Goal: Task Accomplishment & Management: Use online tool/utility

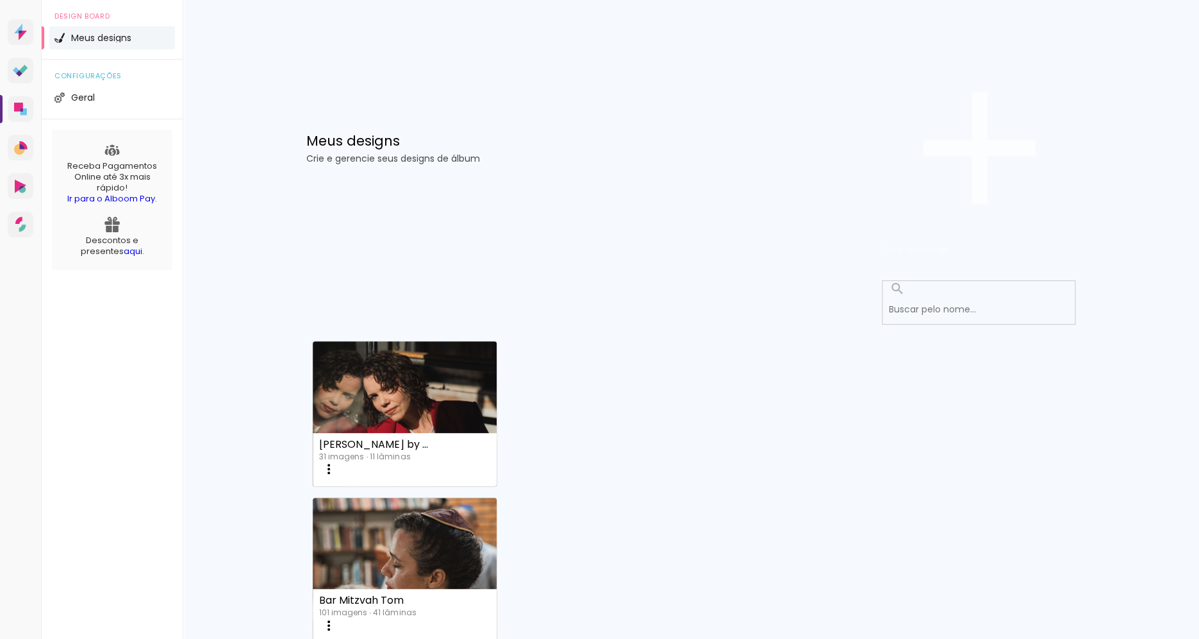
click at [1026, 94] on paper-button "Criar um design" at bounding box center [979, 148] width 192 height 222
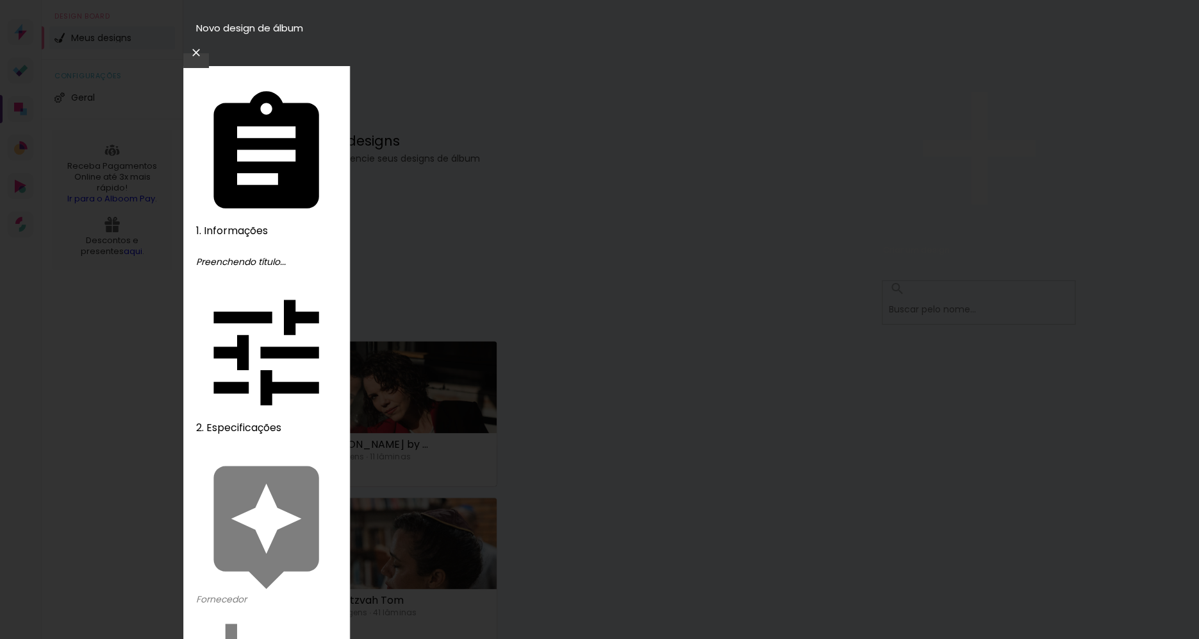
type input "[PERSON_NAME] e [PERSON_NAME]"
type paper-input "[PERSON_NAME] e [PERSON_NAME]"
click at [0, 0] on slot "Avançar" at bounding box center [0, 0] width 0 height 0
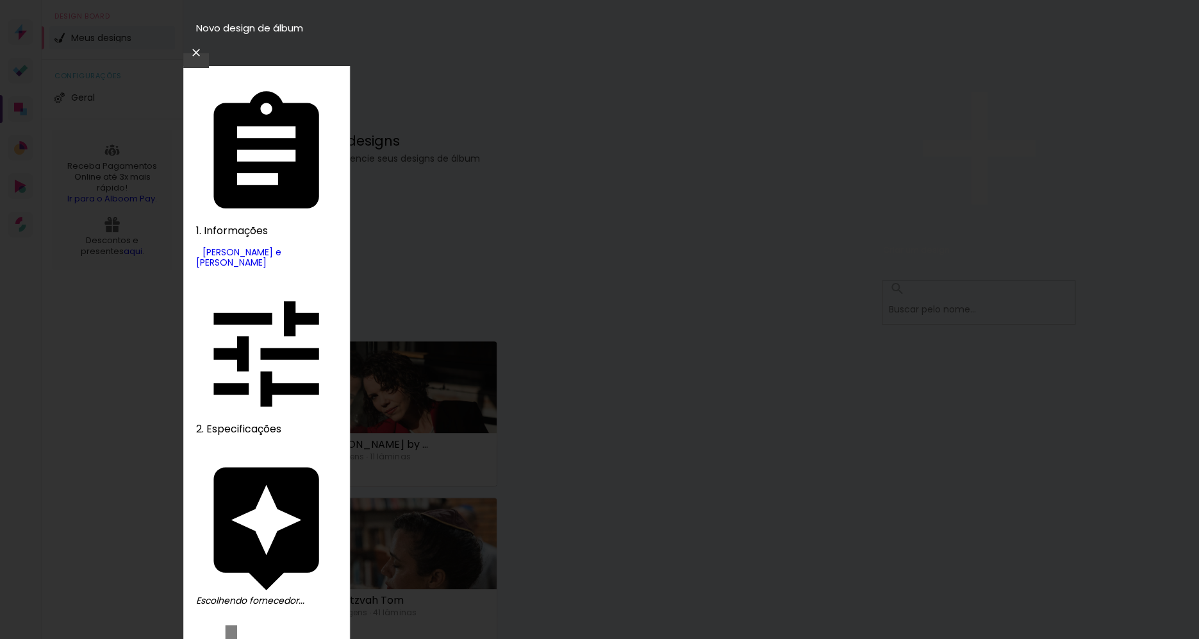
type input "digi"
type paper-input "digi"
click at [0, 0] on slot "Avançar" at bounding box center [0, 0] width 0 height 0
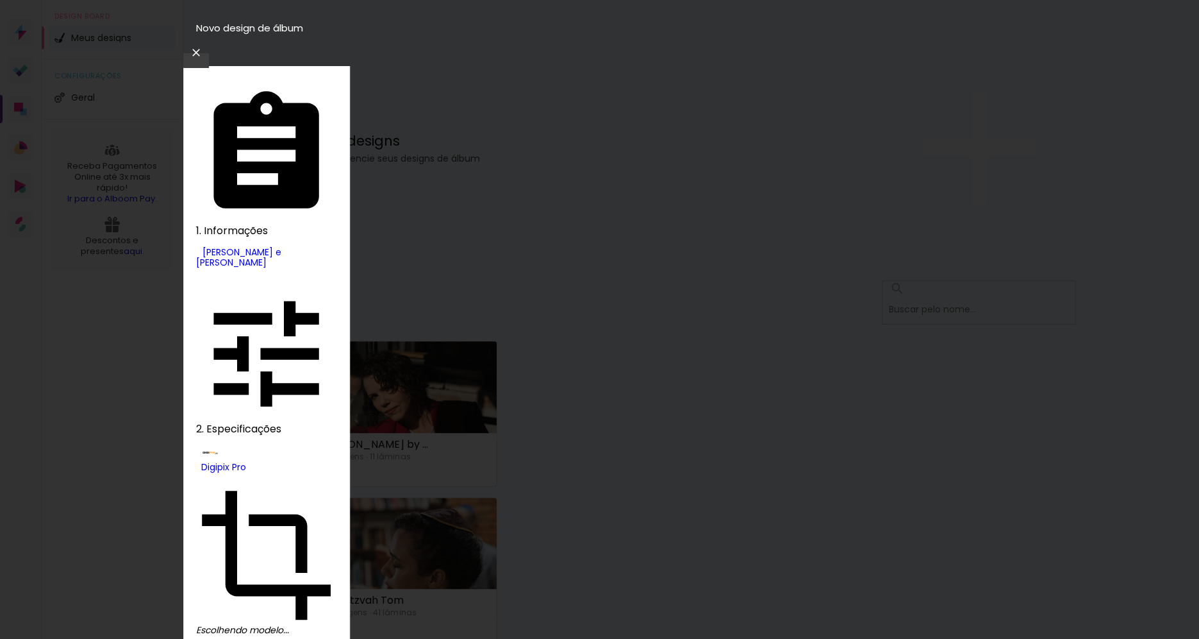
drag, startPoint x: 947, startPoint y: 245, endPoint x: 921, endPoint y: 247, distance: 26.4
drag, startPoint x: 823, startPoint y: 258, endPoint x: 798, endPoint y: 265, distance: 25.4
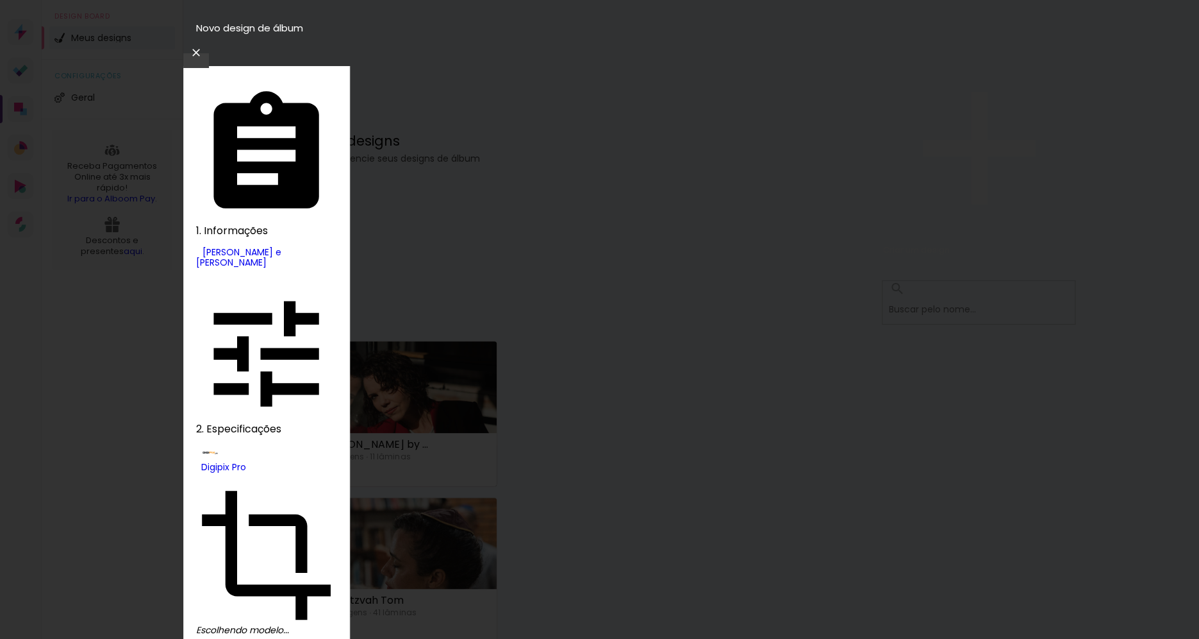
click at [630, 229] on paper-item "180 SLIM" at bounding box center [670, 213] width 231 height 32
type input "180 SLIM"
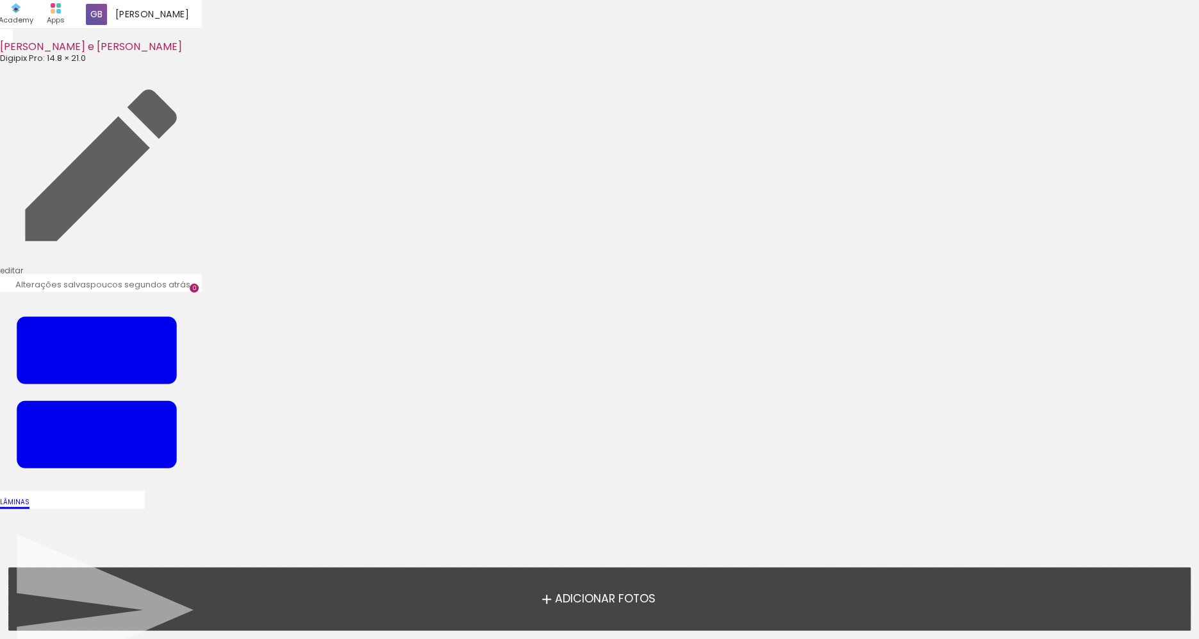
click at [586, 593] on span "Adicionar Fotos" at bounding box center [605, 599] width 101 height 12
click at [0, 0] on input "file" at bounding box center [0, 0] width 0 height 0
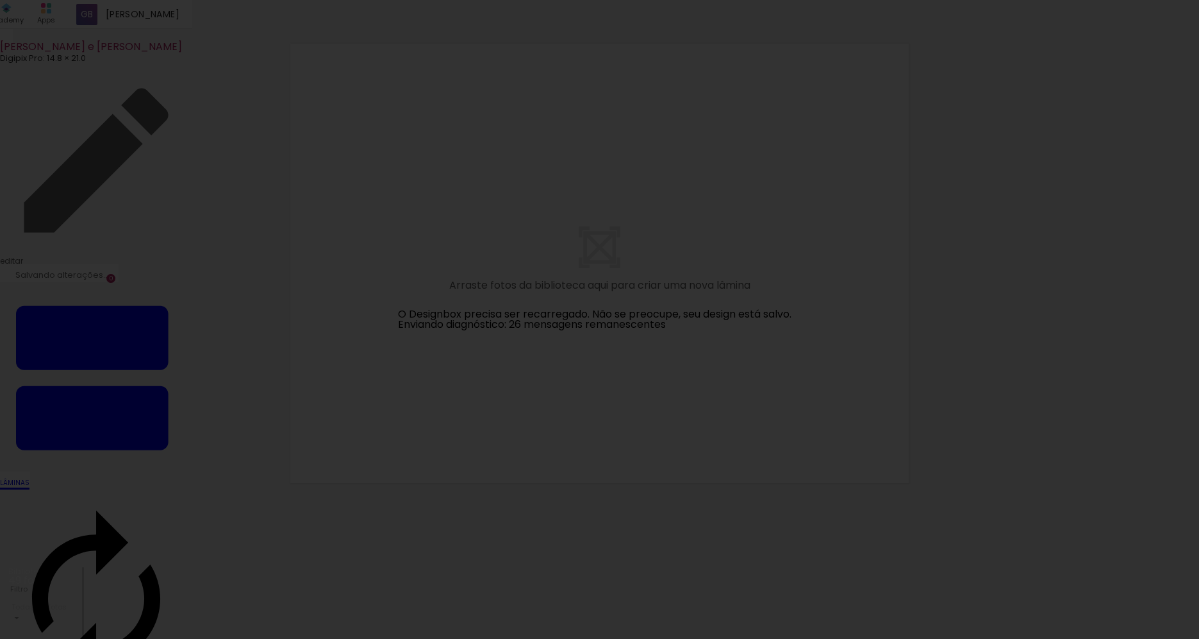
click at [1019, 260] on iron-overlay-backdrop at bounding box center [599, 319] width 1199 height 639
click at [437, 317] on link "Recarregar agora" at bounding box center [430, 319] width 91 height 15
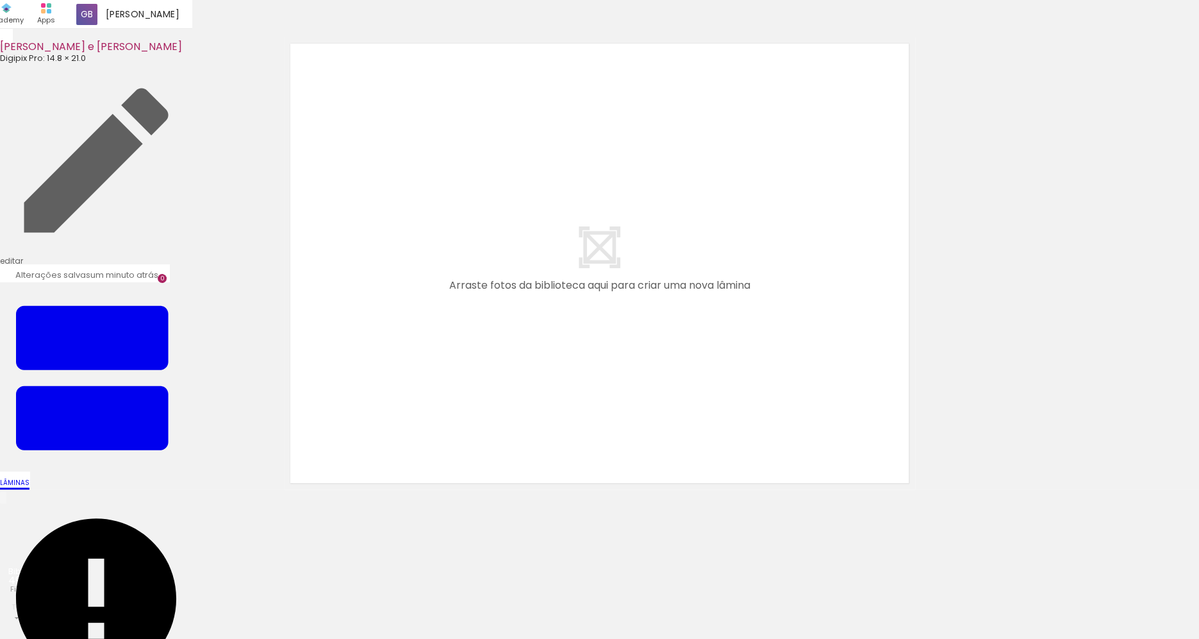
scroll to position [0, 1262]
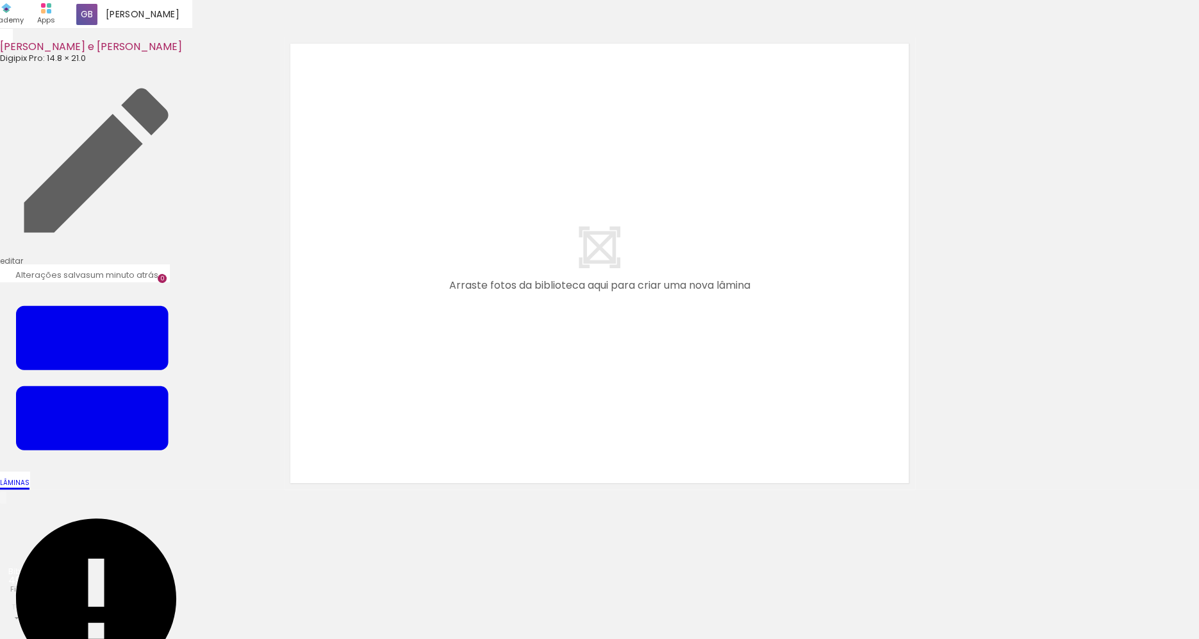
drag, startPoint x: 397, startPoint y: 596, endPoint x: 446, endPoint y: 476, distance: 129.8
click at [446, 476] on quentale-workspace at bounding box center [599, 319] width 1199 height 639
drag, startPoint x: 450, startPoint y: 610, endPoint x: 474, endPoint y: 603, distance: 25.5
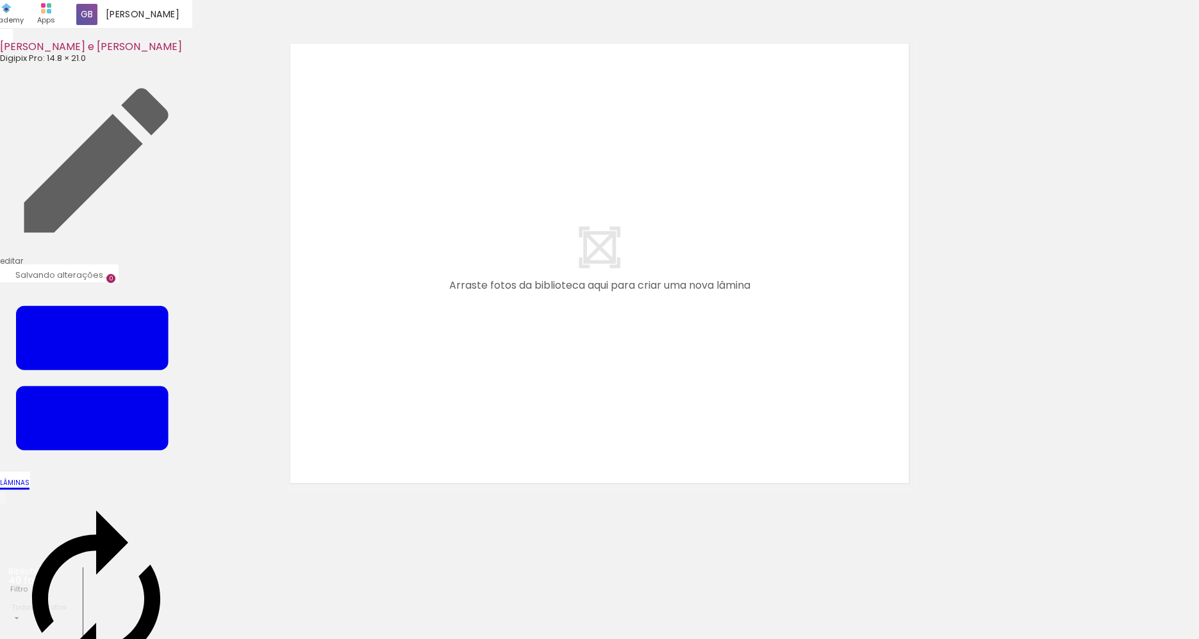
scroll to position [0, 0]
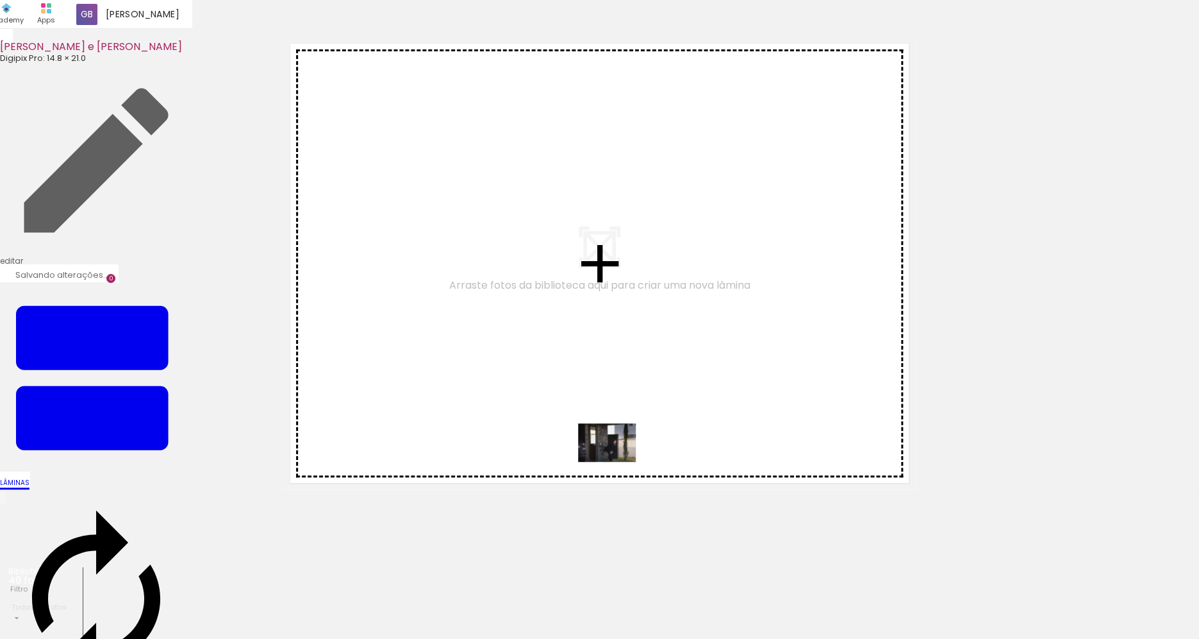
drag, startPoint x: 631, startPoint y: 565, endPoint x: 617, endPoint y: 456, distance: 110.0
click at [615, 455] on quentale-workspace at bounding box center [599, 319] width 1199 height 639
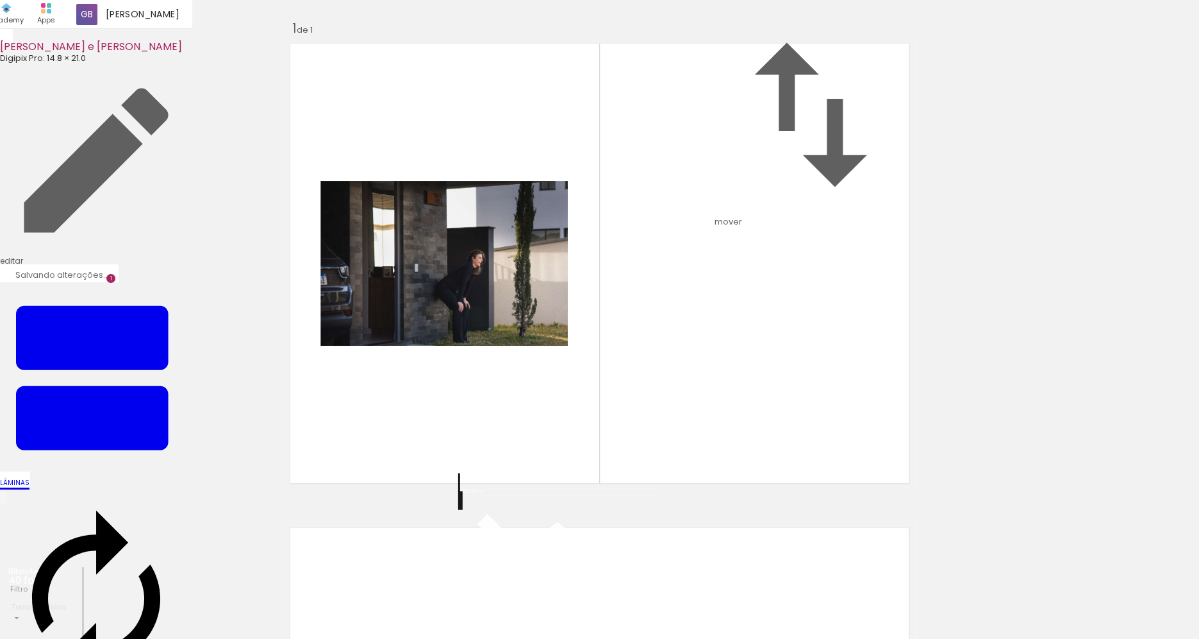
scroll to position [17, 0]
click at [1040, 458] on div "Inserir lâmina 1 de 1" at bounding box center [599, 488] width 1199 height 969
click at [470, 346] on quentale-photo at bounding box center [444, 263] width 247 height 165
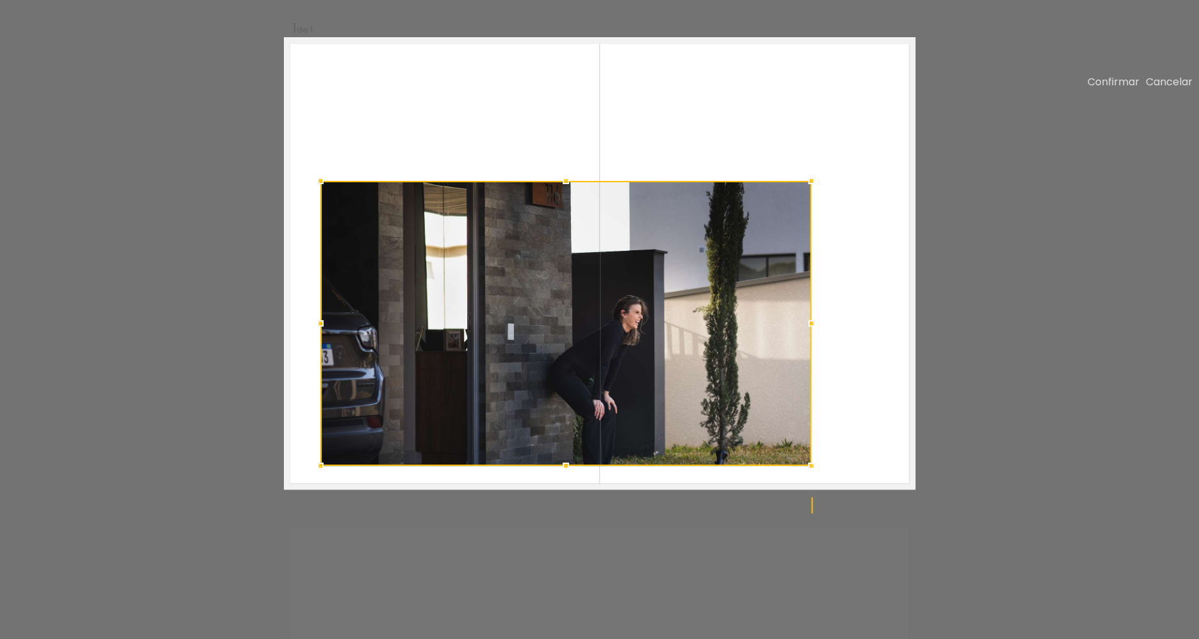
drag, startPoint x: 568, startPoint y: 394, endPoint x: 794, endPoint y: 446, distance: 232.2
click at [811, 478] on div at bounding box center [812, 466] width 26 height 26
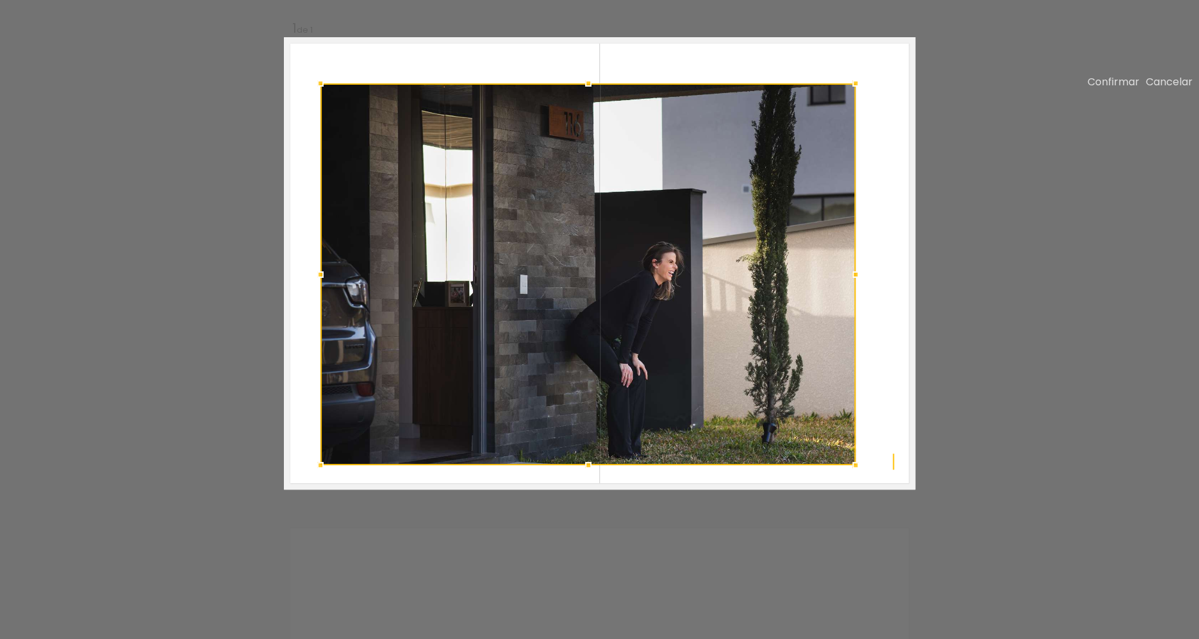
drag, startPoint x: 811, startPoint y: 227, endPoint x: 856, endPoint y: 131, distance: 106.1
click at [856, 96] on div at bounding box center [856, 84] width 26 height 26
click at [0, 0] on slot "Cancelar" at bounding box center [0, 0] width 0 height 0
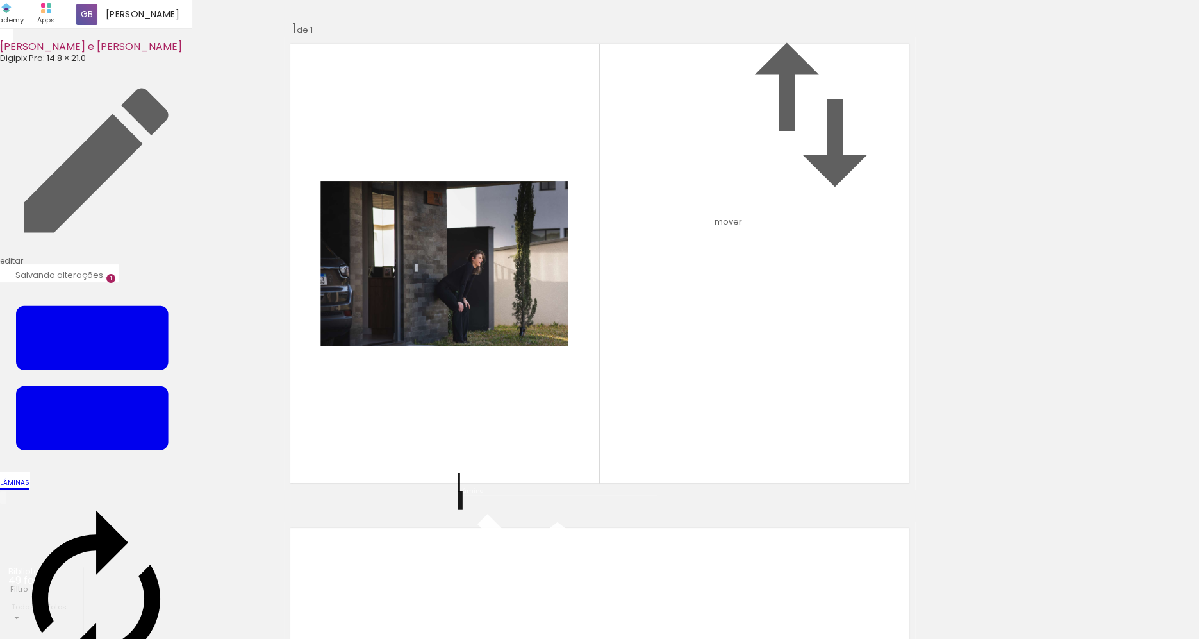
click at [490, 310] on quentale-photo at bounding box center [444, 263] width 247 height 165
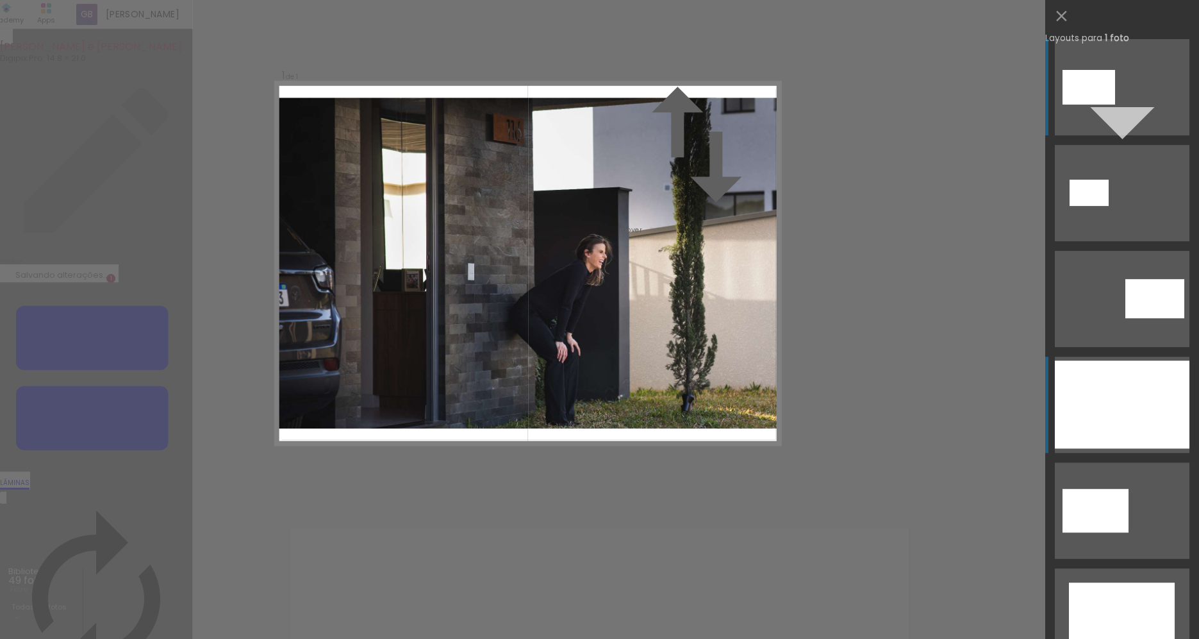
click at [1128, 408] on div at bounding box center [1122, 404] width 135 height 88
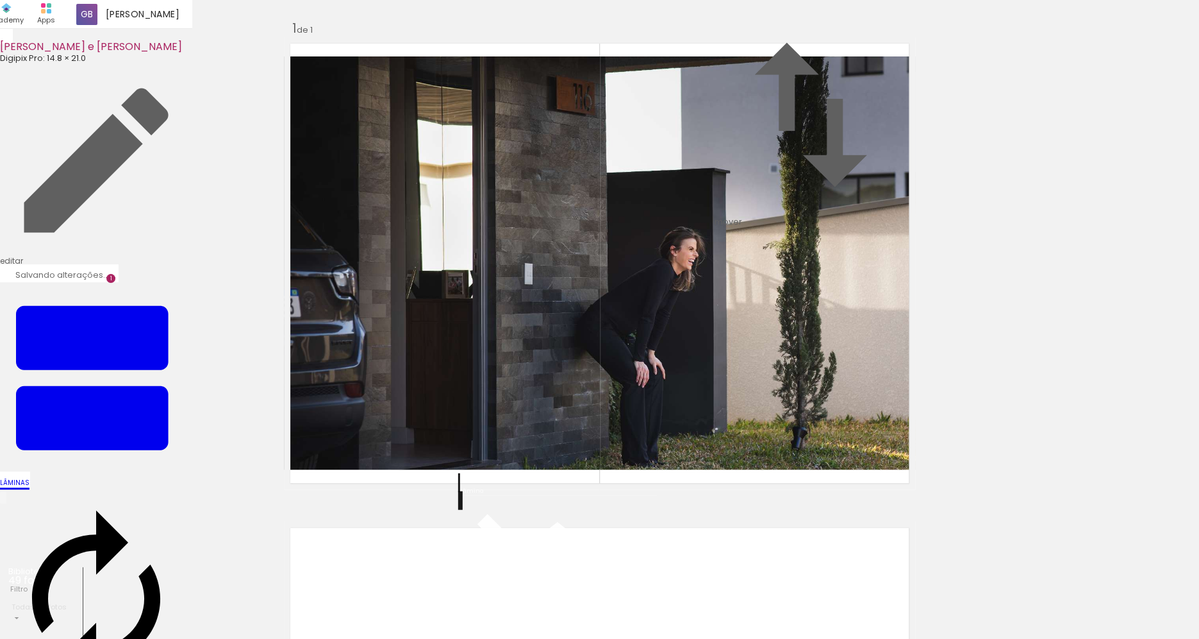
scroll to position [524, 0]
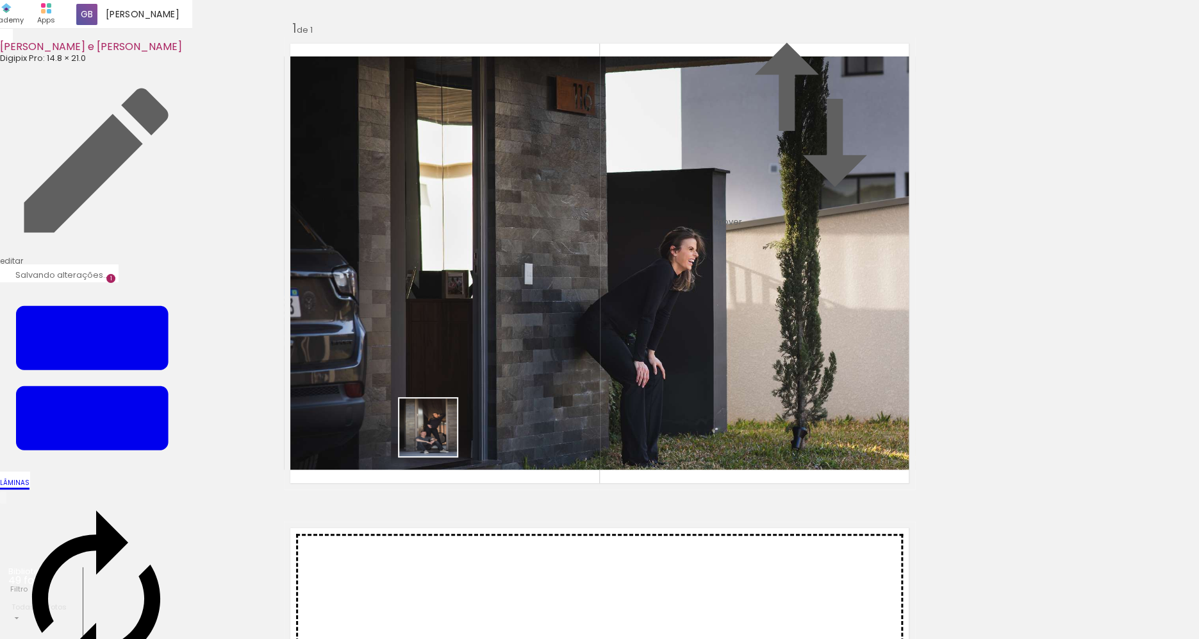
drag, startPoint x: 494, startPoint y: 594, endPoint x: 435, endPoint y: 432, distance: 172.4
click at [435, 432] on quentale-workspace at bounding box center [599, 319] width 1199 height 639
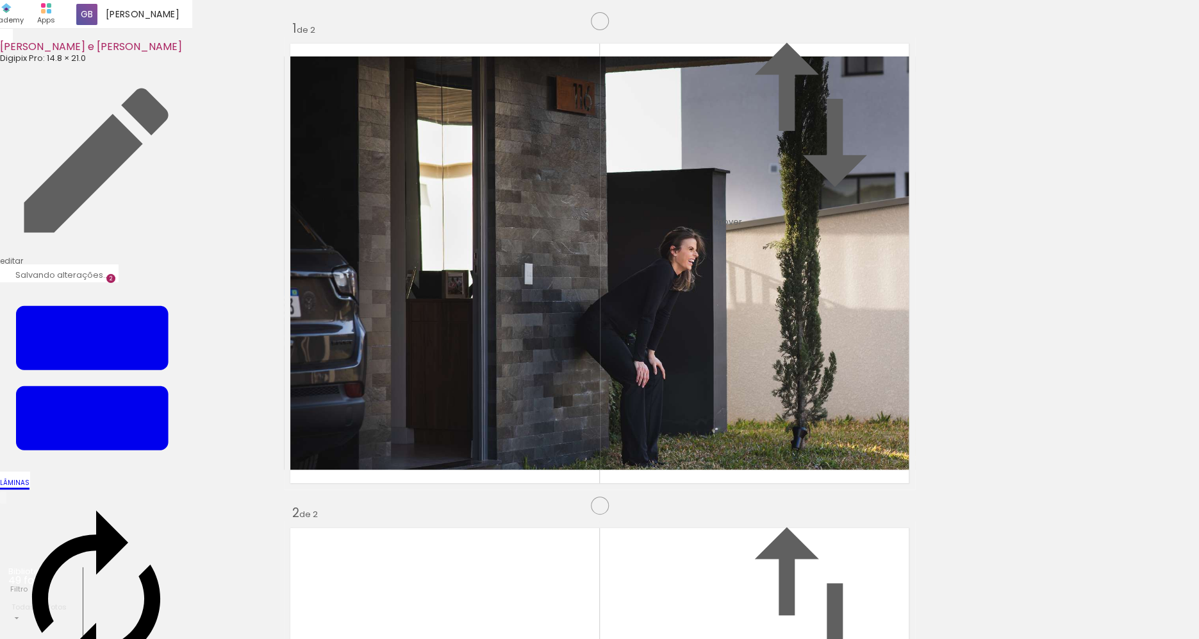
scroll to position [500, 0]
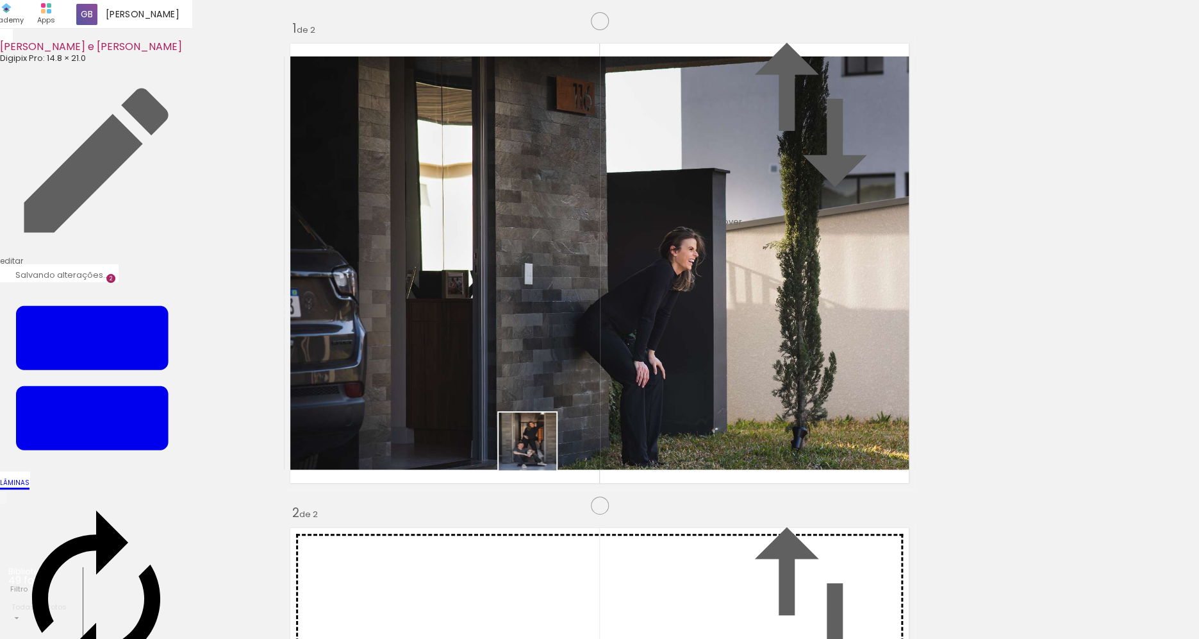
drag, startPoint x: 562, startPoint y: 592, endPoint x: 530, endPoint y: 424, distance: 171.0
click at [530, 424] on quentale-workspace at bounding box center [599, 319] width 1199 height 639
drag, startPoint x: 285, startPoint y: 599, endPoint x: 681, endPoint y: 360, distance: 462.2
click at [683, 353] on quentale-workspace at bounding box center [599, 319] width 1199 height 639
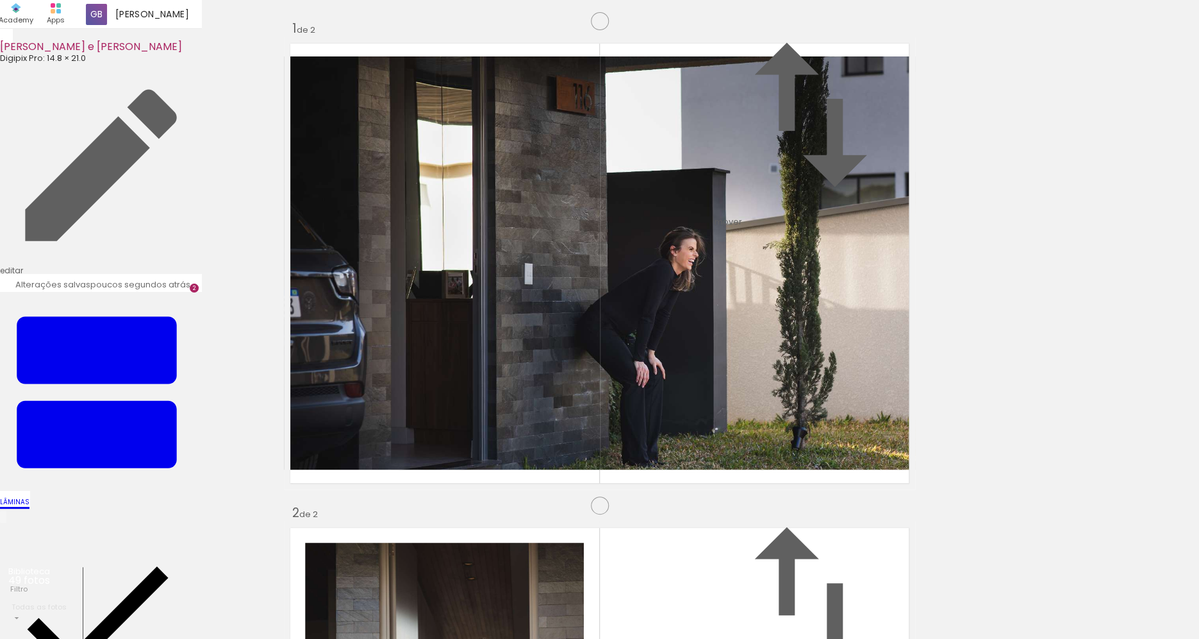
drag, startPoint x: 810, startPoint y: 354, endPoint x: 521, endPoint y: 605, distance: 383.1
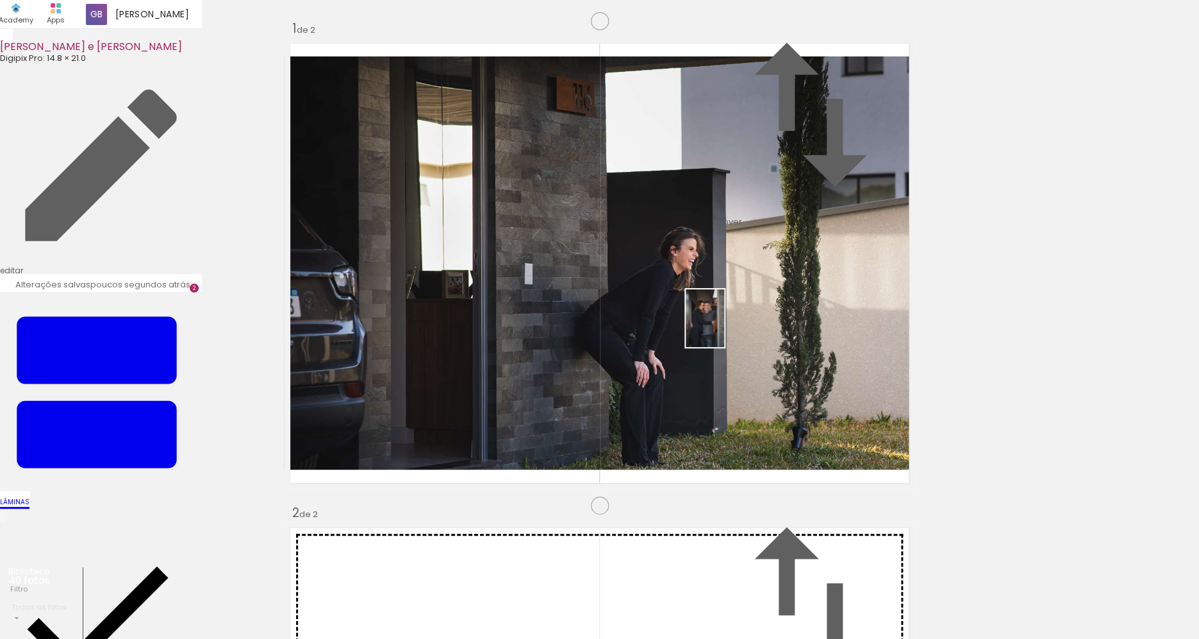
drag, startPoint x: 347, startPoint y: 611, endPoint x: 723, endPoint y: 331, distance: 467.7
click at [724, 328] on quentale-workspace at bounding box center [599, 319] width 1199 height 639
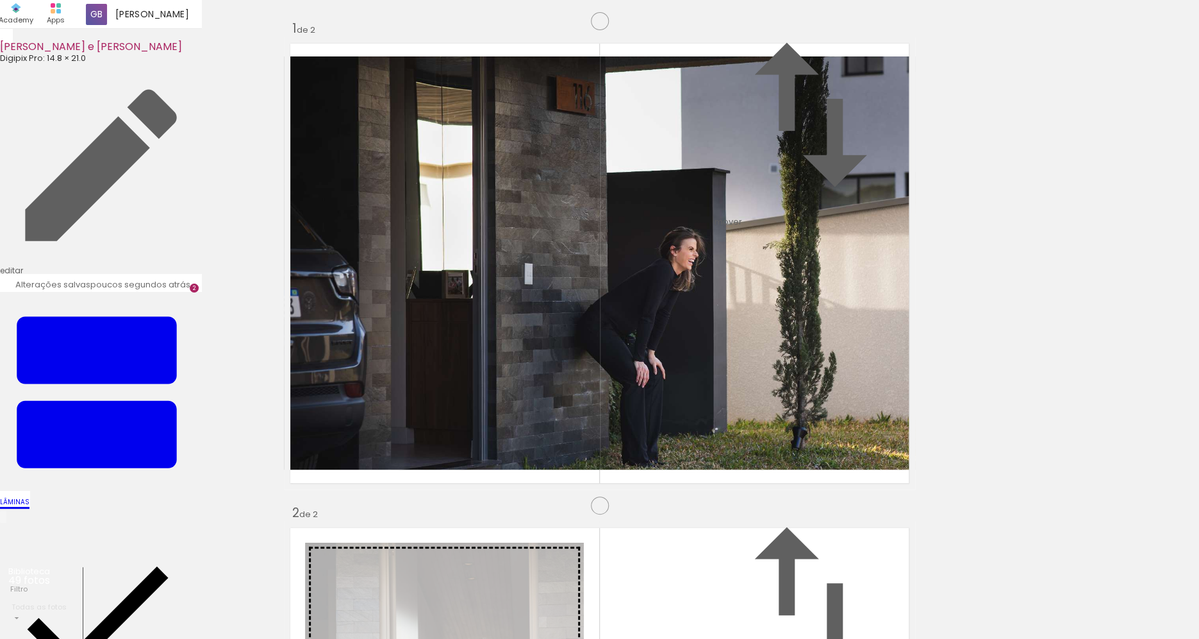
drag, startPoint x: 793, startPoint y: 324, endPoint x: 494, endPoint y: 328, distance: 298.8
click at [0, 0] on slot at bounding box center [0, 0] width 0 height 0
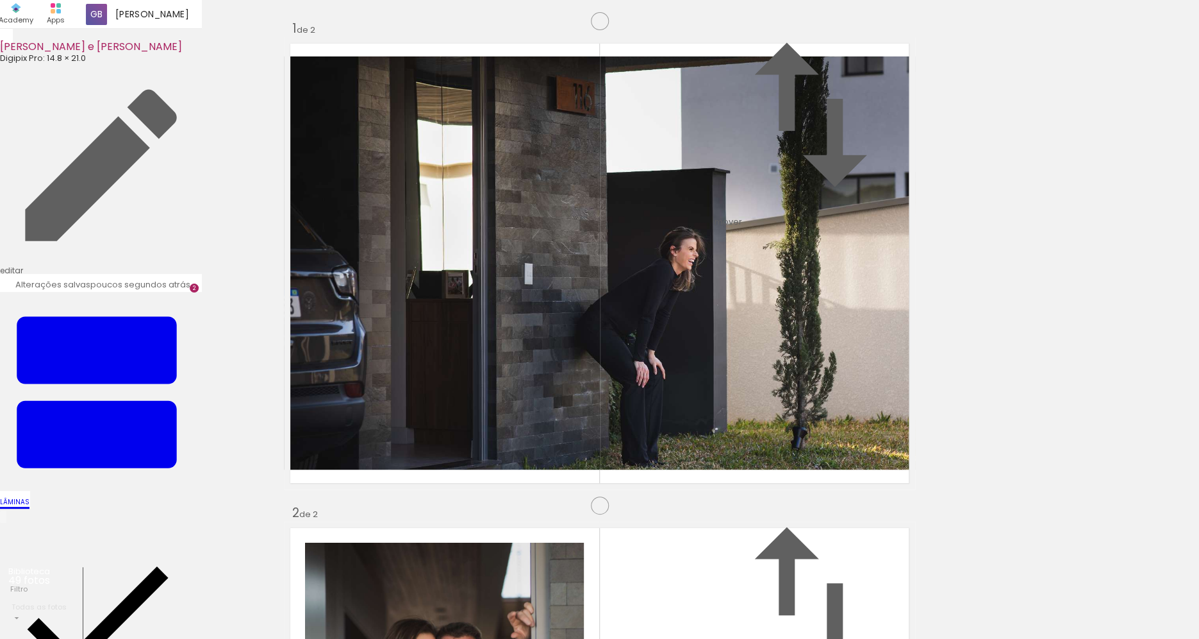
scroll to position [1008, 0]
drag, startPoint x: 142, startPoint y: 609, endPoint x: 355, endPoint y: 493, distance: 242.4
click at [409, 421] on quentale-workspace at bounding box center [599, 319] width 1199 height 639
drag, startPoint x: 212, startPoint y: 613, endPoint x: 669, endPoint y: 409, distance: 500.5
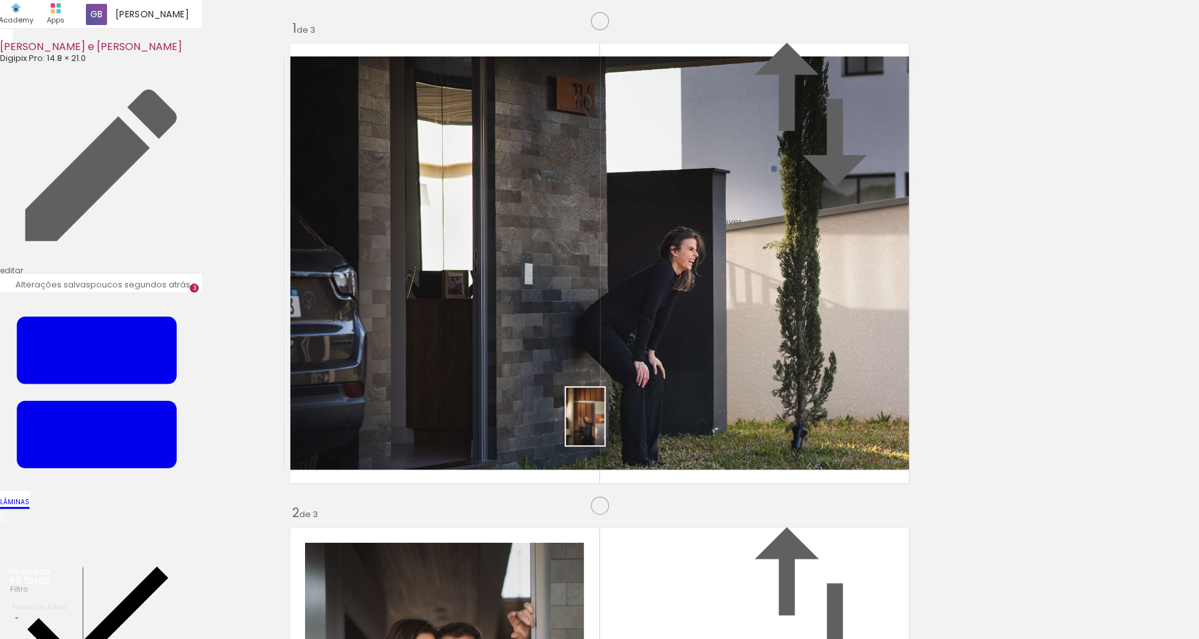
click at [669, 409] on quentale-workspace at bounding box center [599, 319] width 1199 height 639
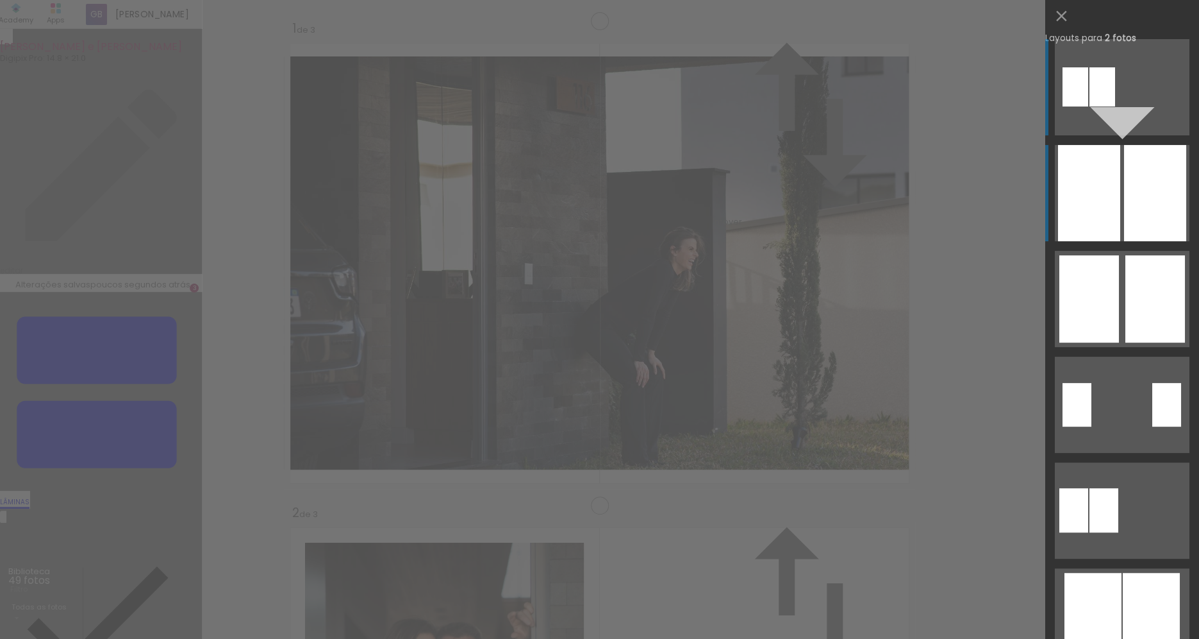
scroll to position [985, 0]
click at [1171, 196] on div at bounding box center [1155, 193] width 62 height 96
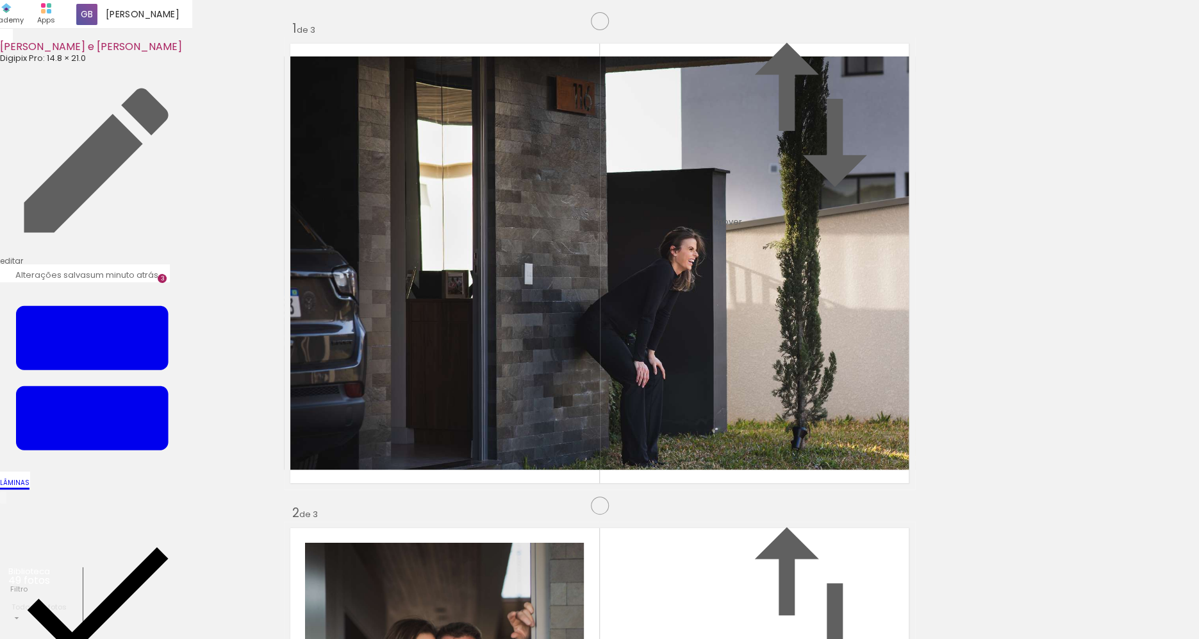
drag, startPoint x: 570, startPoint y: 549, endPoint x: 577, endPoint y: 547, distance: 7.3
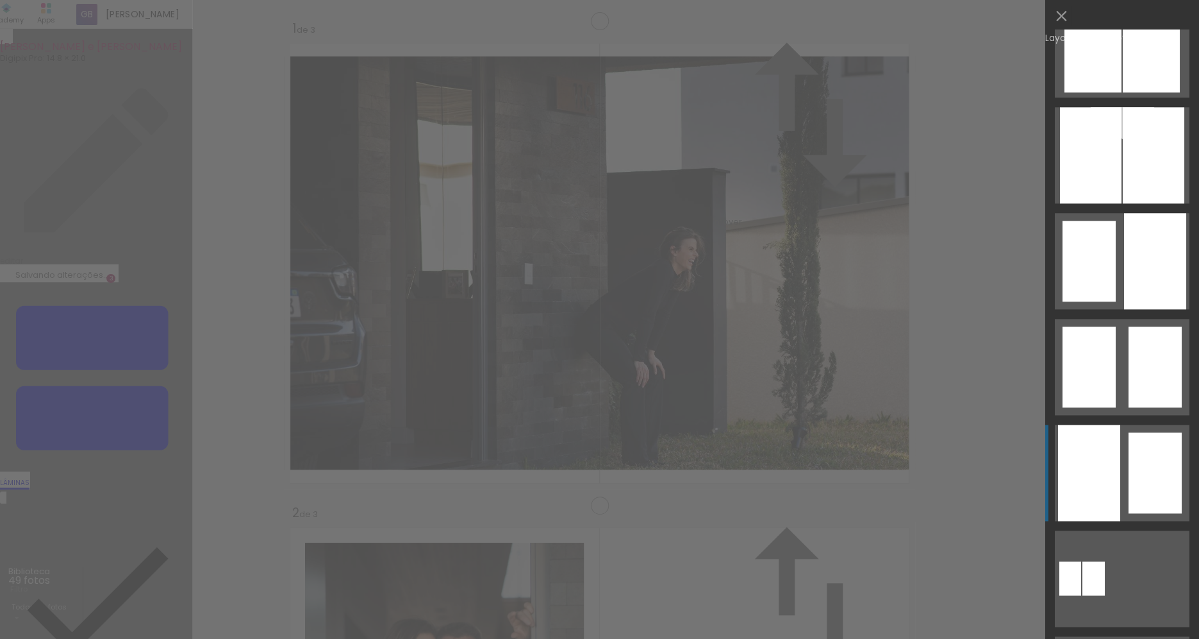
scroll to position [565, 0]
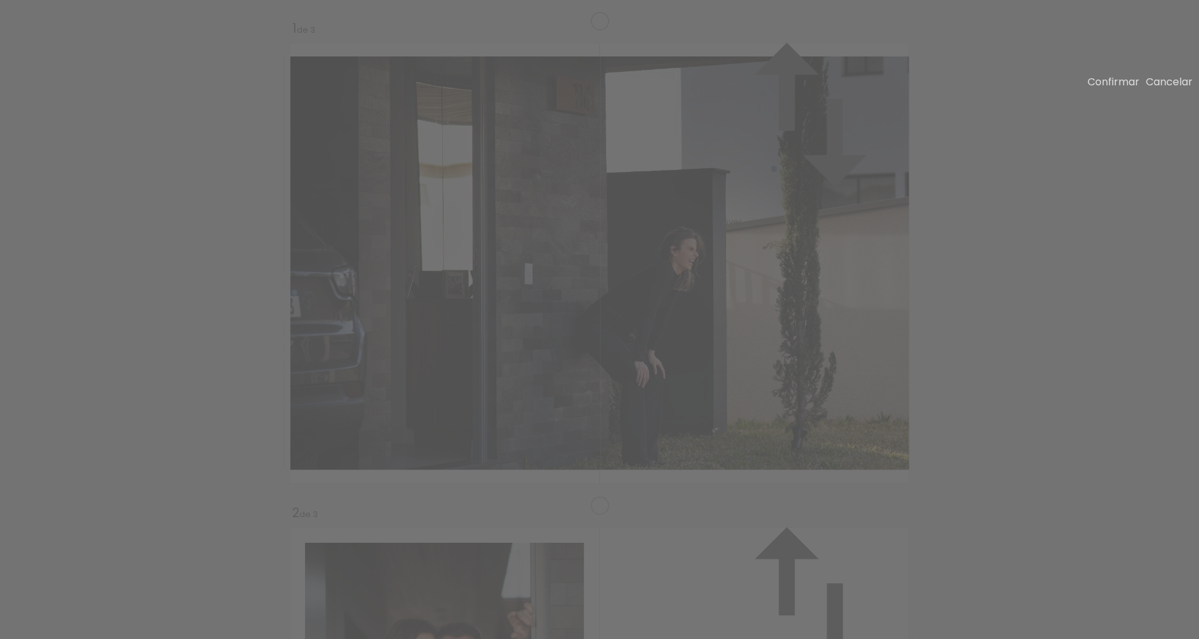
scroll to position [984, 0]
drag, startPoint x: 301, startPoint y: 306, endPoint x: 290, endPoint y: 305, distance: 11.0
click at [0, 0] on slot "Confirmar" at bounding box center [0, 0] width 0 height 0
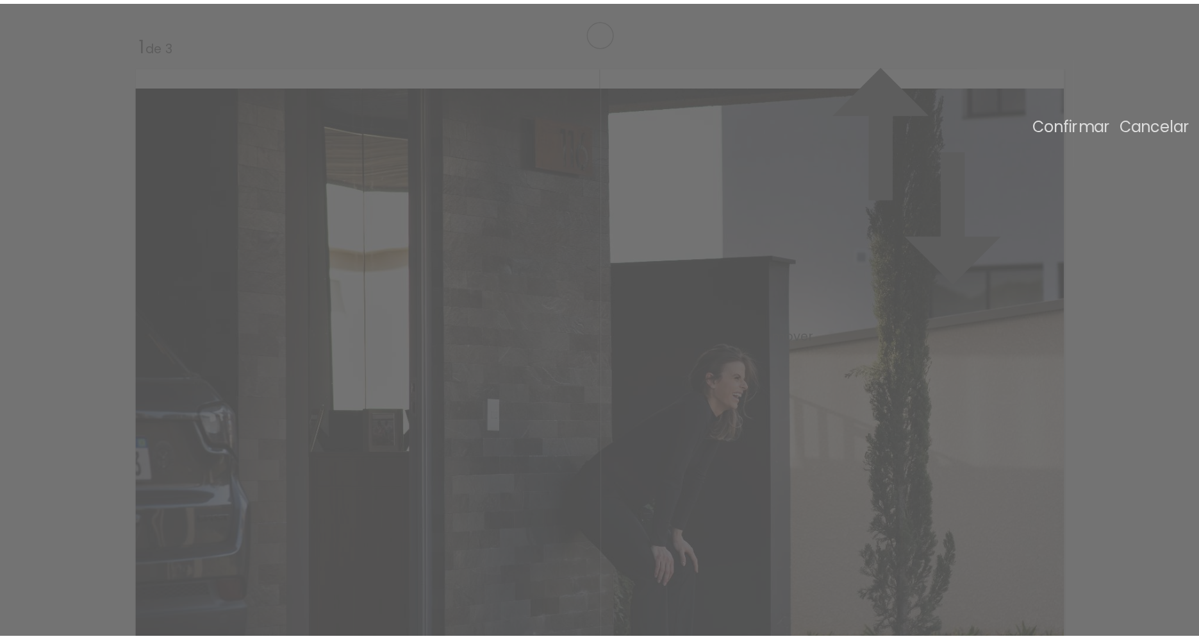
scroll to position [790, 0]
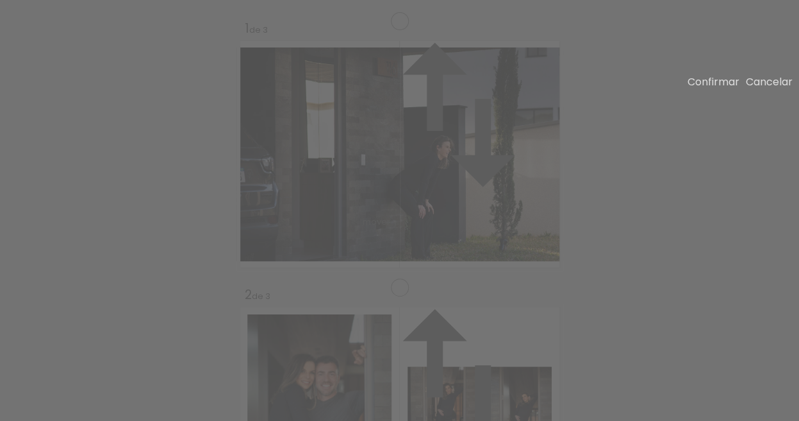
click at [0, 0] on slot "Cancelar" at bounding box center [0, 0] width 0 height 0
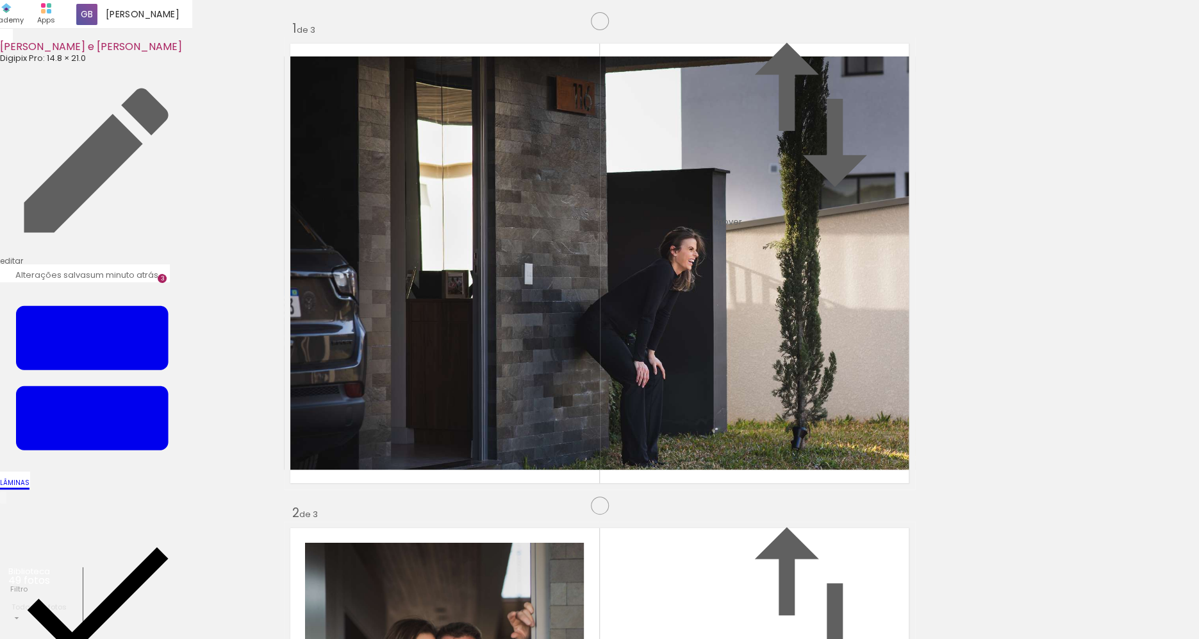
scroll to position [1492, 0]
drag, startPoint x: 937, startPoint y: 603, endPoint x: 712, endPoint y: 494, distance: 249.7
click at [617, 393] on quentale-workspace at bounding box center [599, 319] width 1199 height 639
drag, startPoint x: 871, startPoint y: 604, endPoint x: 792, endPoint y: 430, distance: 191.1
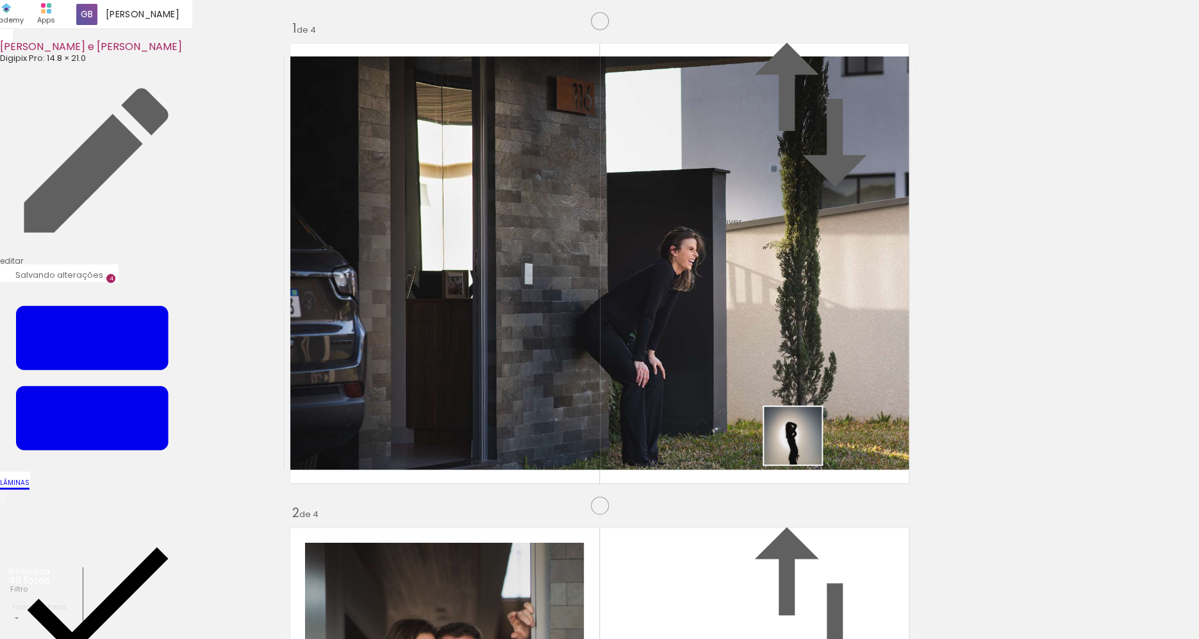
click at [793, 423] on quentale-workspace at bounding box center [599, 319] width 1199 height 639
drag, startPoint x: 791, startPoint y: 601, endPoint x: 799, endPoint y: 616, distance: 17.2
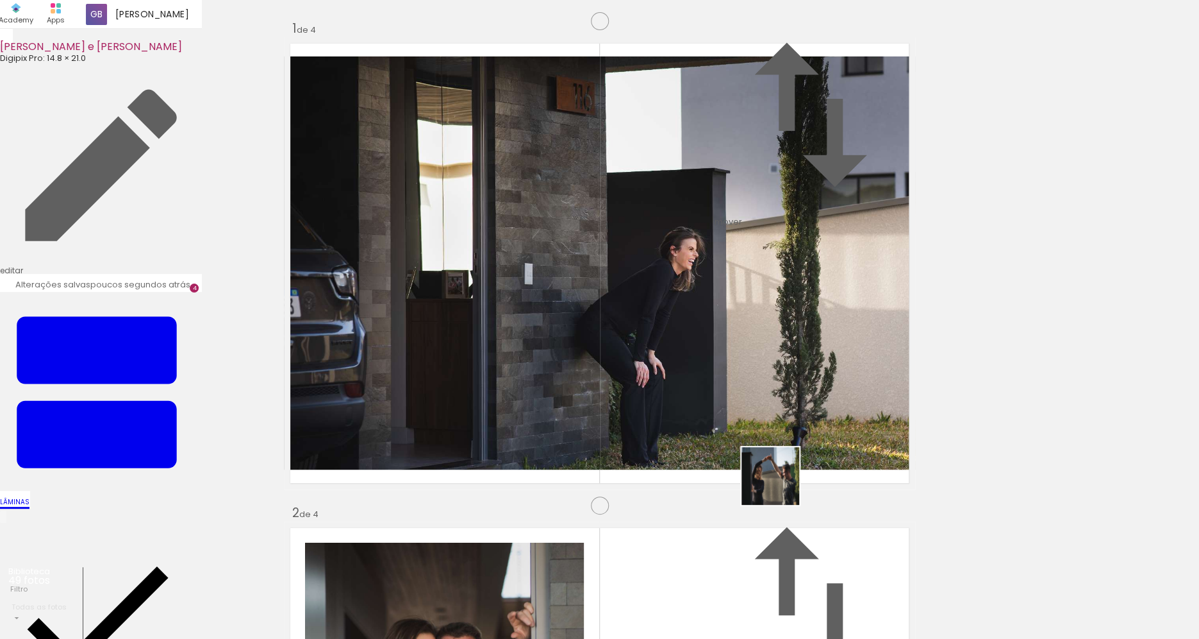
drag, startPoint x: 780, startPoint y: 485, endPoint x: 774, endPoint y: 447, distance: 38.4
click at [774, 447] on quentale-workspace at bounding box center [599, 319] width 1199 height 639
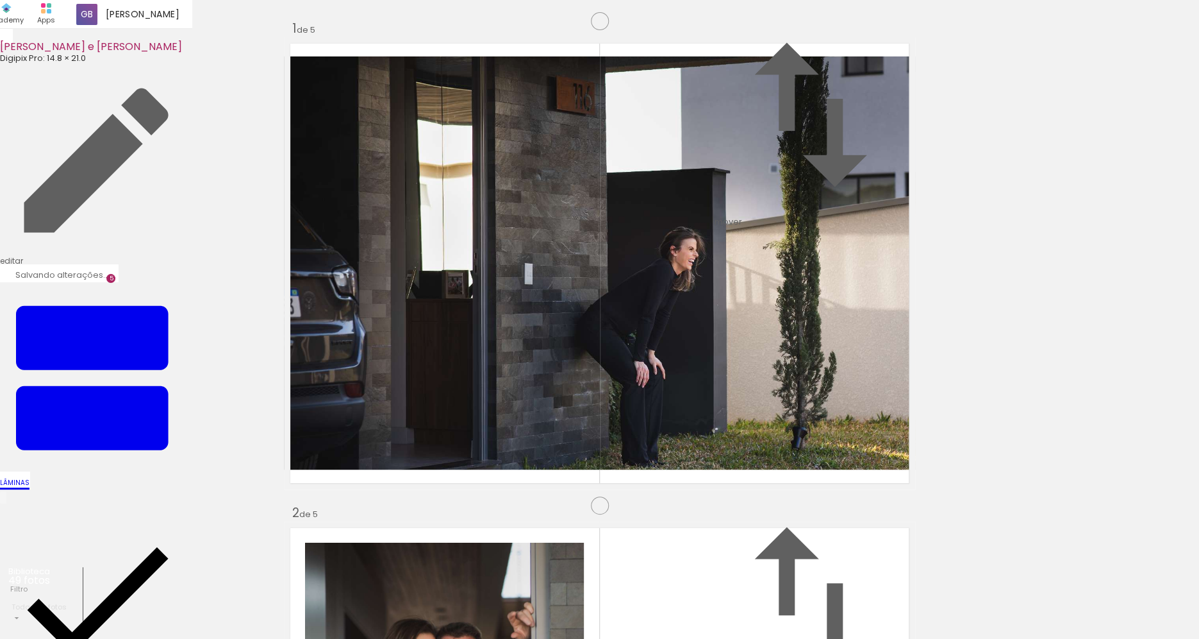
scroll to position [1952, 0]
drag, startPoint x: 711, startPoint y: 593, endPoint x: 728, endPoint y: 403, distance: 190.6
click at [728, 403] on quentale-workspace at bounding box center [599, 319] width 1199 height 639
drag, startPoint x: 719, startPoint y: 358, endPoint x: 512, endPoint y: 458, distance: 230.8
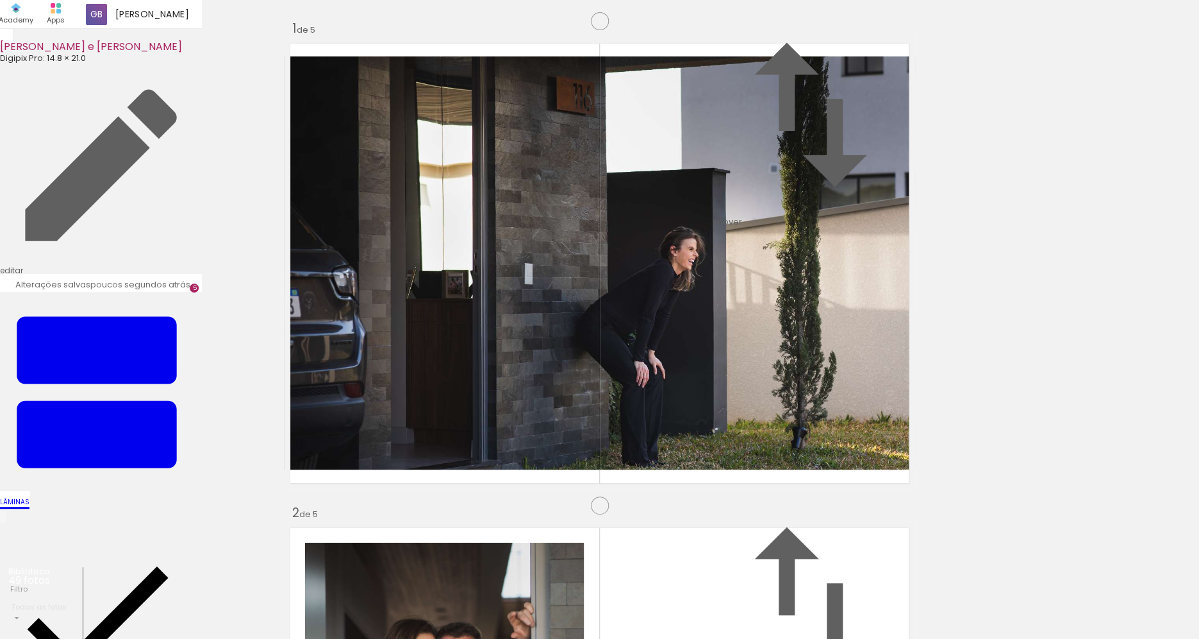
scroll to position [1729, 0]
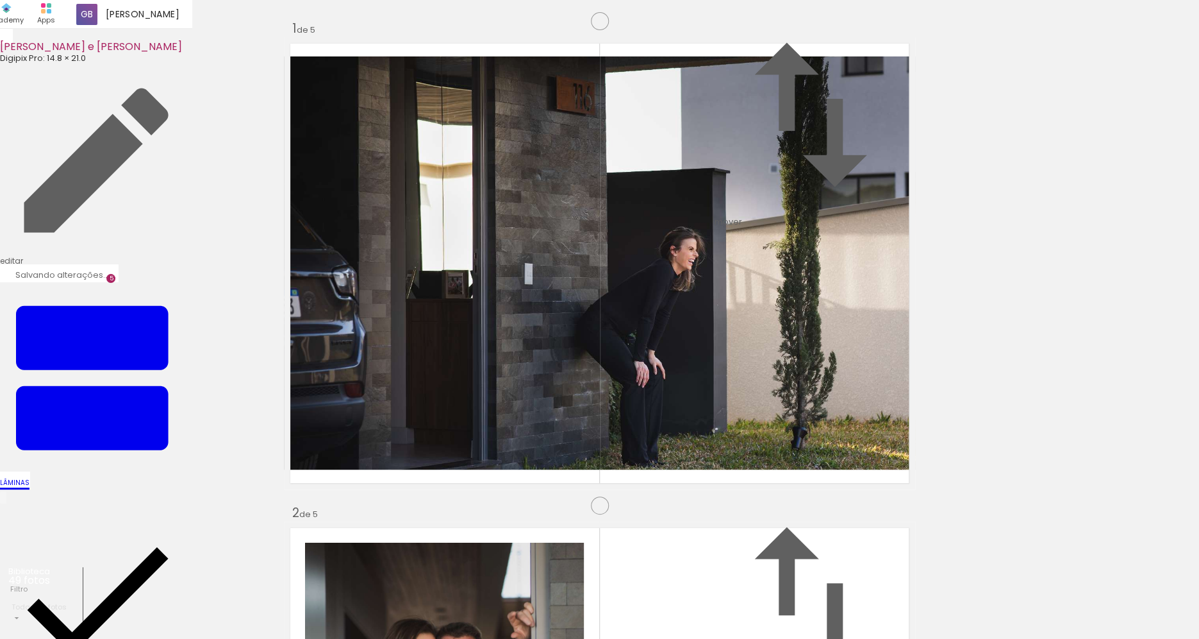
drag, startPoint x: 504, startPoint y: 138, endPoint x: 602, endPoint y: 399, distance: 278.8
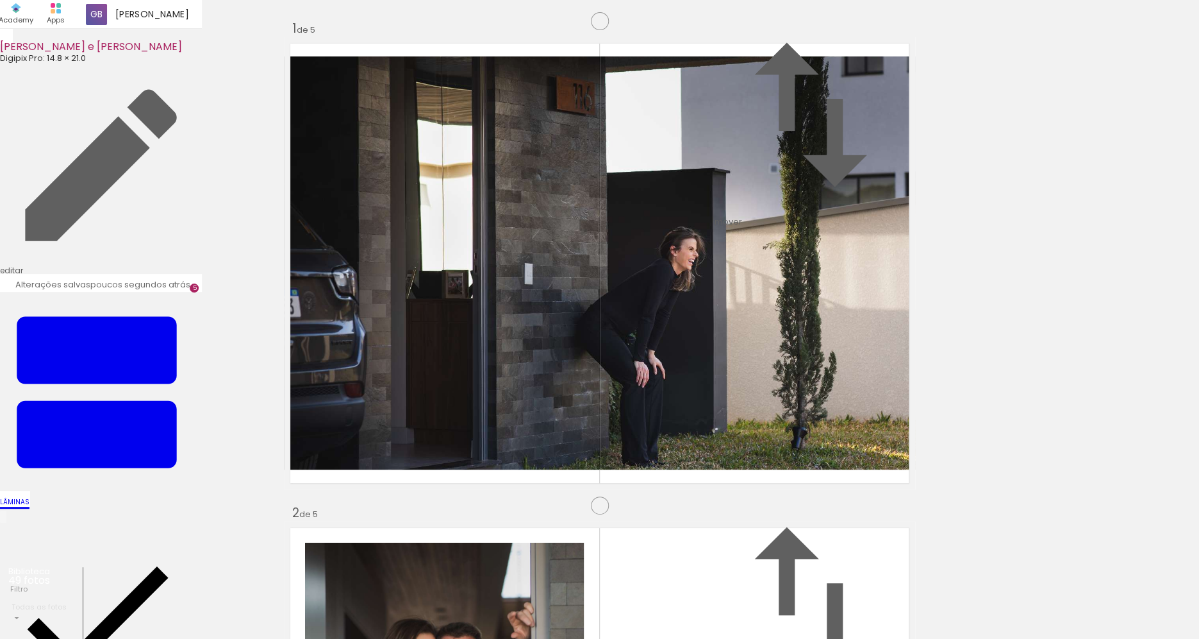
scroll to position [1511, 0]
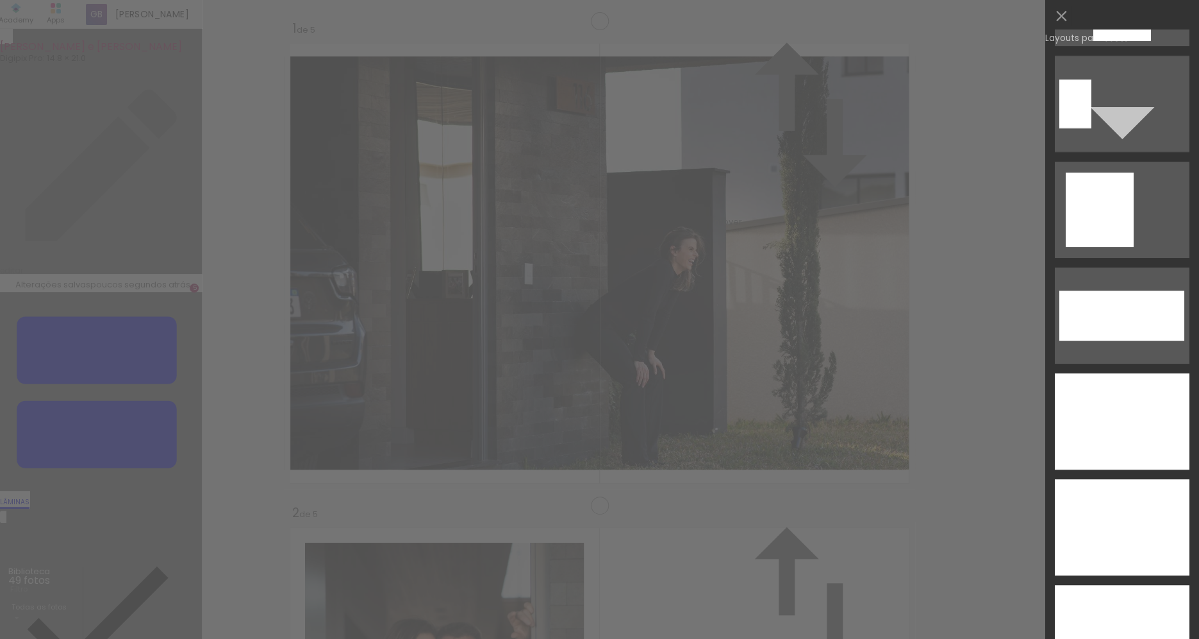
scroll to position [4801, 0]
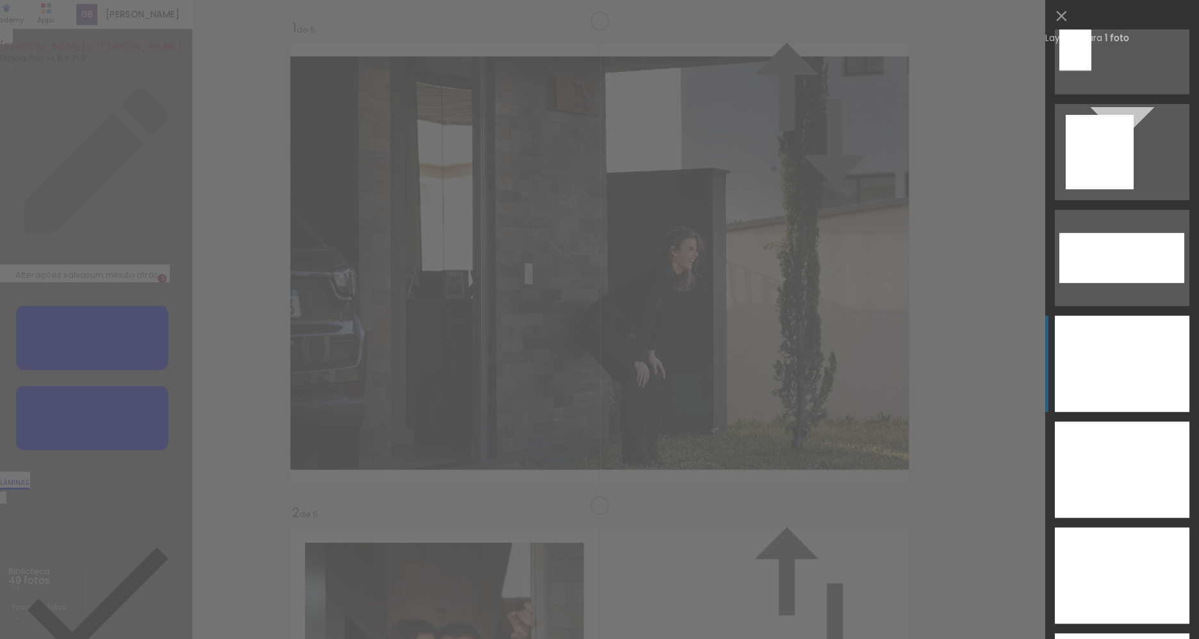
click at [1117, 527] on div at bounding box center [1122, 575] width 135 height 96
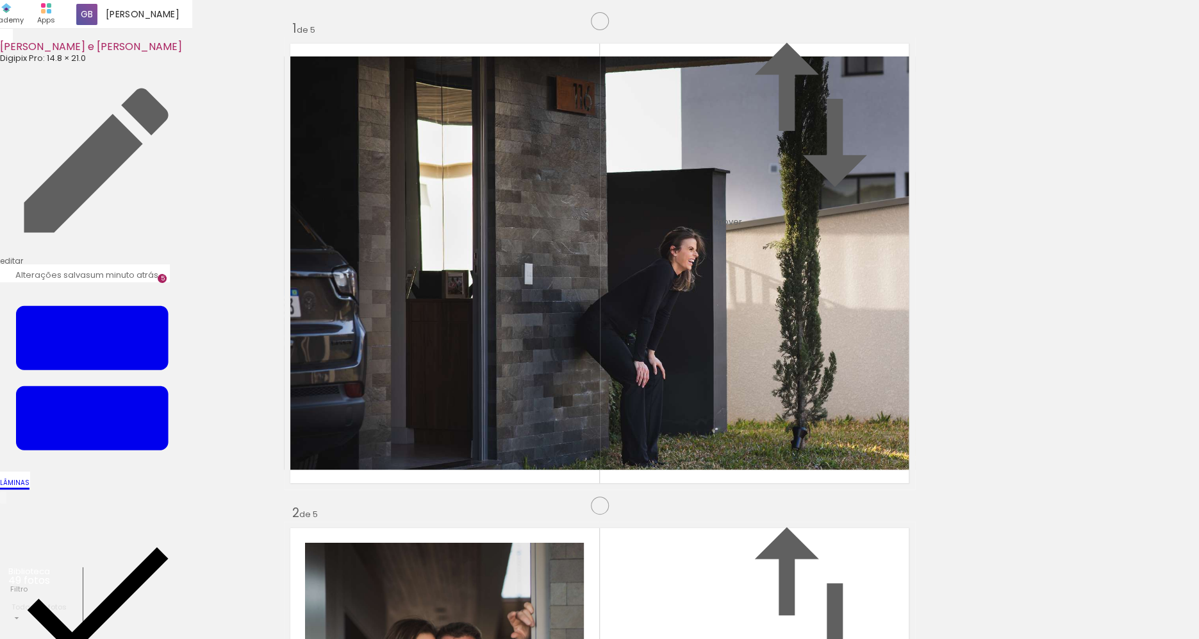
scroll to position [1959, 0]
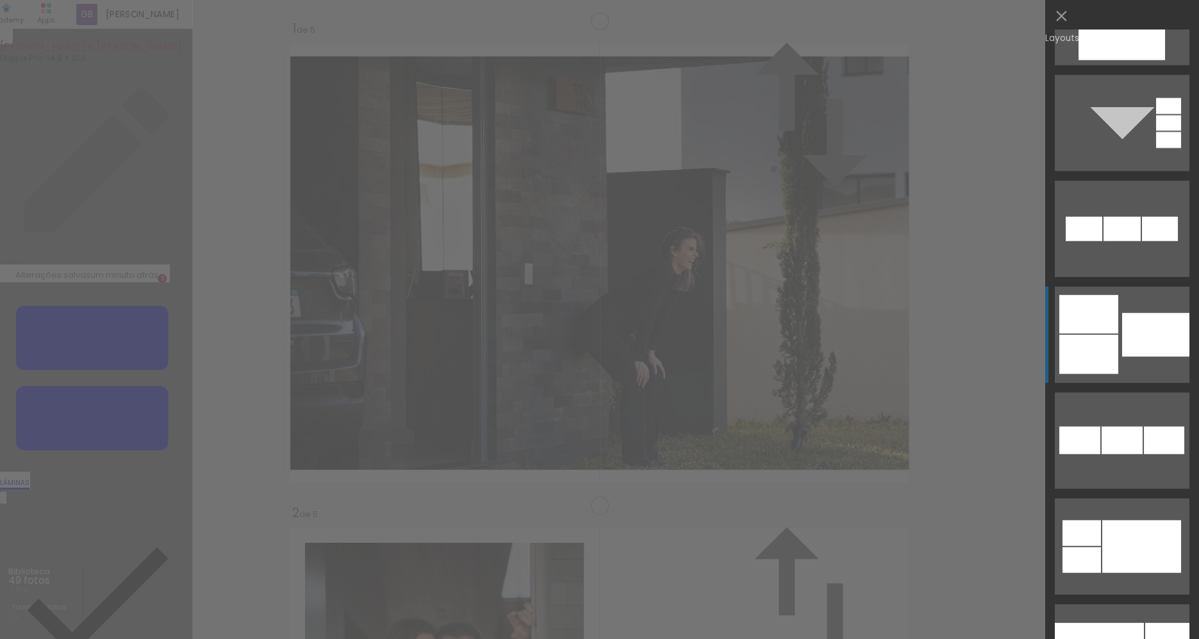
scroll to position [1608, 0]
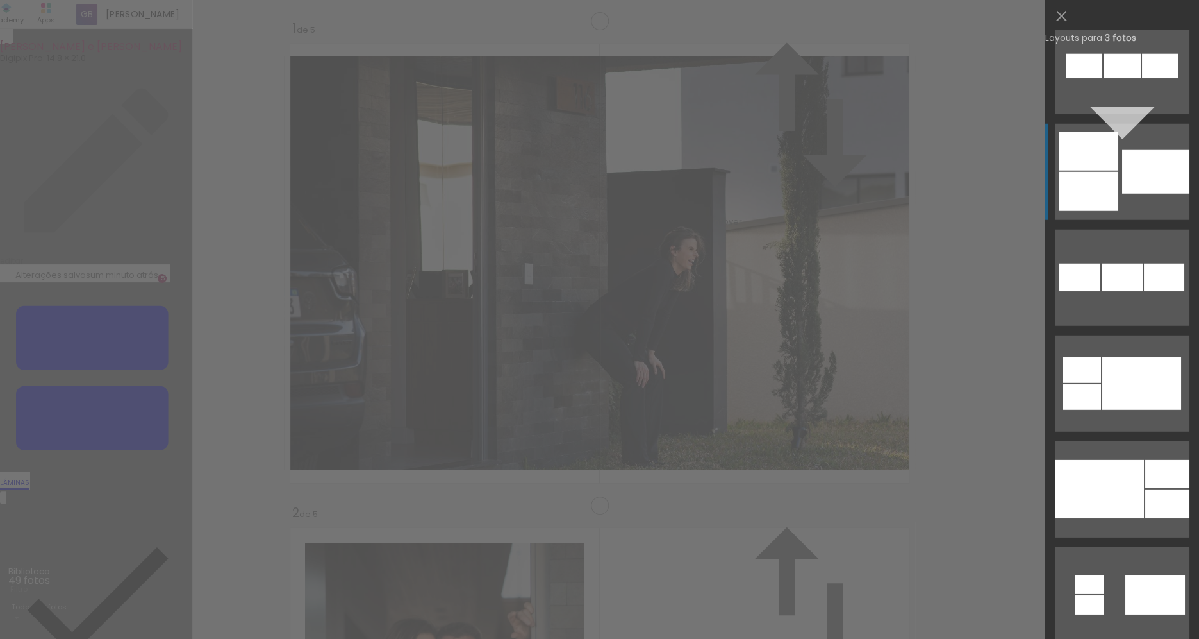
click at [1131, 511] on div at bounding box center [1099, 489] width 89 height 58
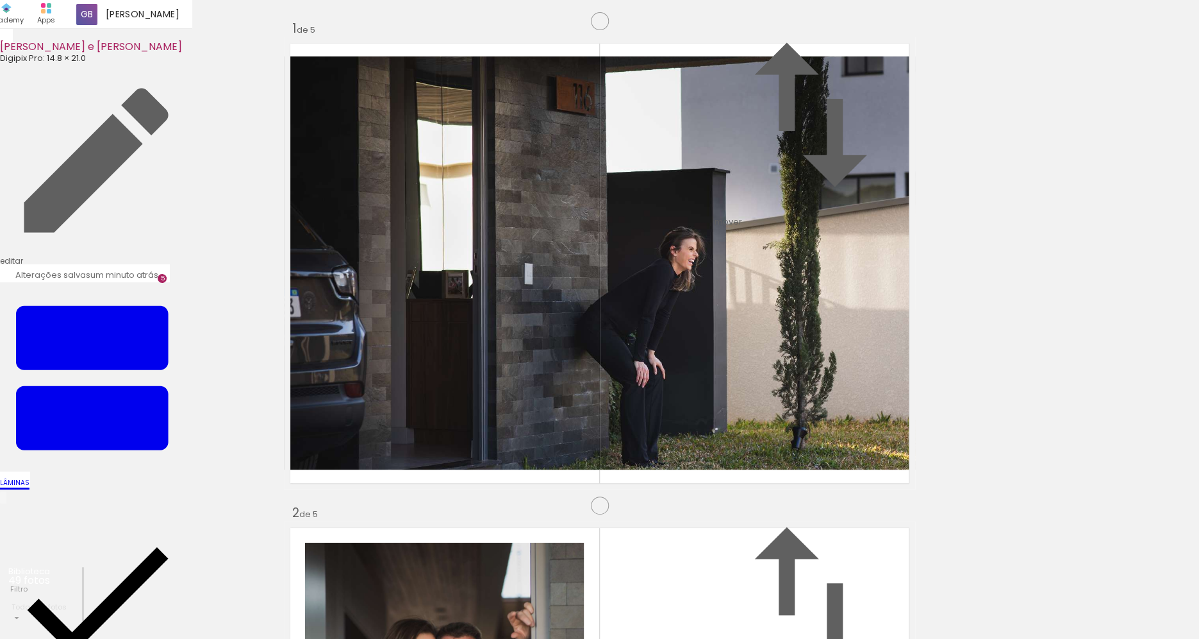
drag, startPoint x: 833, startPoint y: 387, endPoint x: 566, endPoint y: 370, distance: 267.9
click at [0, 0] on slot at bounding box center [0, 0] width 0 height 0
drag, startPoint x: 568, startPoint y: 543, endPoint x: 556, endPoint y: 462, distance: 81.6
click at [556, 462] on quentale-workspace at bounding box center [599, 319] width 1199 height 639
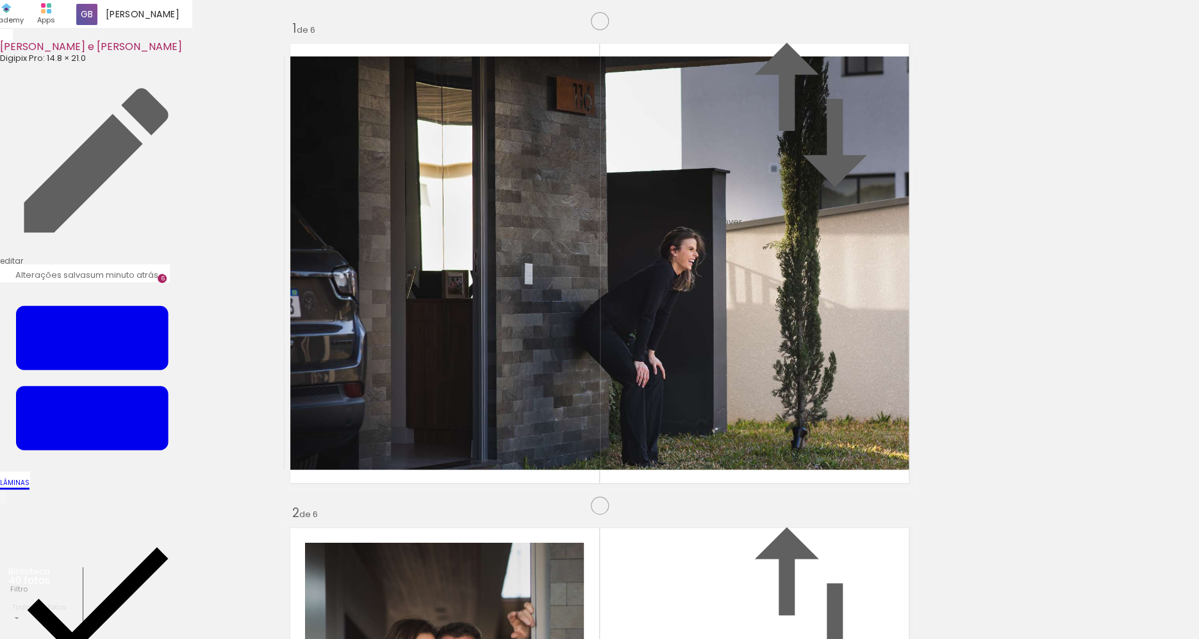
scroll to position [2436, 0]
drag, startPoint x: 488, startPoint y: 615, endPoint x: 497, endPoint y: 526, distance: 89.6
click at [492, 510] on quentale-workspace at bounding box center [599, 319] width 1199 height 639
click at [713, 497] on quentale-workspace at bounding box center [599, 319] width 1199 height 639
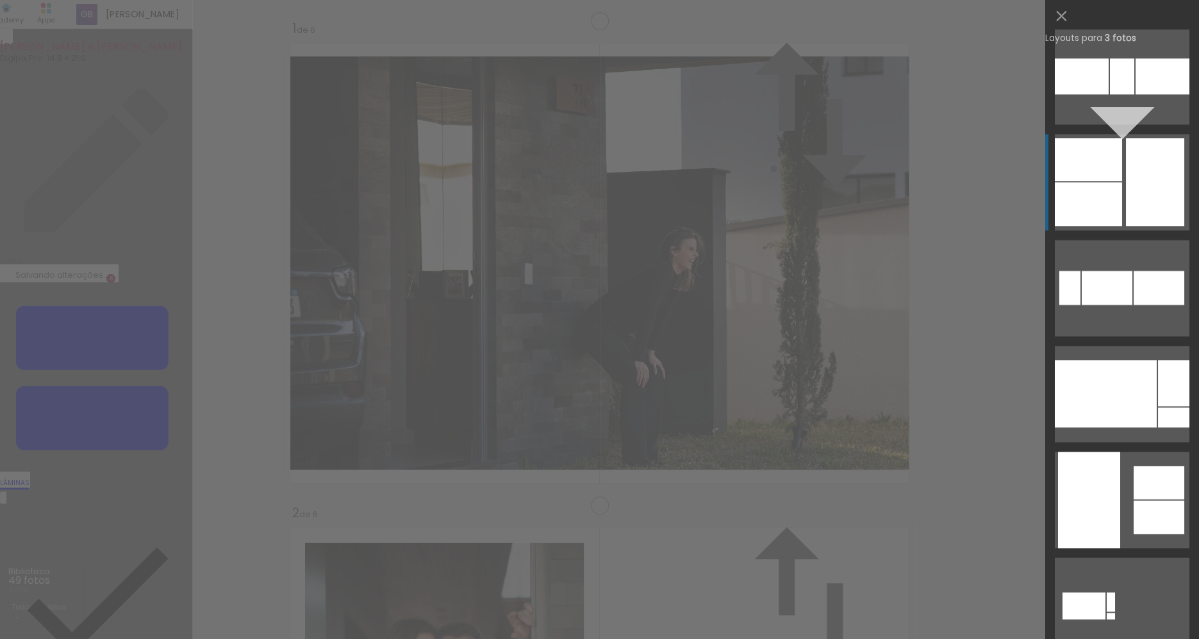
scroll to position [640, 0]
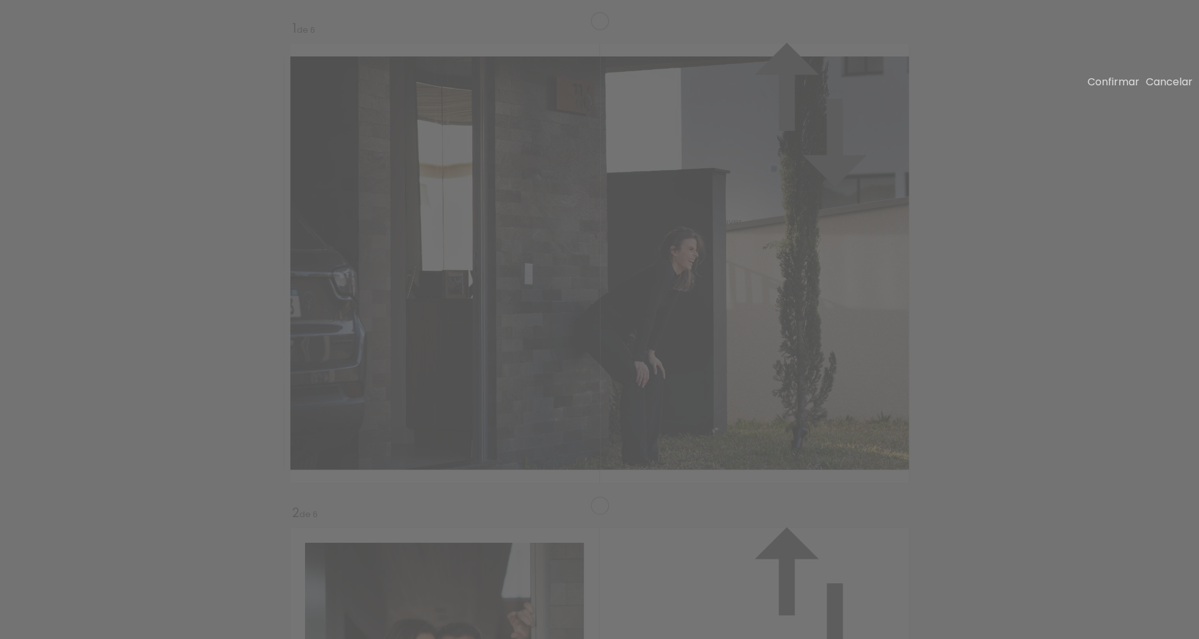
scroll to position [2436, 0]
drag, startPoint x: 297, startPoint y: 315, endPoint x: 288, endPoint y: 314, distance: 8.4
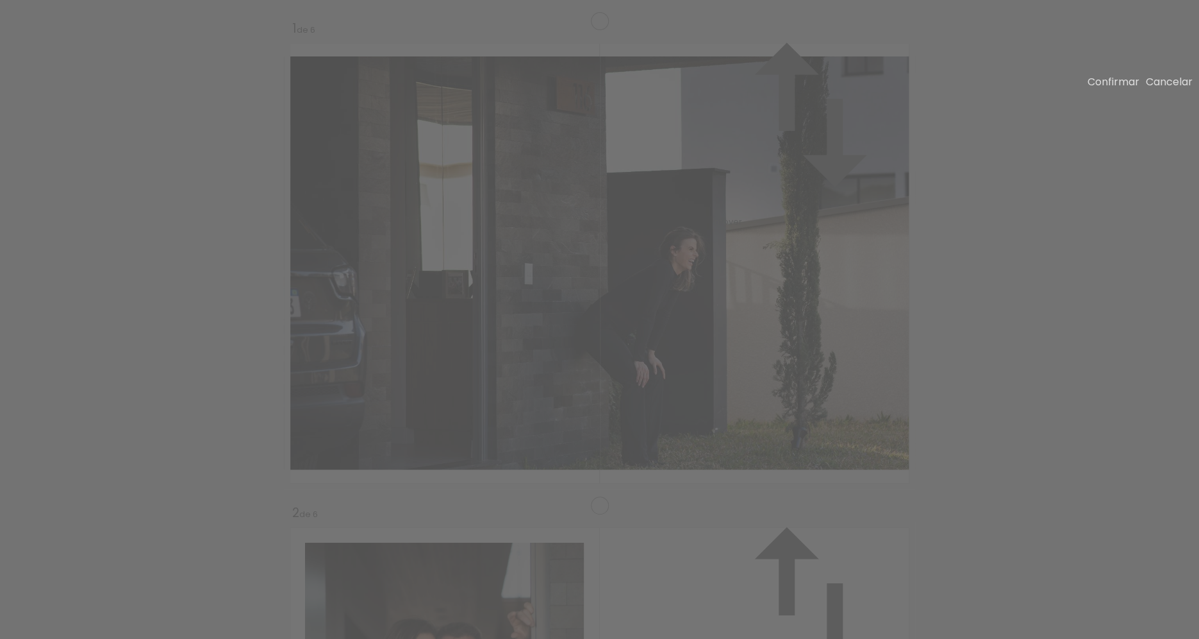
click at [0, 0] on slot "Confirmar" at bounding box center [0, 0] width 0 height 0
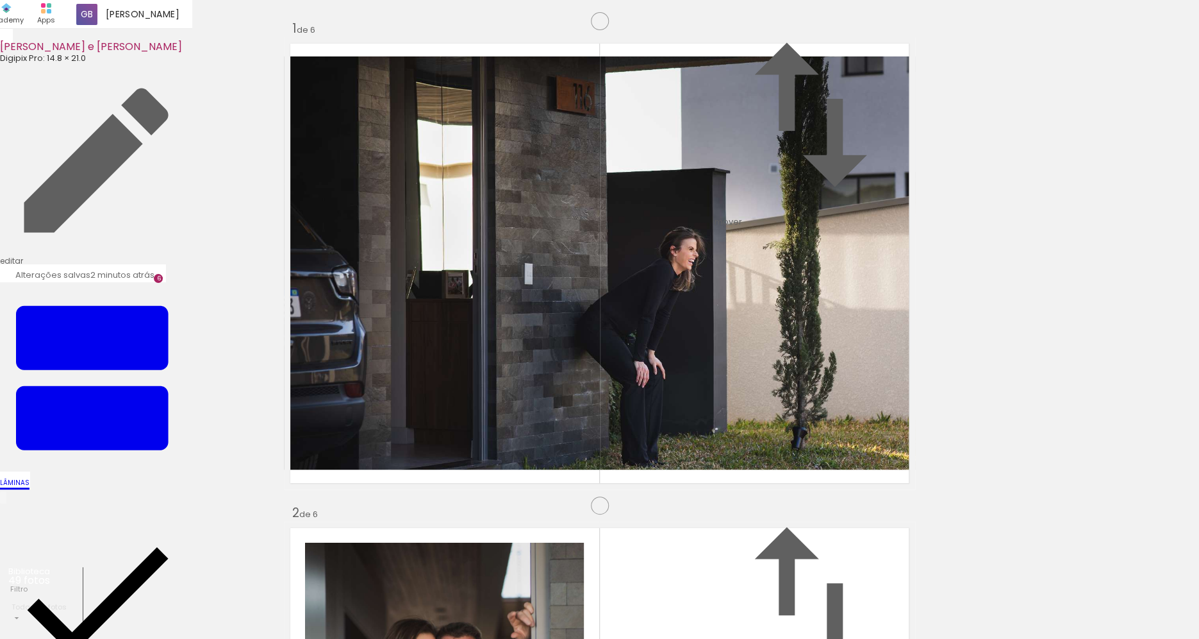
scroll to position [2945, 0]
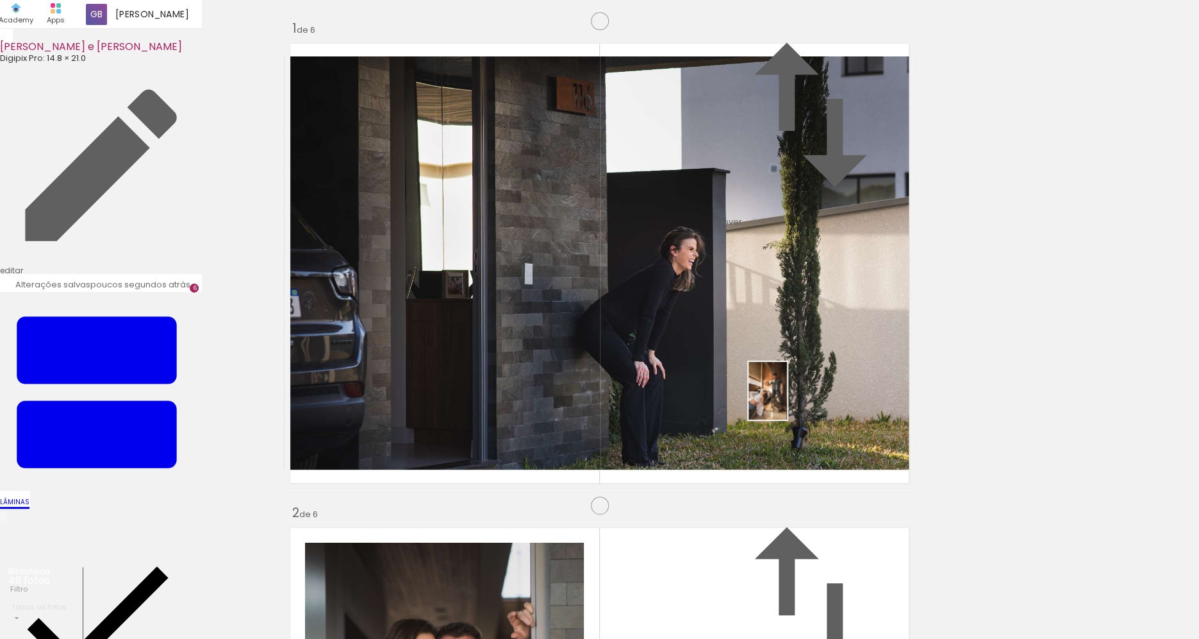
drag, startPoint x: 837, startPoint y: 605, endPoint x: 787, endPoint y: 400, distance: 210.5
click at [787, 399] on quentale-workspace at bounding box center [599, 319] width 1199 height 639
drag, startPoint x: 789, startPoint y: 599, endPoint x: 744, endPoint y: 451, distance: 154.9
click at [746, 449] on quentale-workspace at bounding box center [599, 319] width 1199 height 639
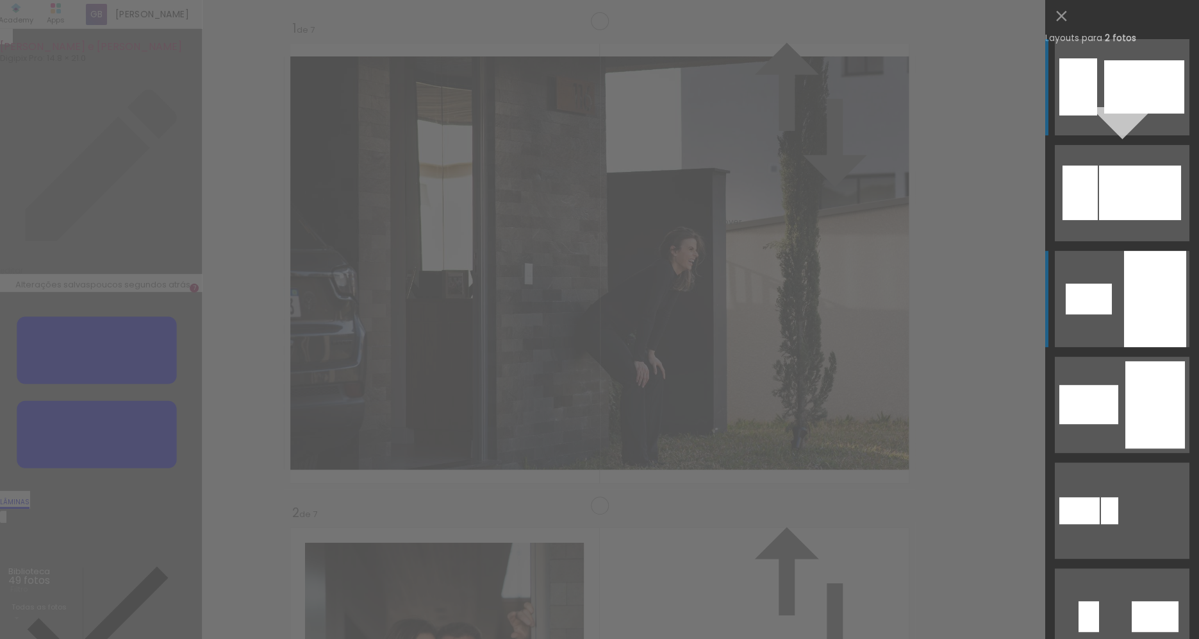
scroll to position [2921, 0]
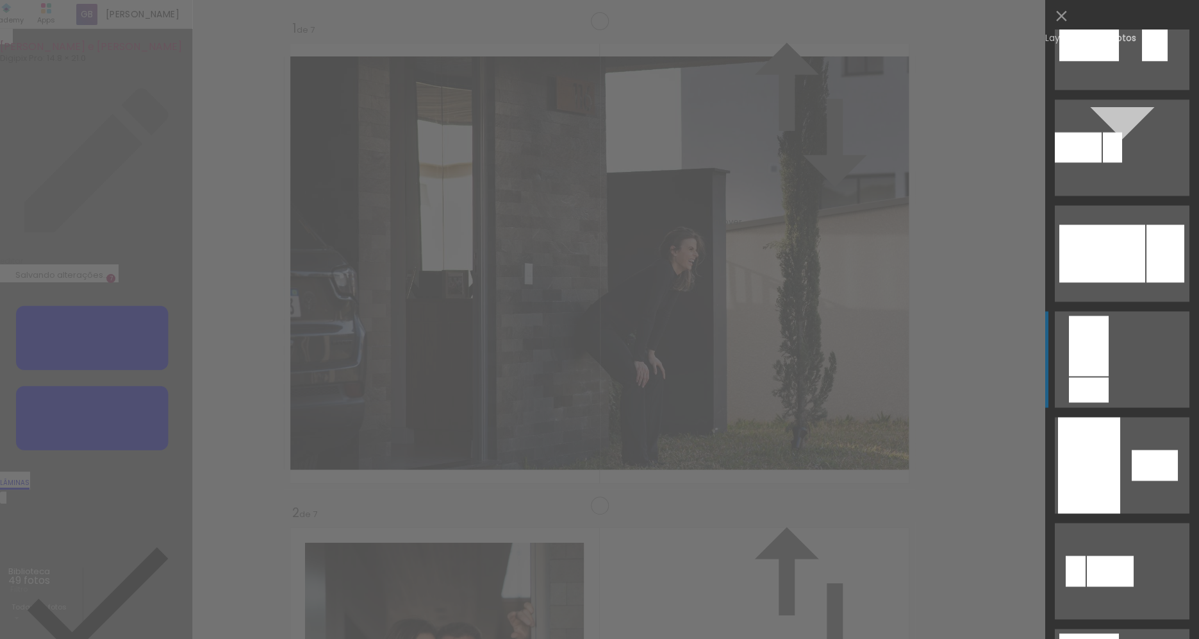
scroll to position [708, 0]
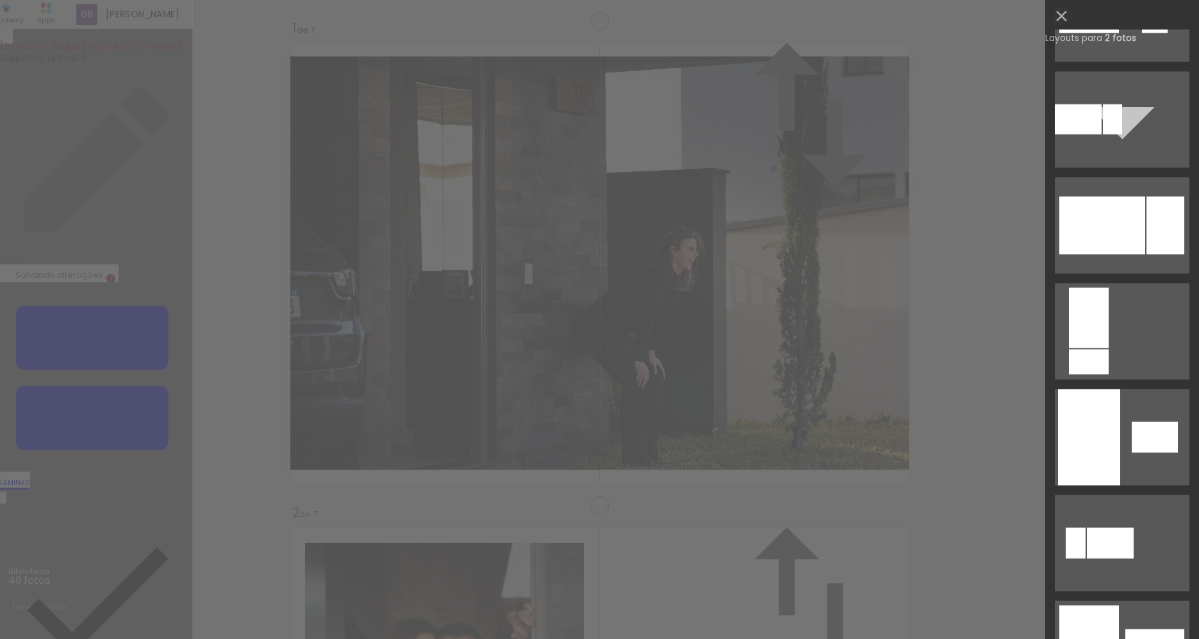
click at [1064, 24] on iron-icon at bounding box center [1062, 16] width 18 height 18
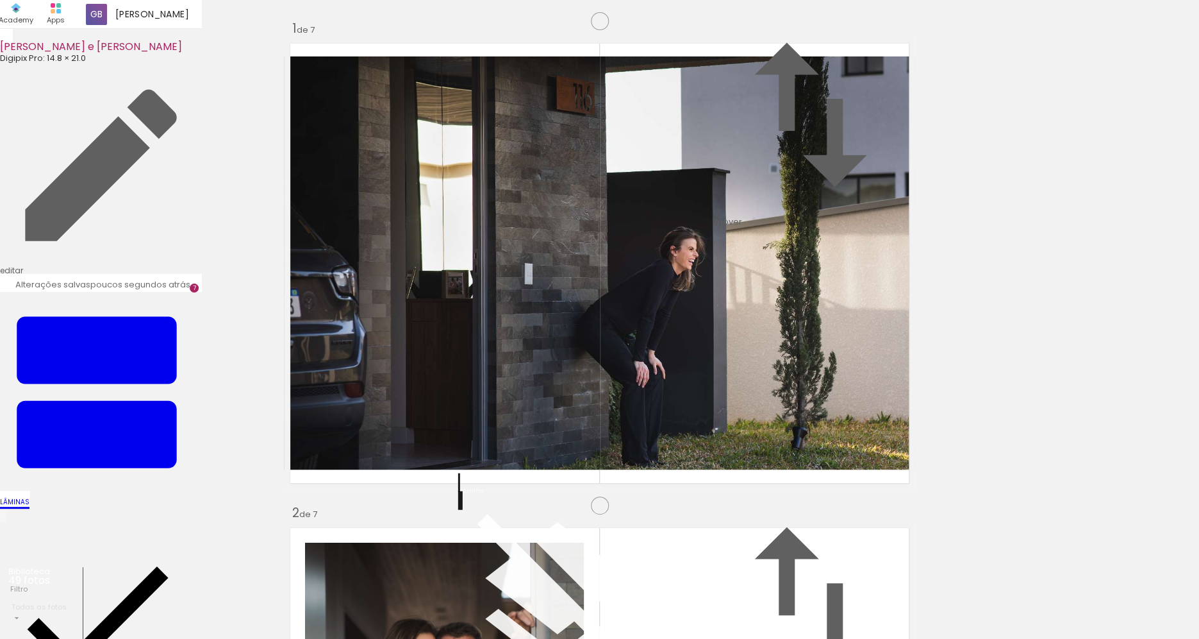
scroll to position [33, 0]
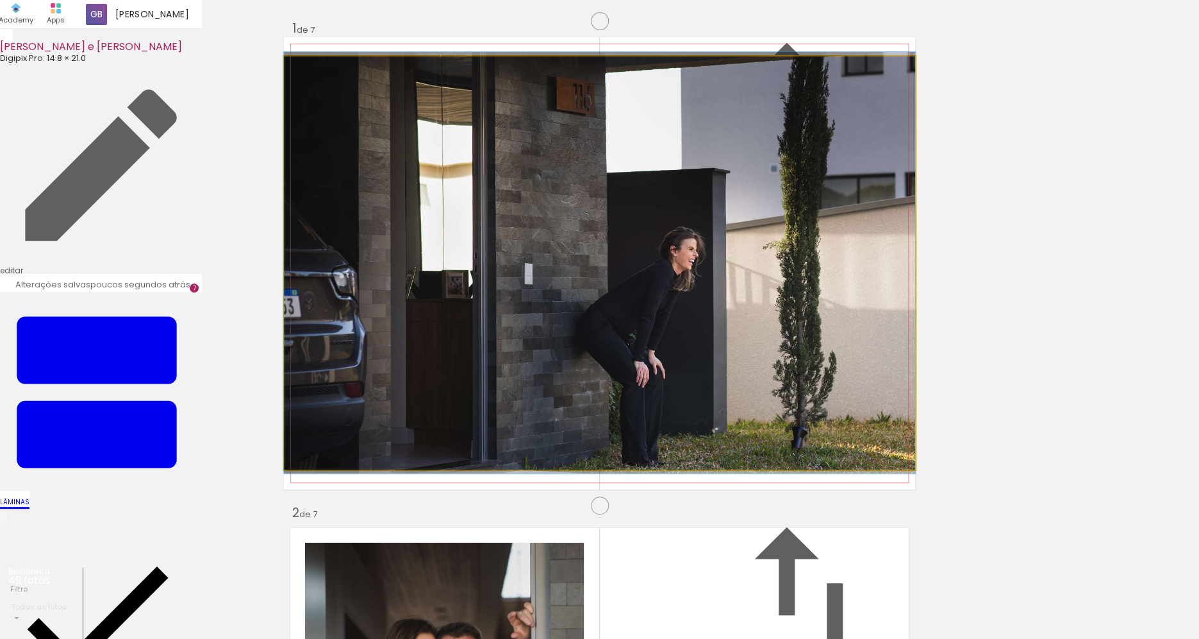
click at [413, 379] on quentale-photo at bounding box center [599, 262] width 631 height 413
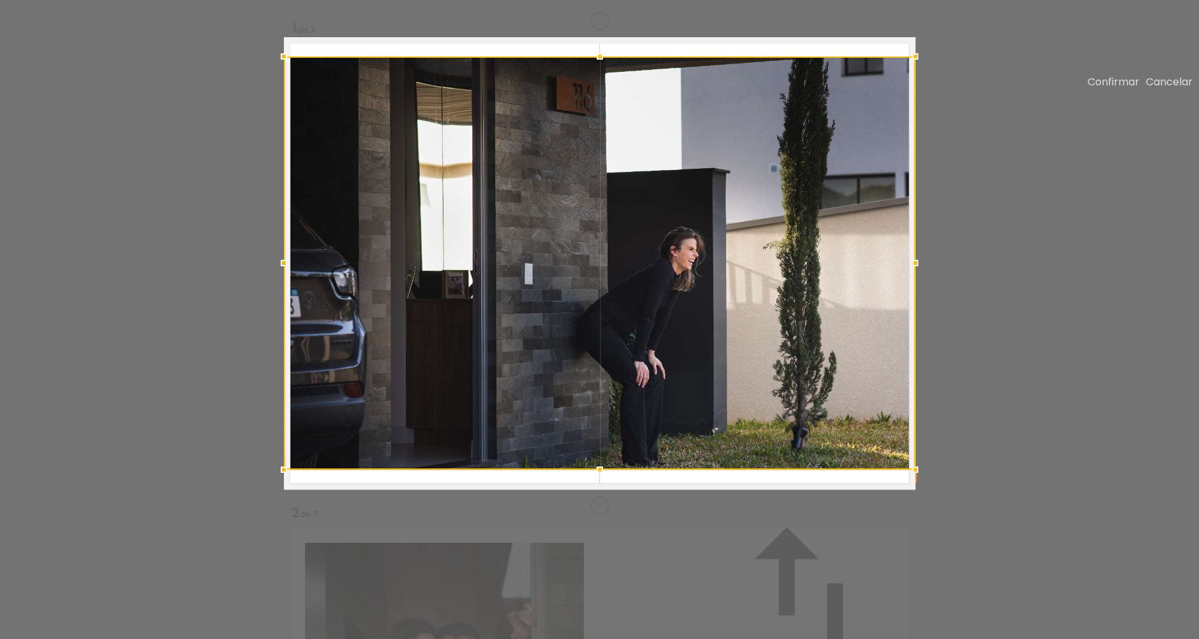
scroll to position [16, 0]
click at [651, 462] on div at bounding box center [599, 262] width 631 height 413
click at [0, 0] on slot "Cancelar" at bounding box center [0, 0] width 0 height 0
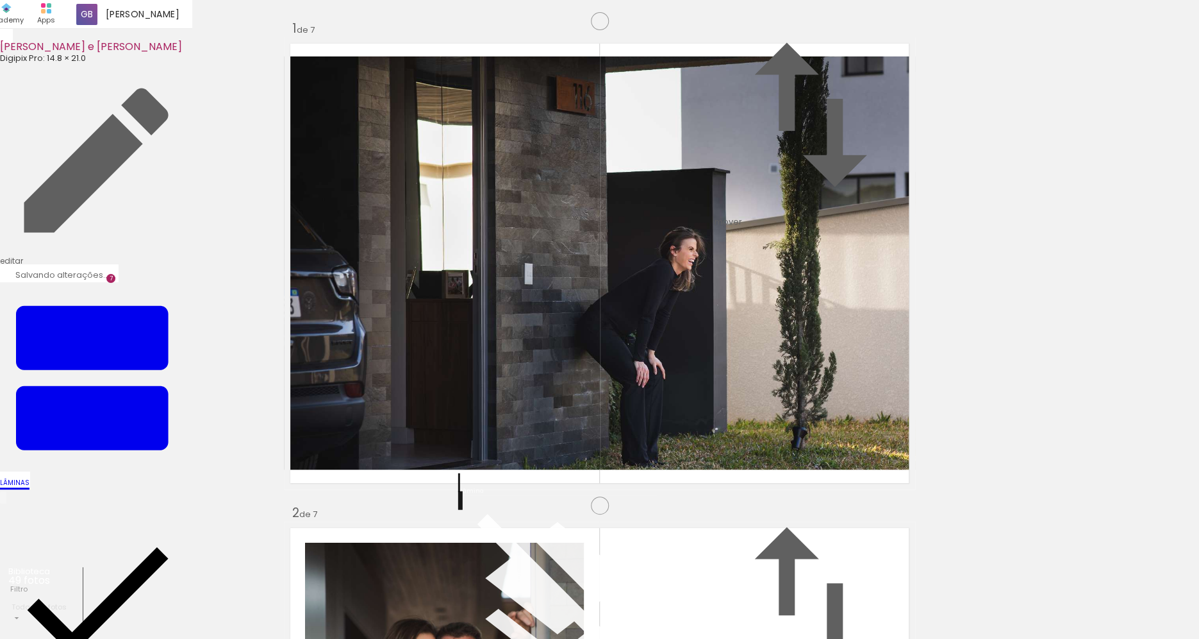
click at [634, 364] on quentale-photo at bounding box center [599, 262] width 631 height 413
drag, startPoint x: 568, startPoint y: 544, endPoint x: 582, endPoint y: 541, distance: 14.3
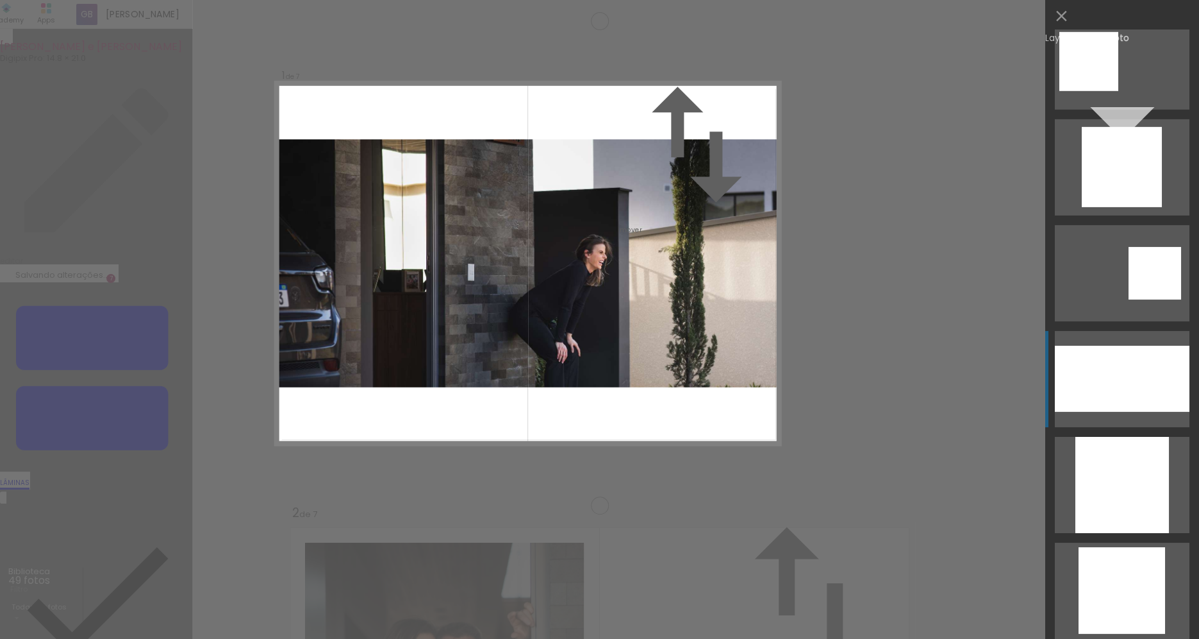
scroll to position [1933, 0]
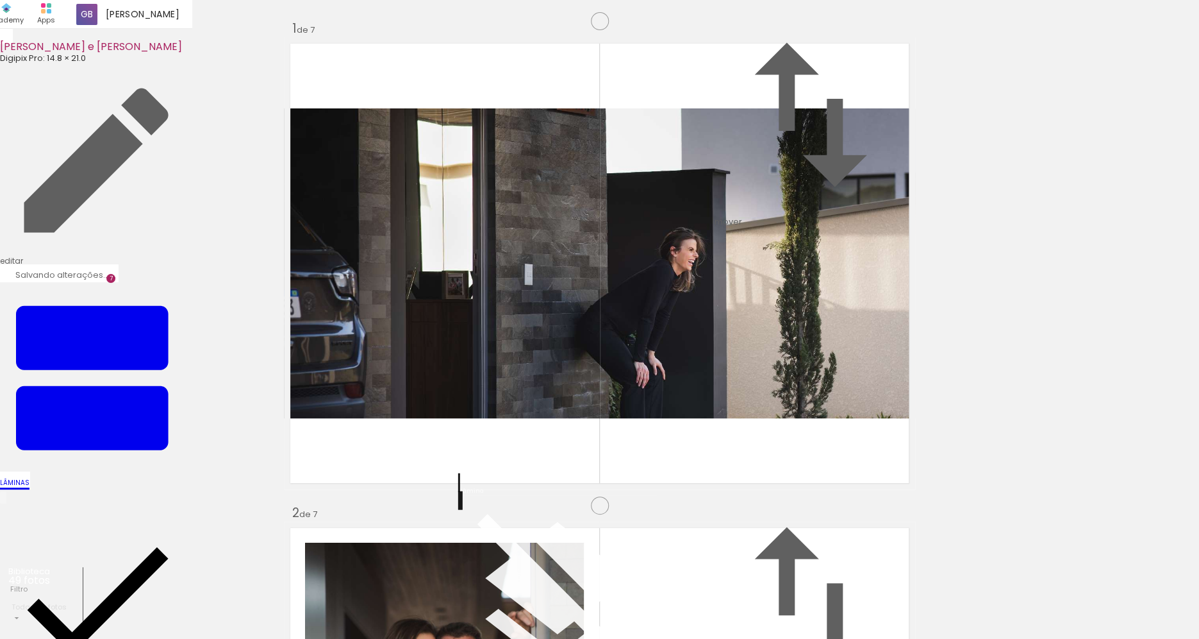
click at [665, 387] on quentale-photo at bounding box center [599, 263] width 631 height 310
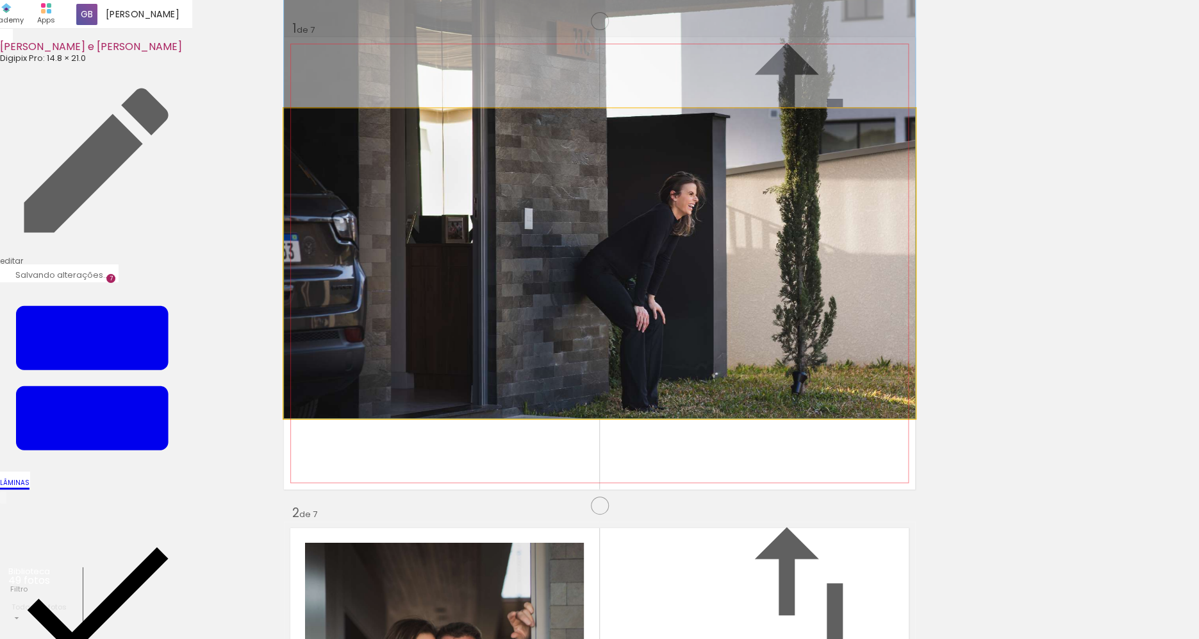
drag, startPoint x: 667, startPoint y: 387, endPoint x: 660, endPoint y: 321, distance: 66.4
click at [660, 321] on album-spread "1 de 7" at bounding box center [599, 263] width 631 height 452
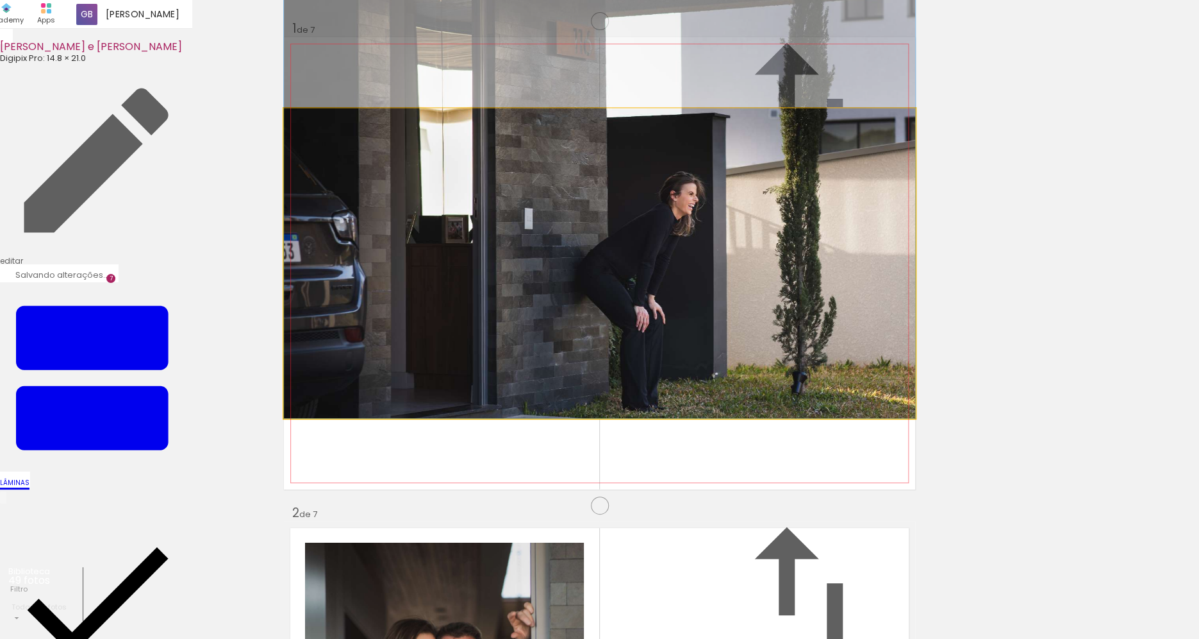
click at [838, 308] on quentale-photo at bounding box center [599, 263] width 631 height 310
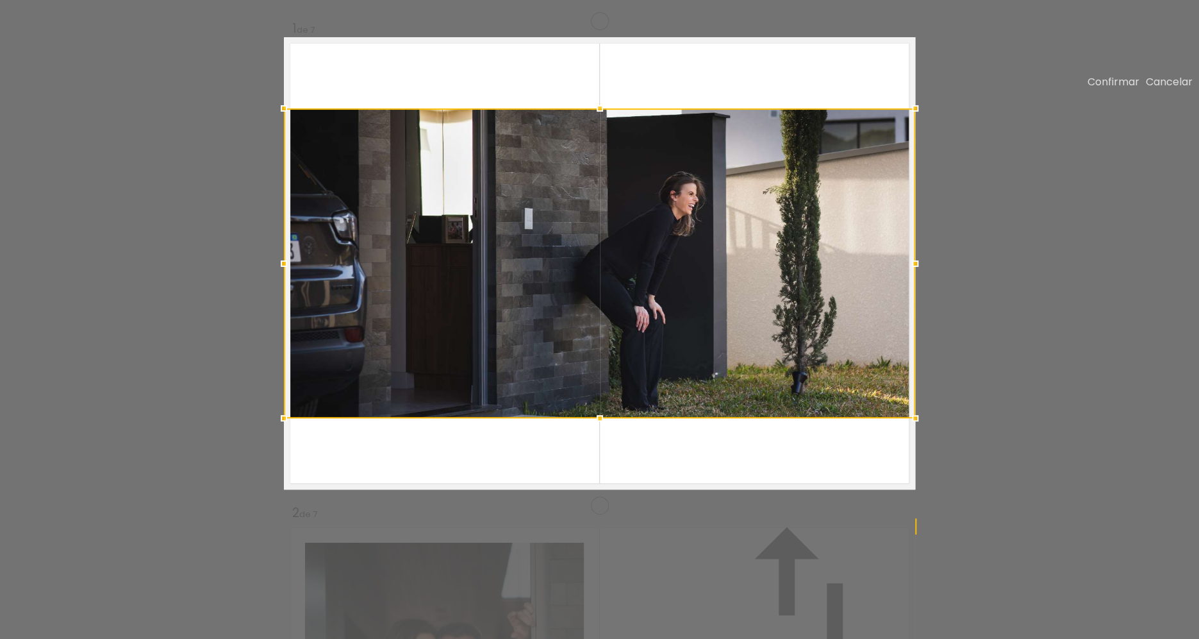
scroll to position [16, 0]
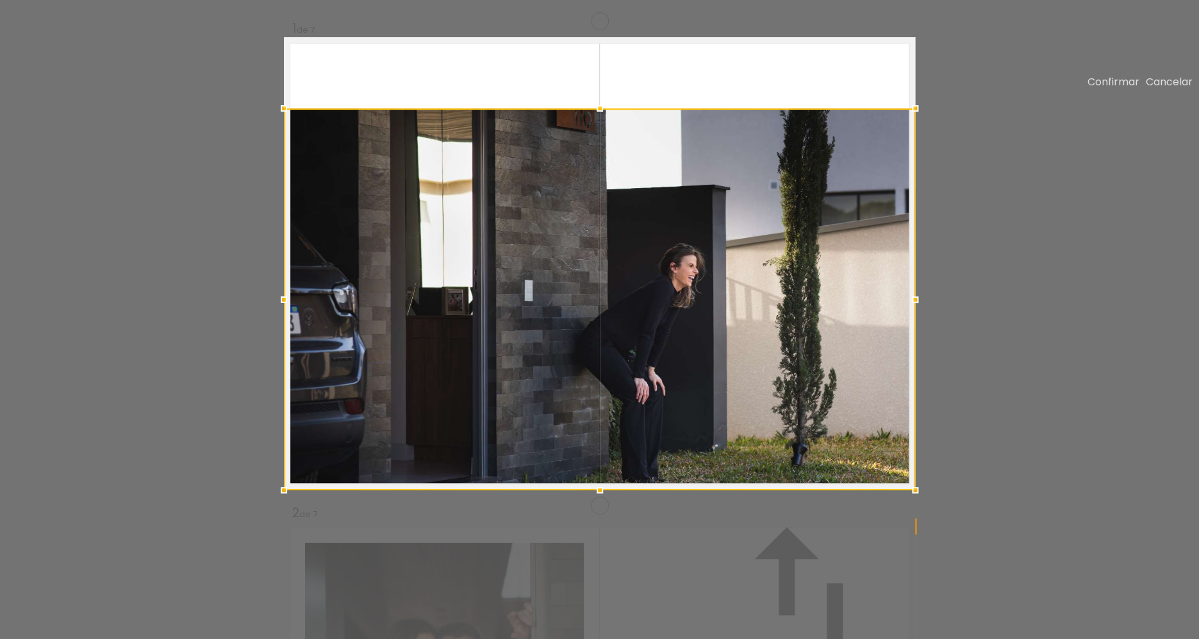
drag, startPoint x: 607, startPoint y: 466, endPoint x: 604, endPoint y: 537, distance: 70.6
click at [603, 503] on div at bounding box center [600, 490] width 26 height 26
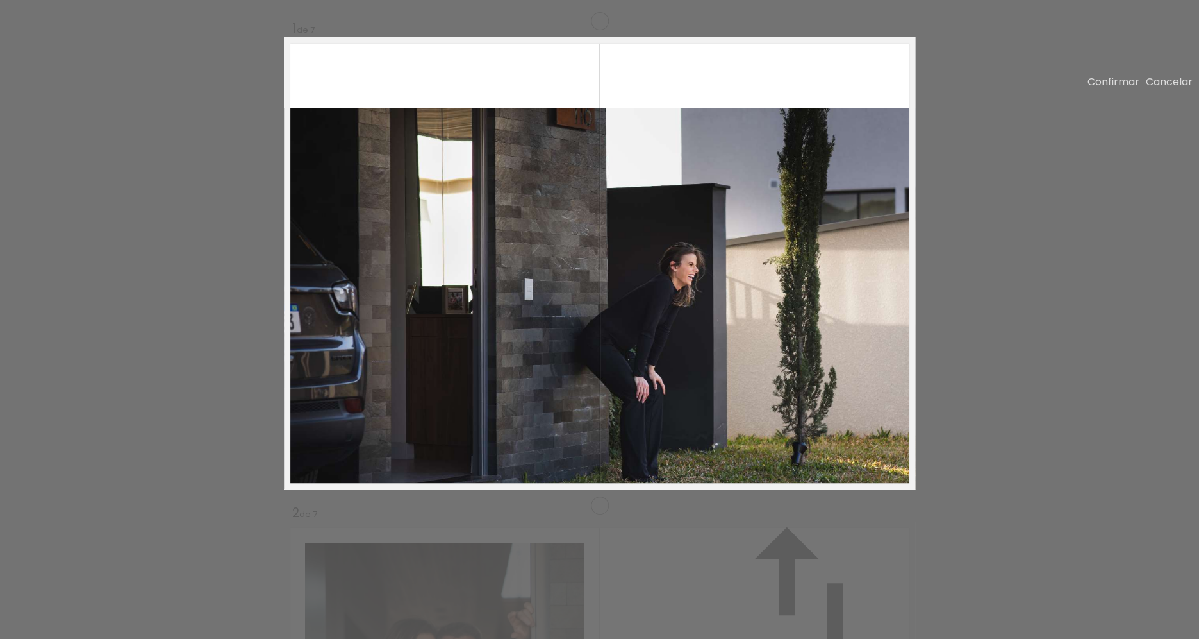
click at [601, 172] on quentale-photo at bounding box center [599, 298] width 631 height 381
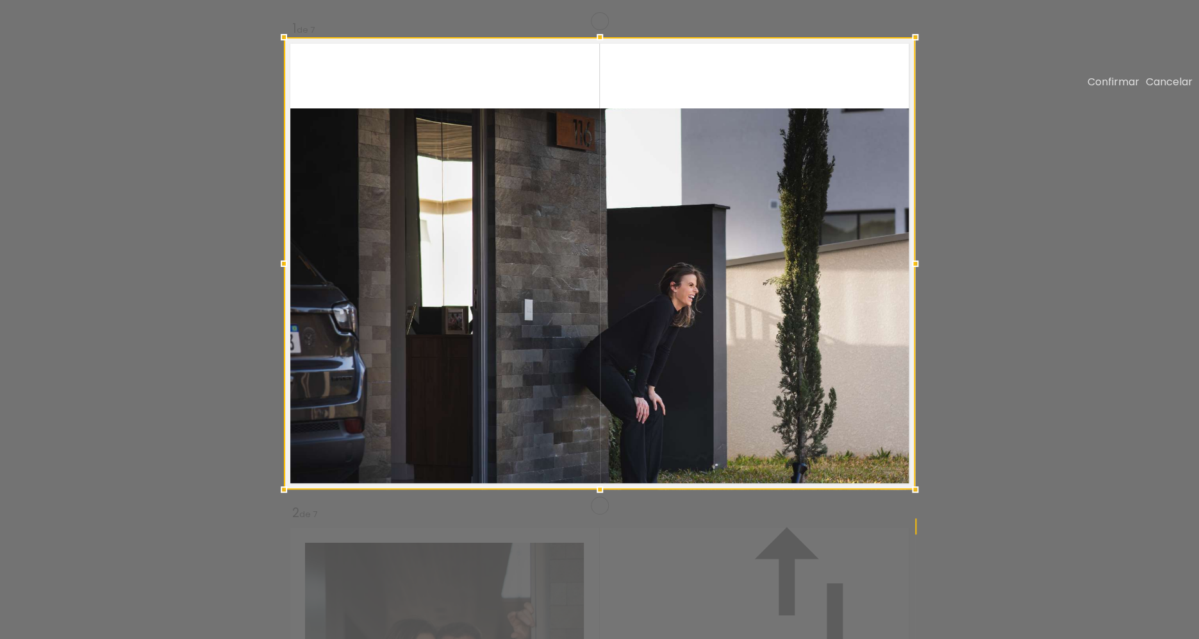
drag, startPoint x: 601, startPoint y: 157, endPoint x: 599, endPoint y: 86, distance: 71.2
click at [599, 50] on div at bounding box center [600, 37] width 26 height 26
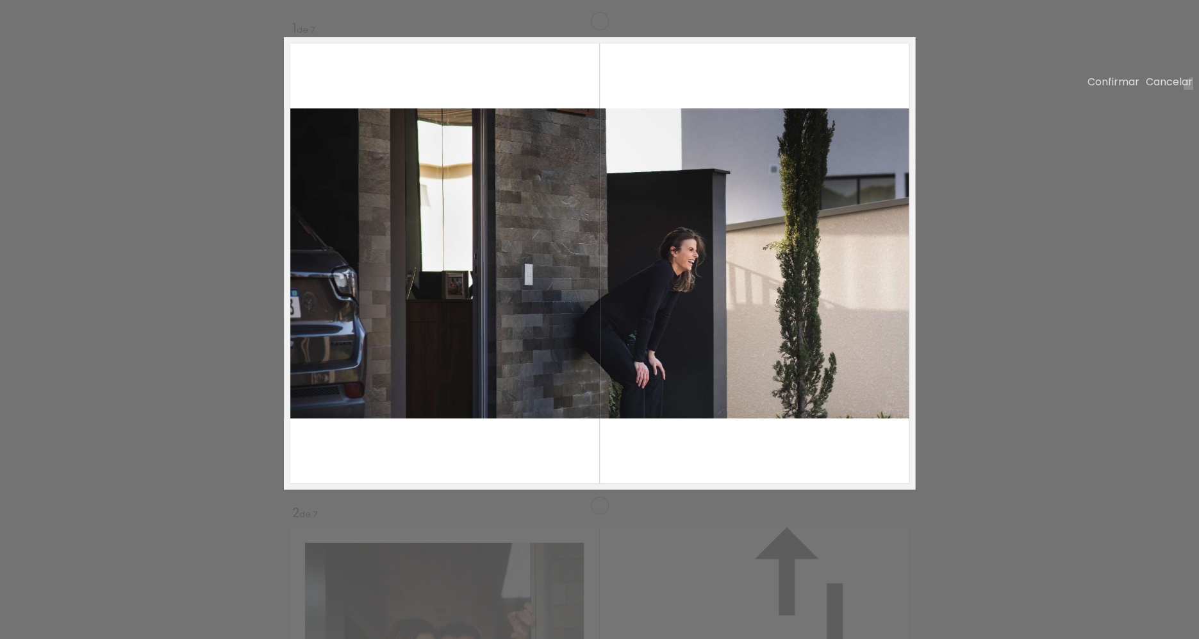
click at [0, 0] on slot "Cancelar" at bounding box center [0, 0] width 0 height 0
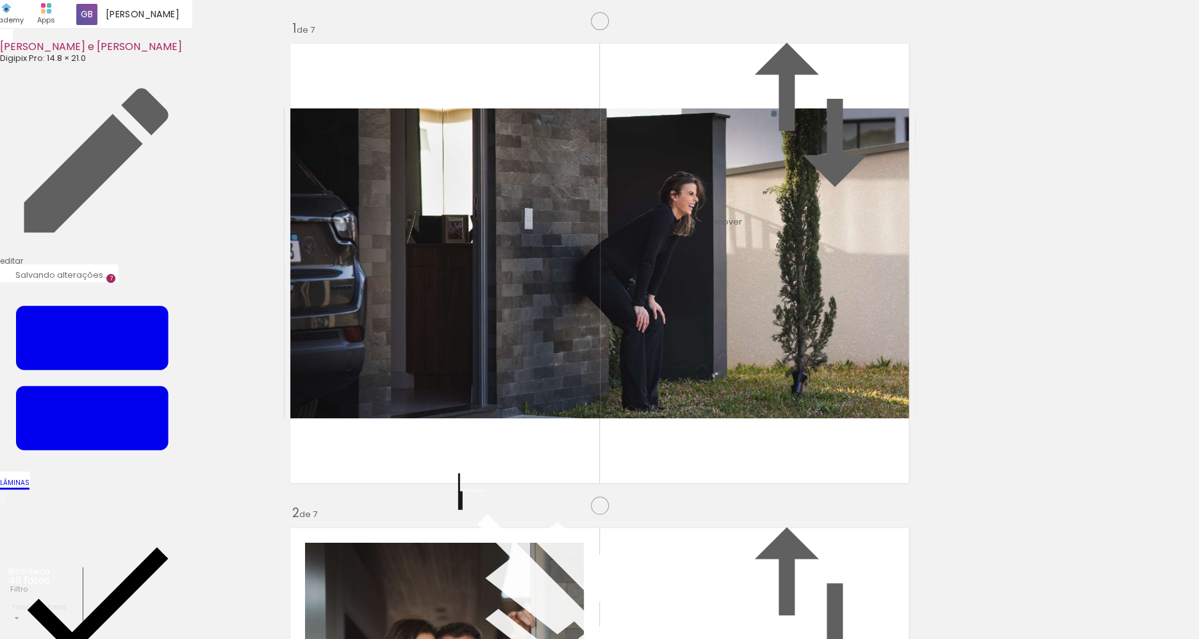
click at [648, 280] on quentale-photo at bounding box center [599, 263] width 631 height 310
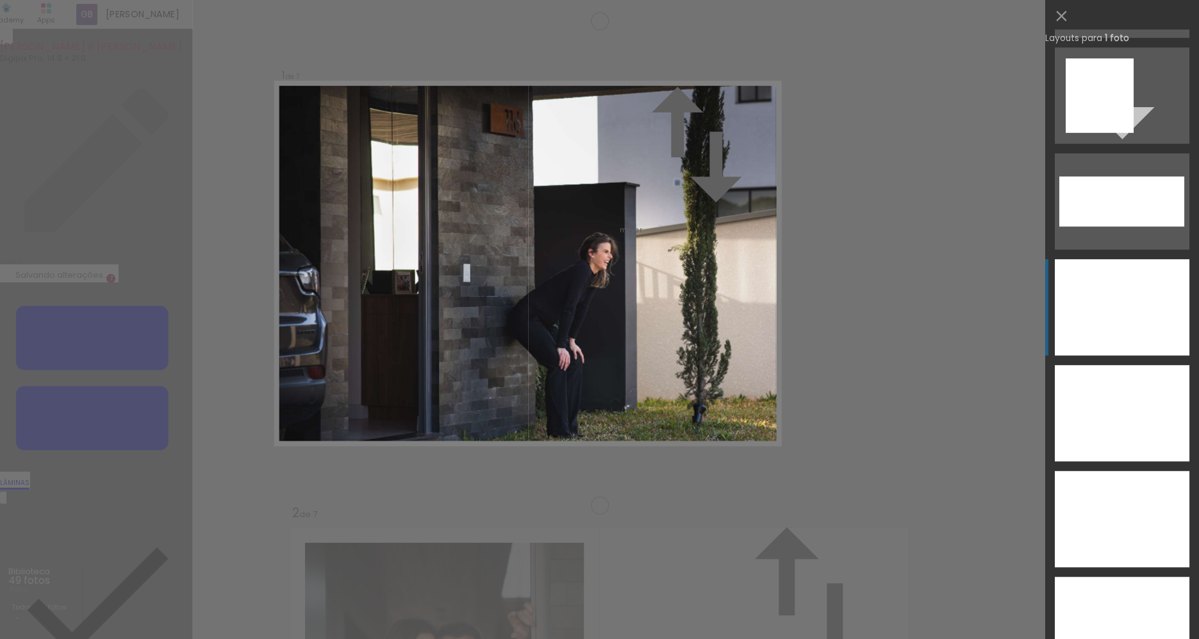
scroll to position [4867, 0]
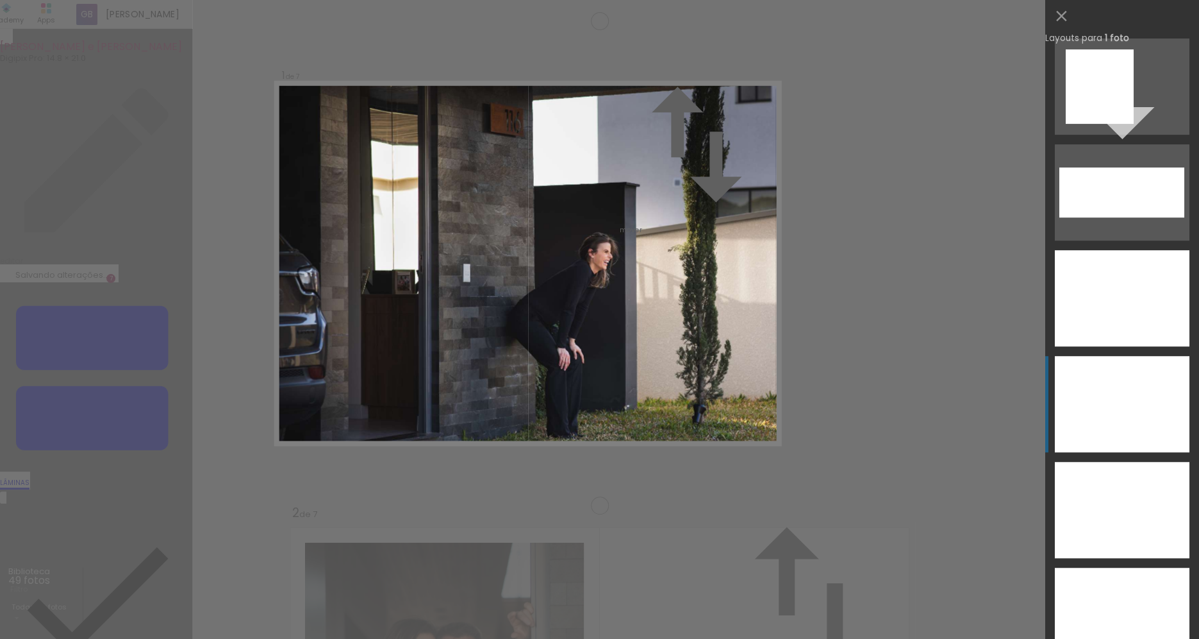
click at [1107, 462] on div at bounding box center [1122, 510] width 135 height 96
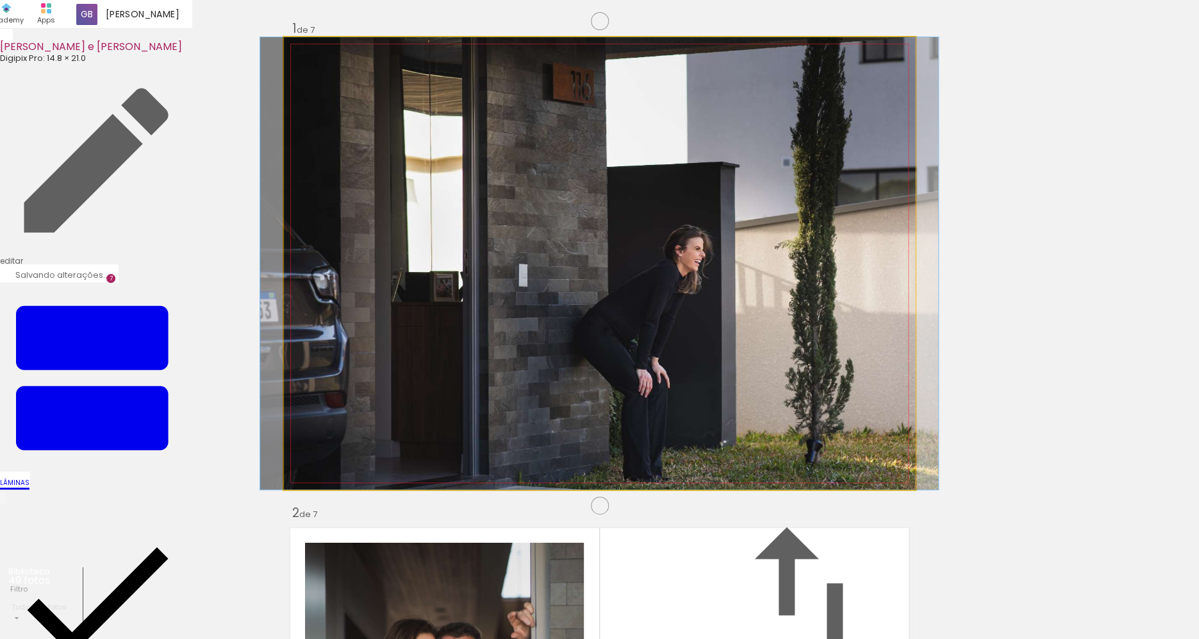
click at [782, 358] on quentale-photo at bounding box center [599, 263] width 631 height 452
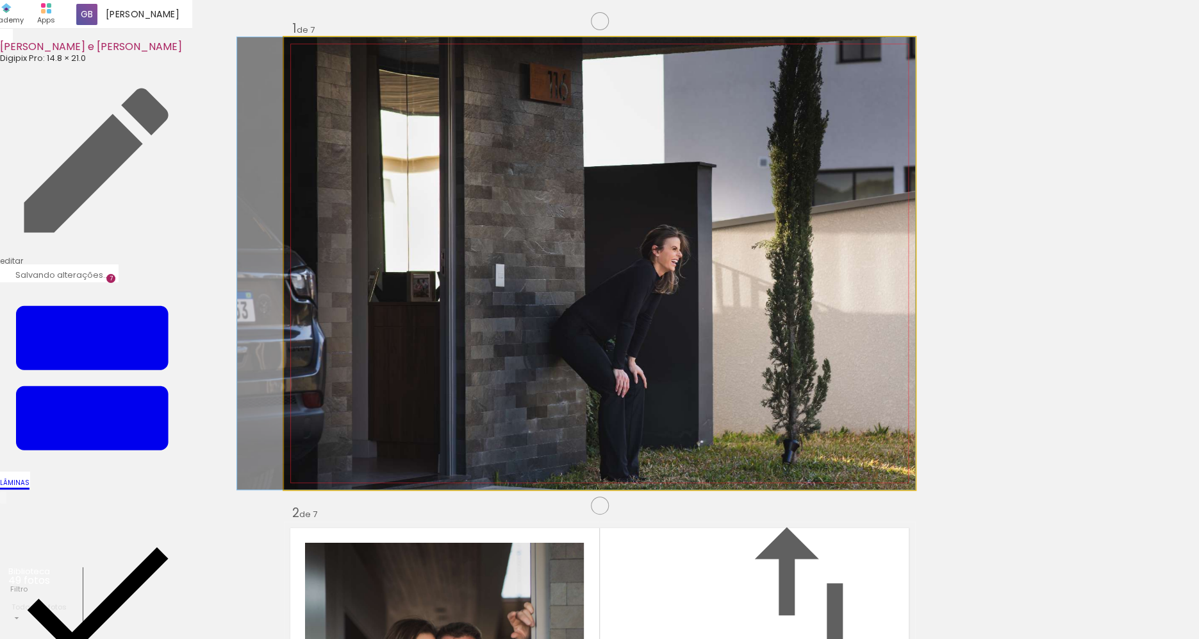
drag, startPoint x: 782, startPoint y: 358, endPoint x: 744, endPoint y: 335, distance: 44.3
click at [744, 335] on album-spread "1 de 7" at bounding box center [599, 263] width 631 height 452
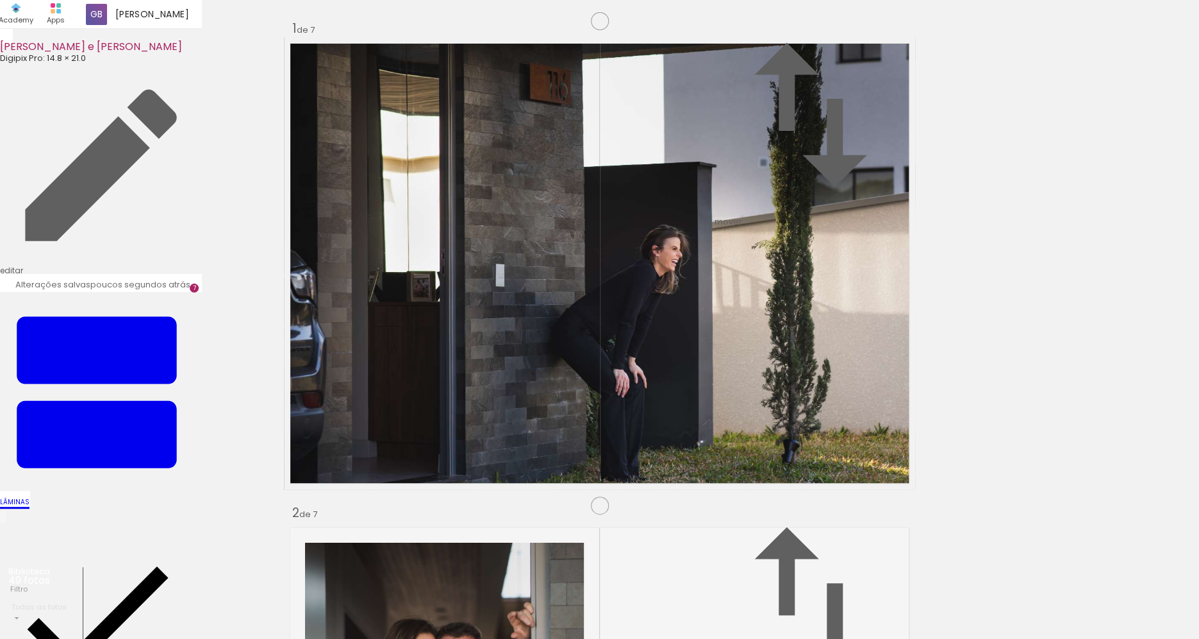
scroll to position [1912, 0]
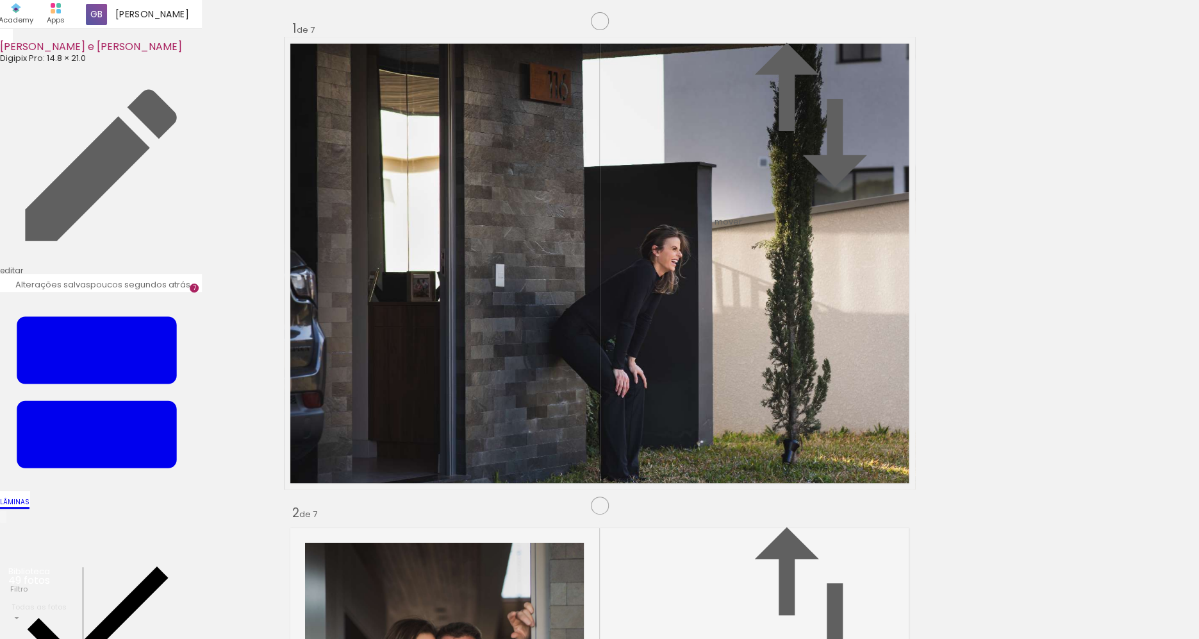
drag, startPoint x: 840, startPoint y: 481, endPoint x: 828, endPoint y: 486, distance: 13.8
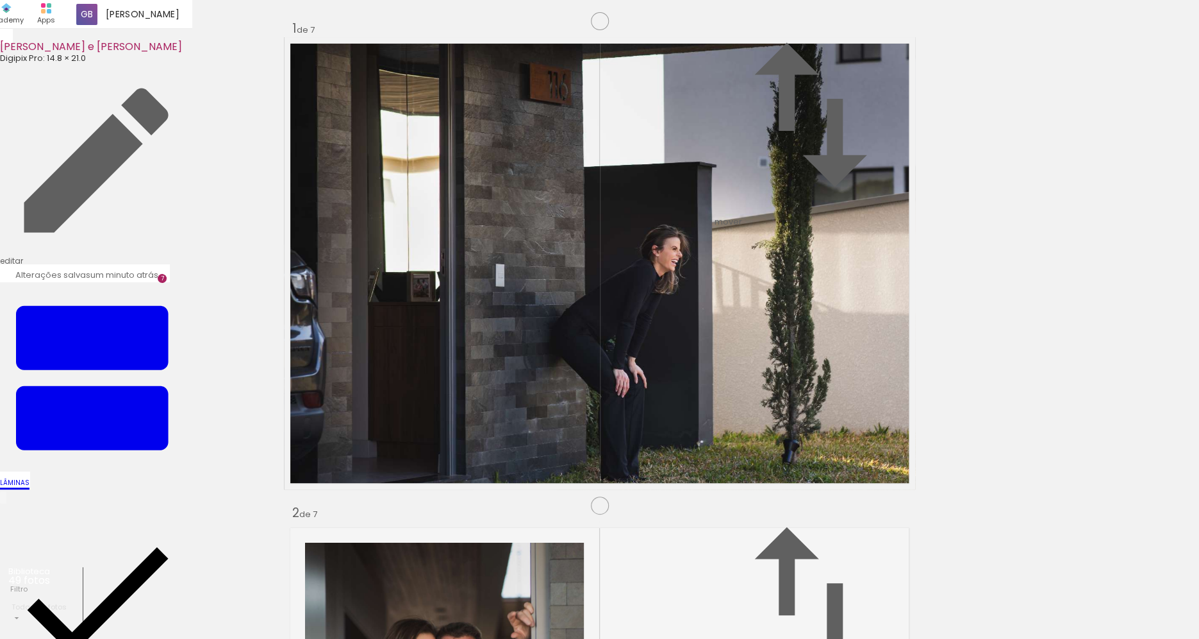
drag, startPoint x: 896, startPoint y: 367, endPoint x: 897, endPoint y: 348, distance: 19.2
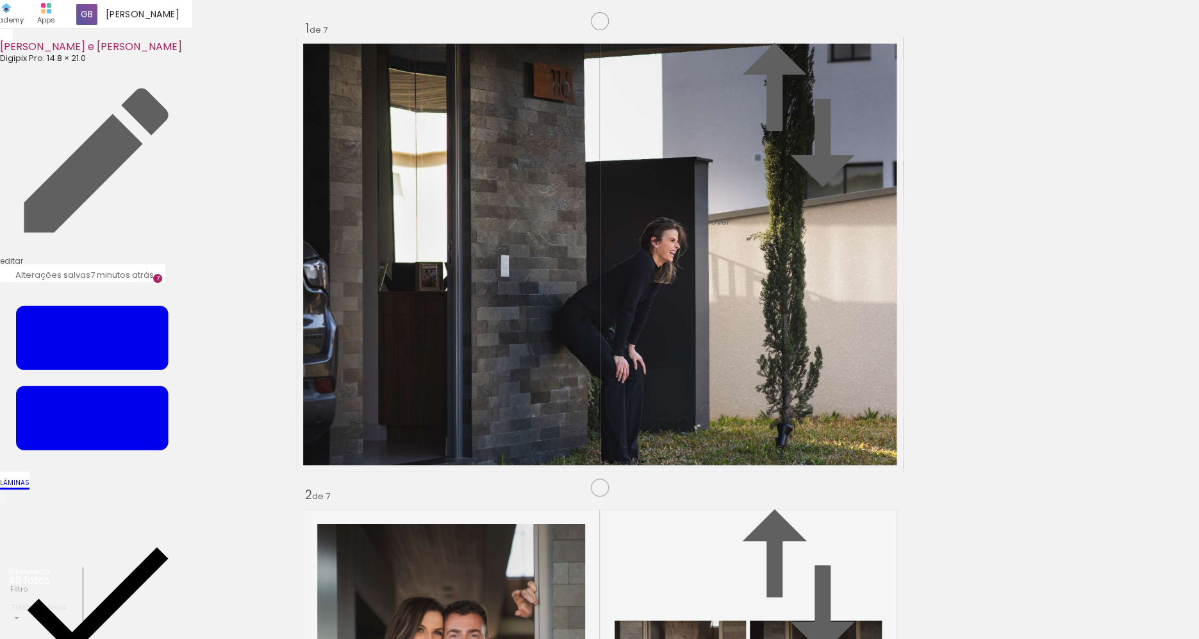
scroll to position [2909, 0]
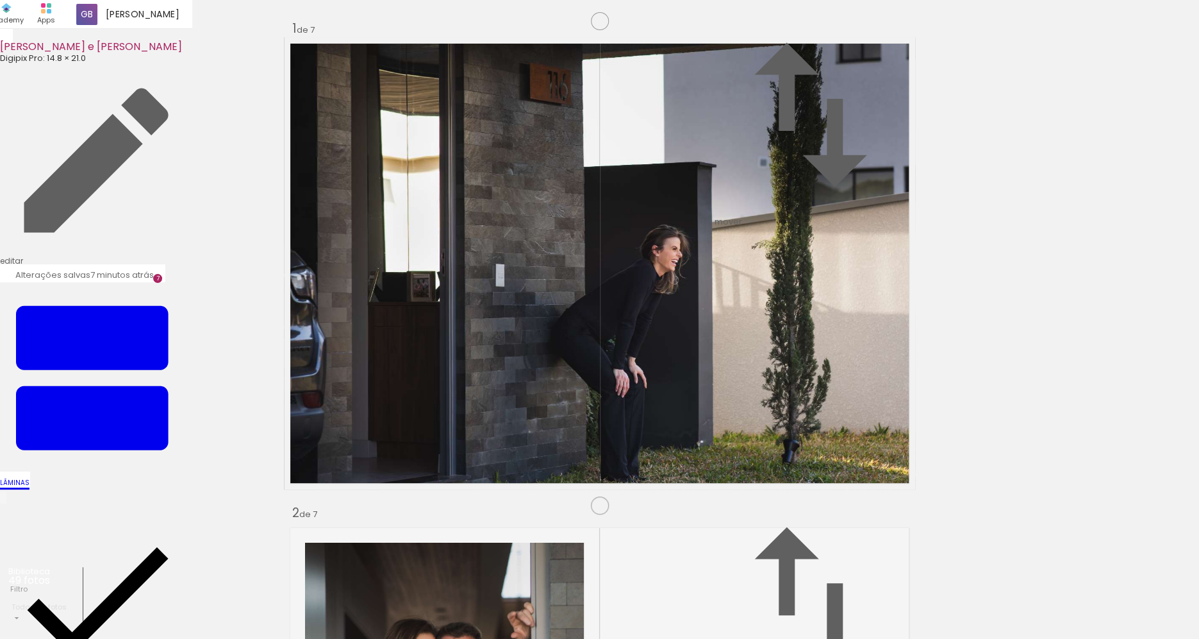
scroll to position [3009, 0]
drag, startPoint x: 718, startPoint y: 460, endPoint x: 720, endPoint y: 452, distance: 7.9
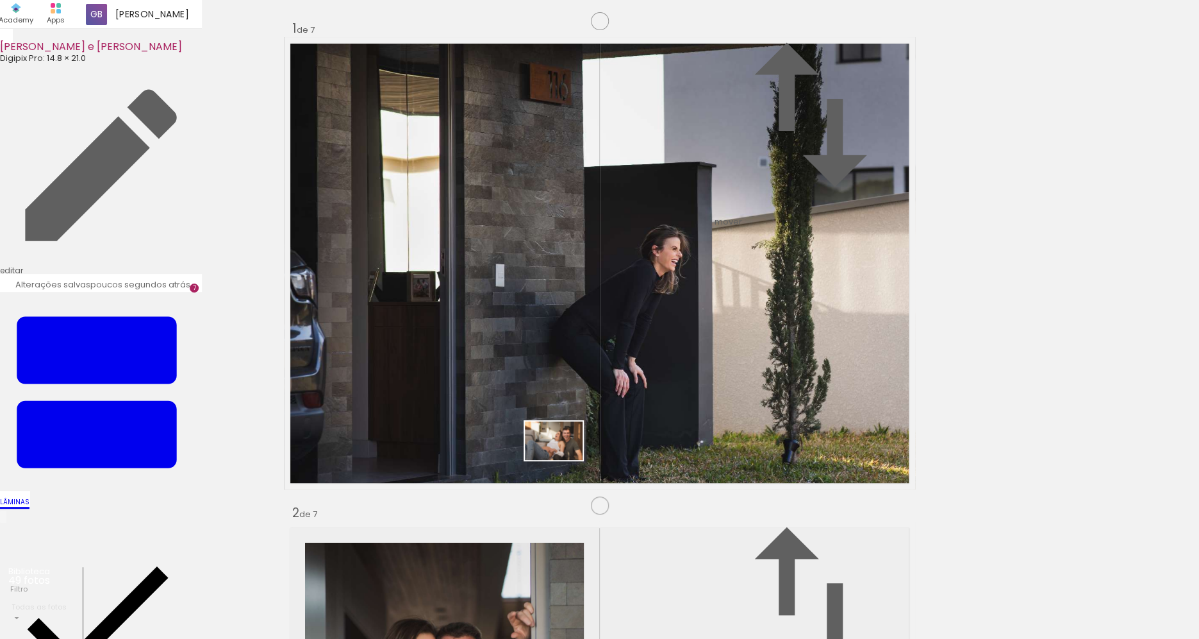
drag, startPoint x: 444, startPoint y: 600, endPoint x: 564, endPoint y: 460, distance: 184.6
click at [564, 460] on quentale-workspace at bounding box center [599, 319] width 1199 height 639
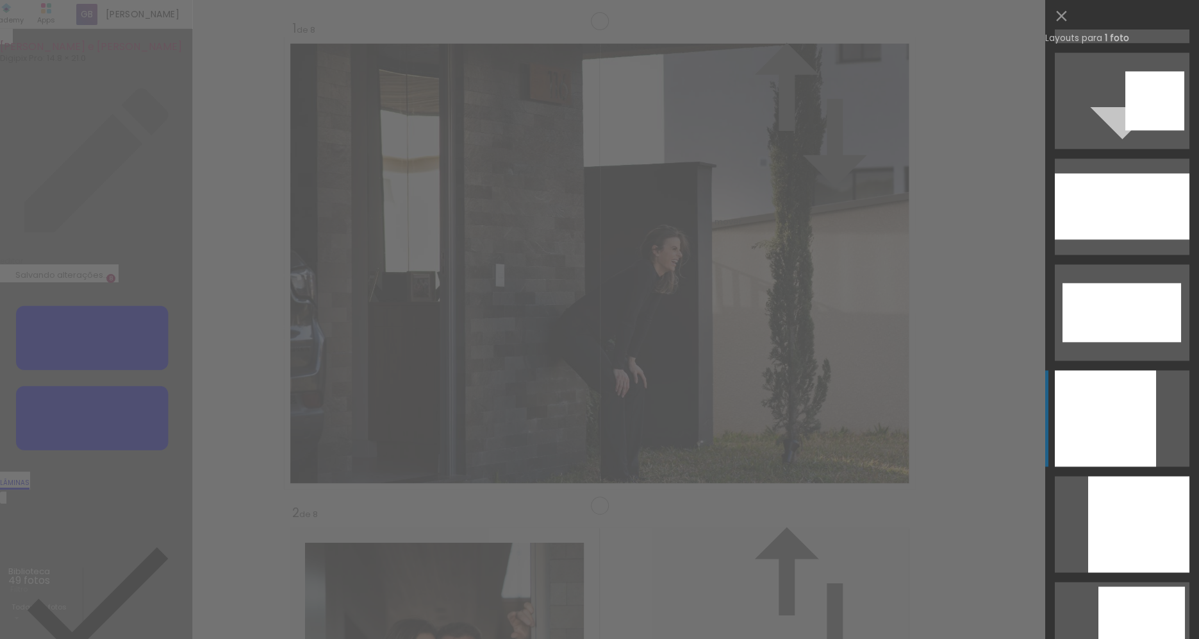
scroll to position [2929, 0]
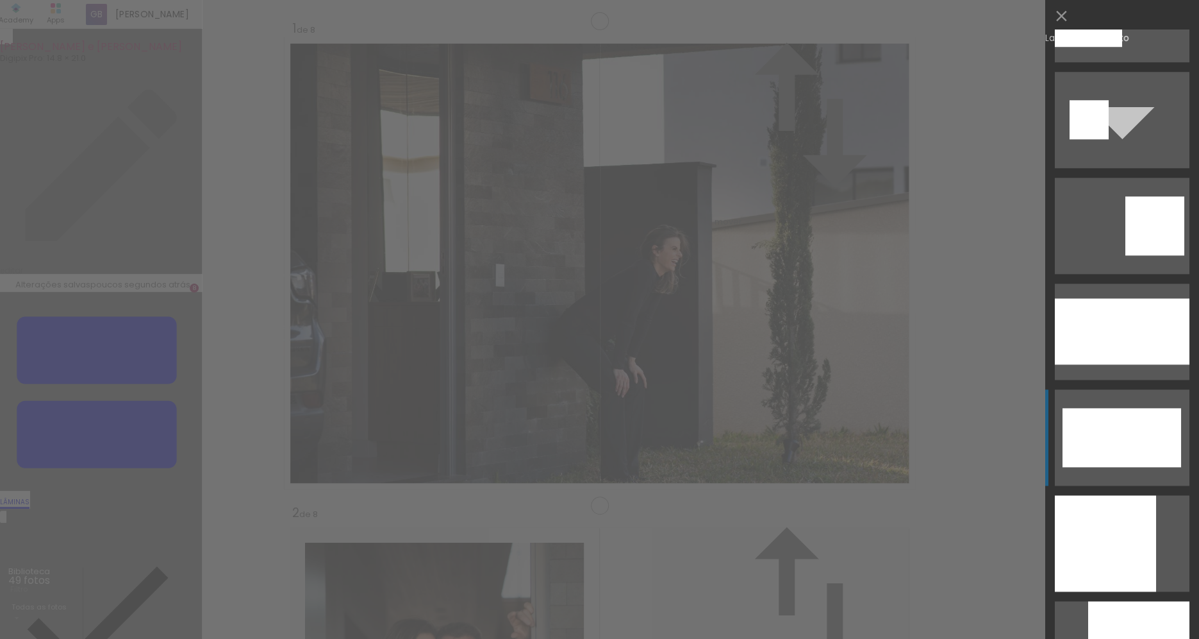
click at [1114, 364] on div at bounding box center [1122, 331] width 135 height 66
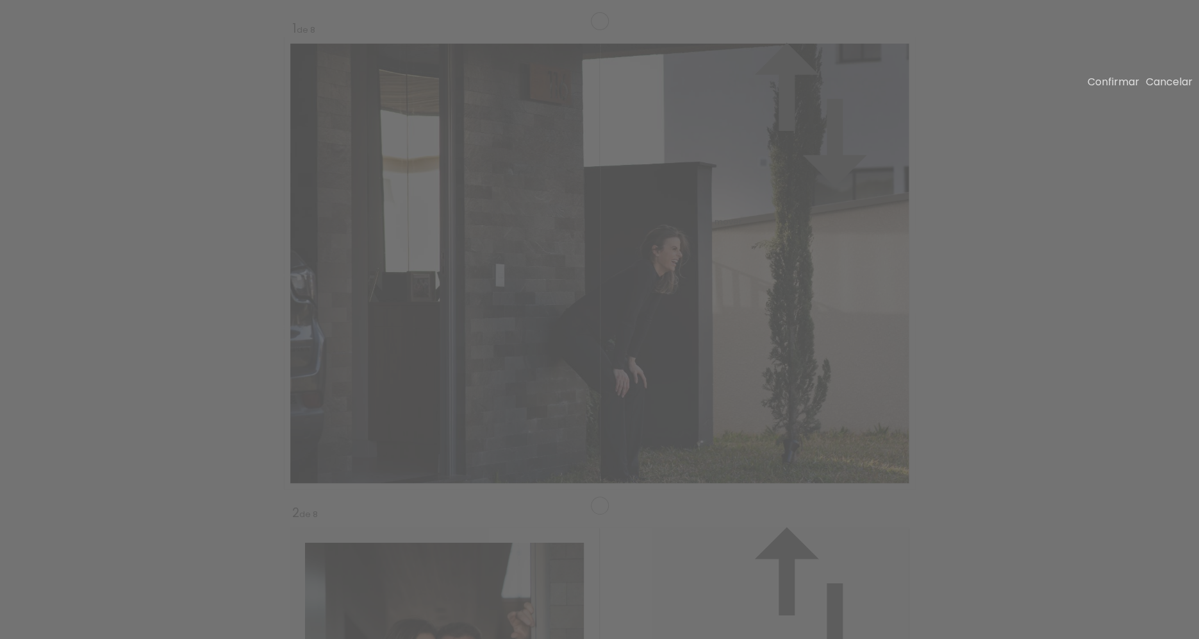
scroll to position [3404, 0]
drag, startPoint x: 601, startPoint y: 176, endPoint x: 600, endPoint y: 145, distance: 30.8
drag, startPoint x: 599, startPoint y: 451, endPoint x: 610, endPoint y: 471, distance: 22.4
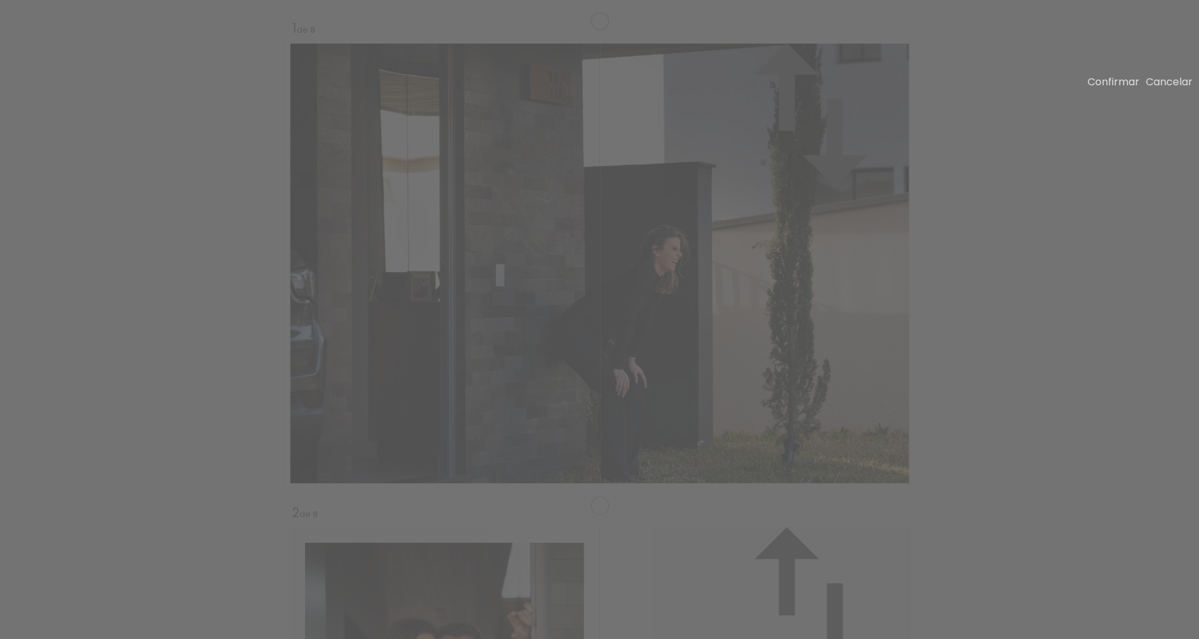
drag, startPoint x: 715, startPoint y: 298, endPoint x: 723, endPoint y: 283, distance: 16.6
drag, startPoint x: 1083, startPoint y: 89, endPoint x: 1080, endPoint y: 99, distance: 10.7
click at [0, 0] on slot "Confirmar" at bounding box center [0, 0] width 0 height 0
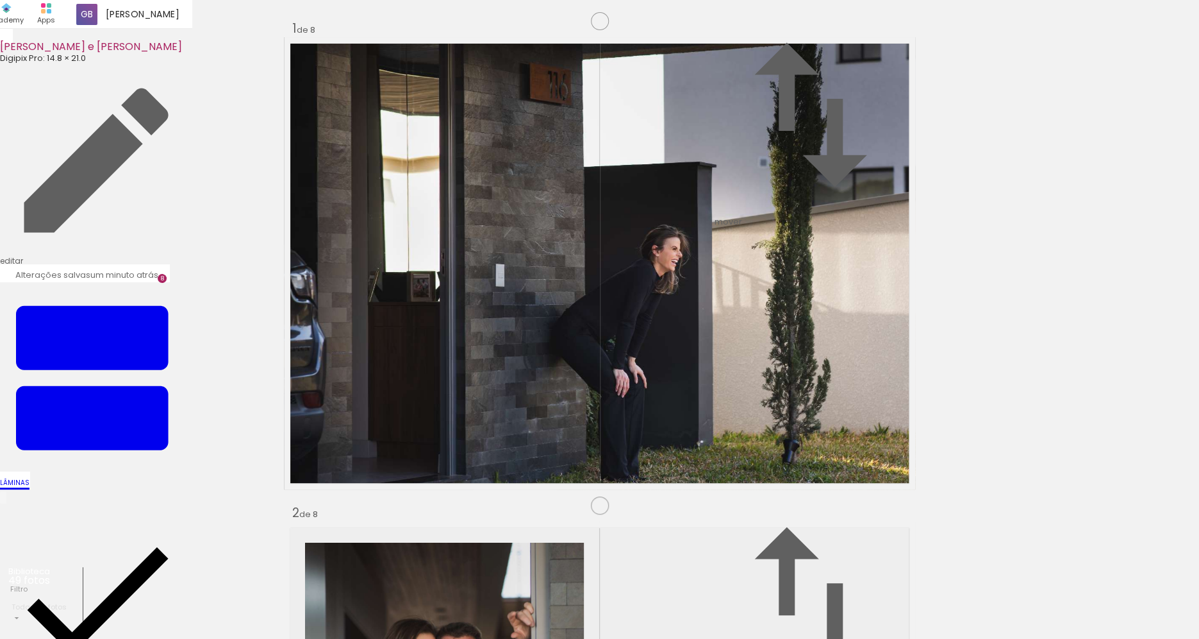
drag, startPoint x: 578, startPoint y: 601, endPoint x: 480, endPoint y: 422, distance: 204.6
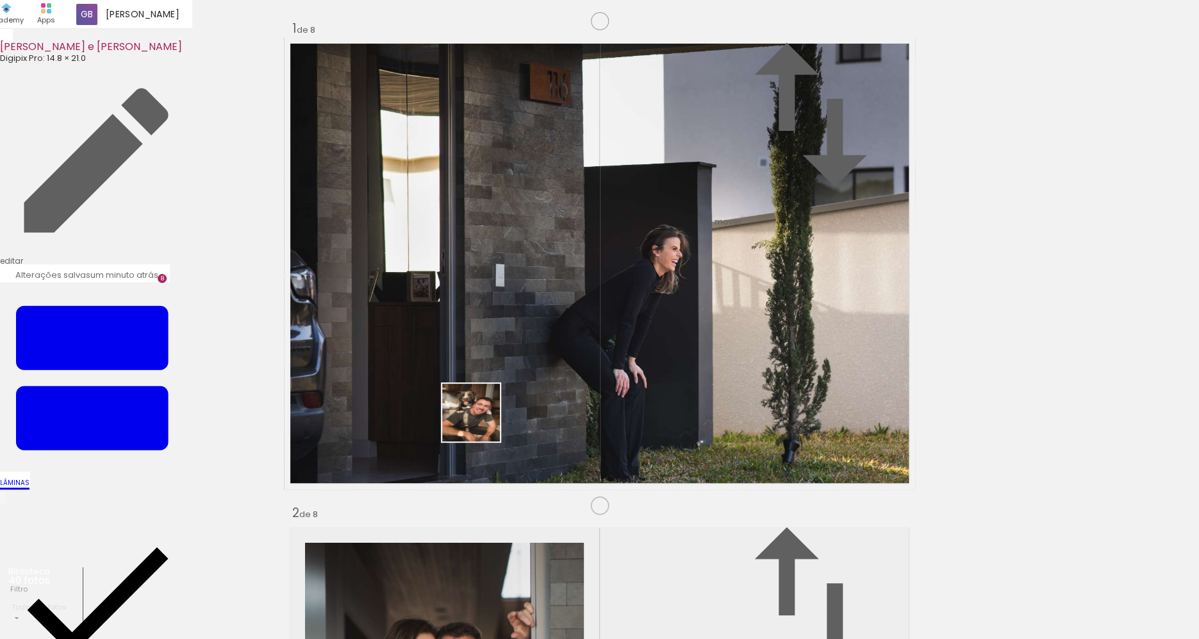
click at [480, 422] on quentale-workspace at bounding box center [599, 319] width 1199 height 639
drag, startPoint x: 736, startPoint y: 596, endPoint x: 629, endPoint y: 442, distance: 188.0
click at [629, 442] on quentale-workspace at bounding box center [599, 319] width 1199 height 639
drag, startPoint x: 785, startPoint y: 587, endPoint x: 781, endPoint y: 510, distance: 77.7
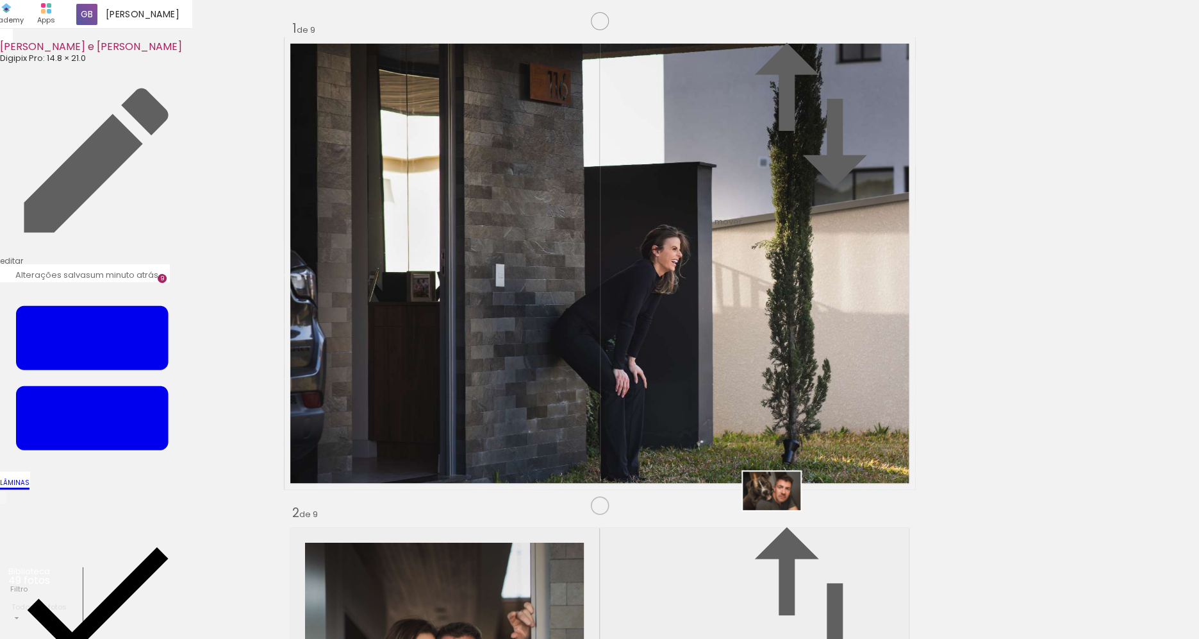
click at [781, 510] on quentale-workspace at bounding box center [599, 319] width 1199 height 639
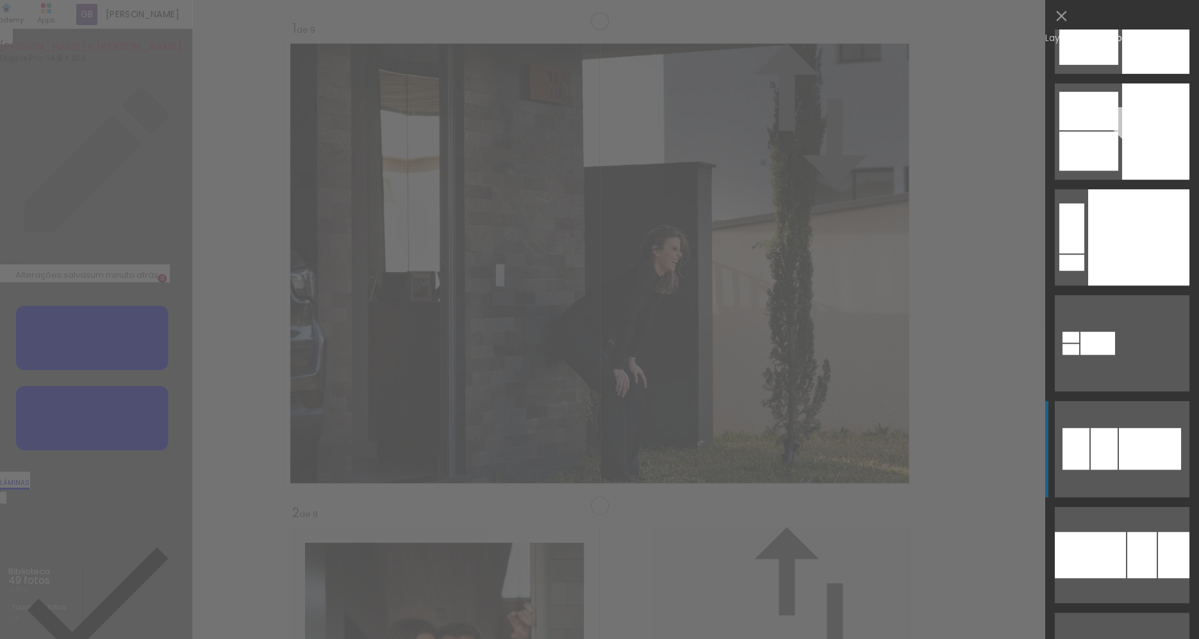
scroll to position [5076, 0]
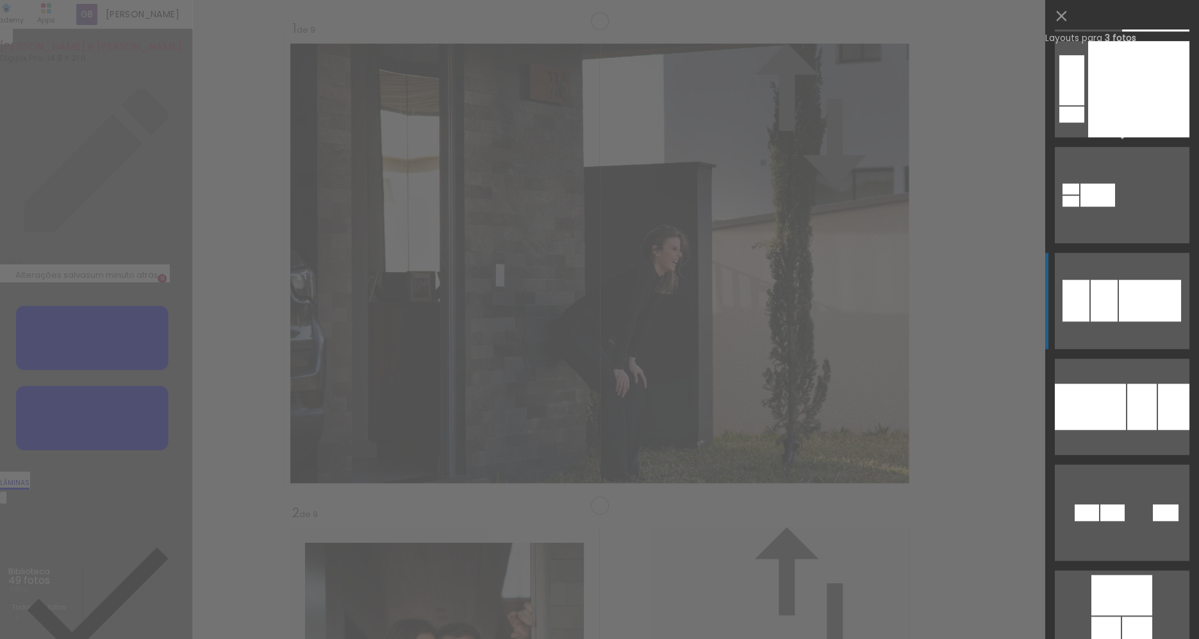
click at [1125, 426] on div at bounding box center [1090, 406] width 71 height 46
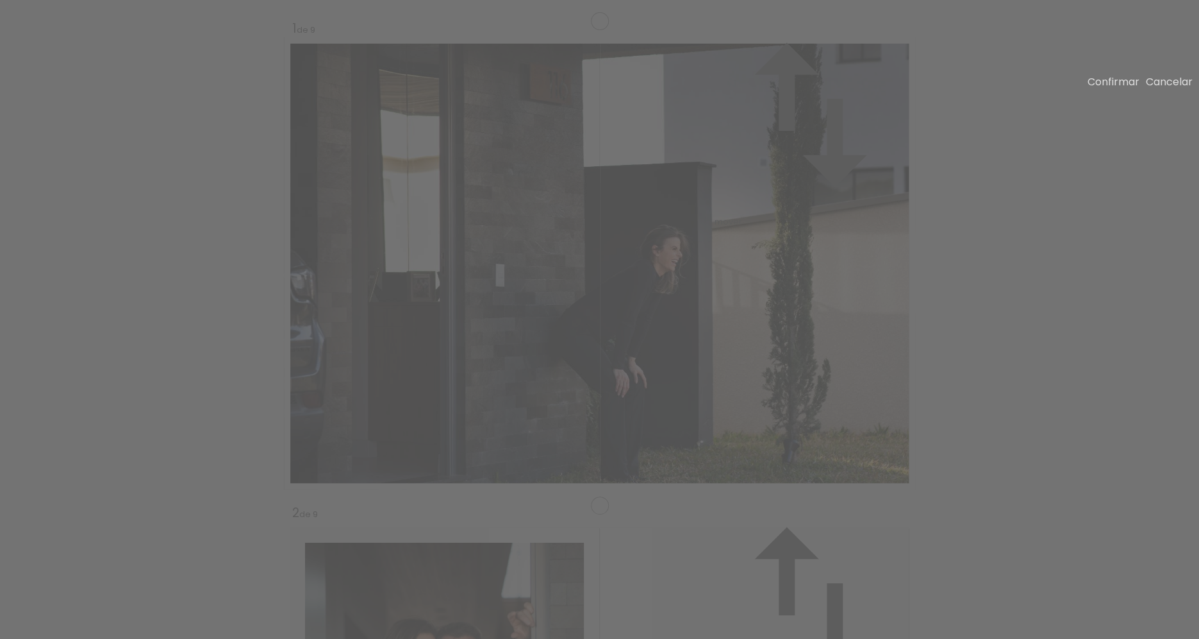
scroll to position [3888, 0]
drag, startPoint x: 681, startPoint y: 336, endPoint x: 665, endPoint y: 333, distance: 17.0
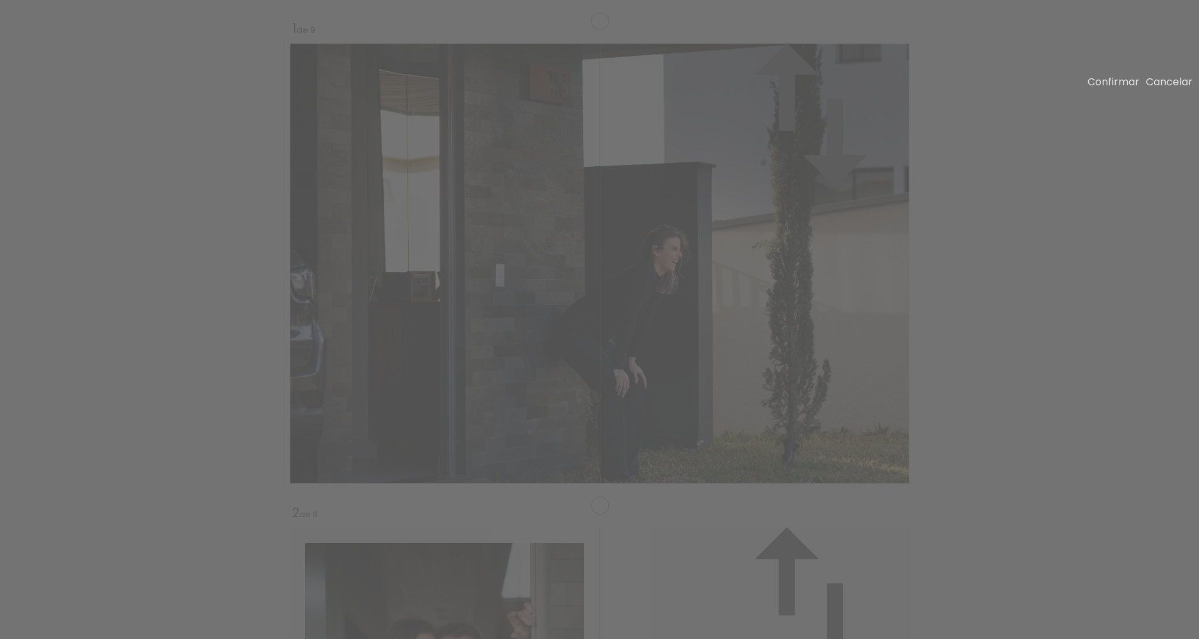
click at [1151, 89] on paper-button "Cancelar" at bounding box center [1169, 81] width 47 height 15
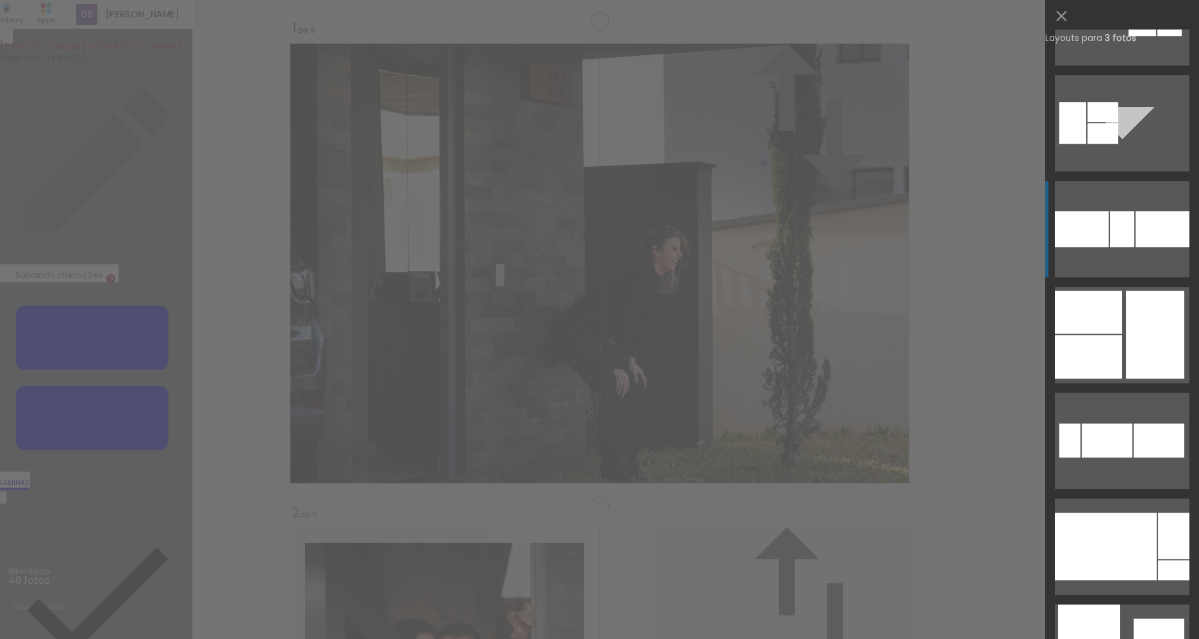
scroll to position [388, 0]
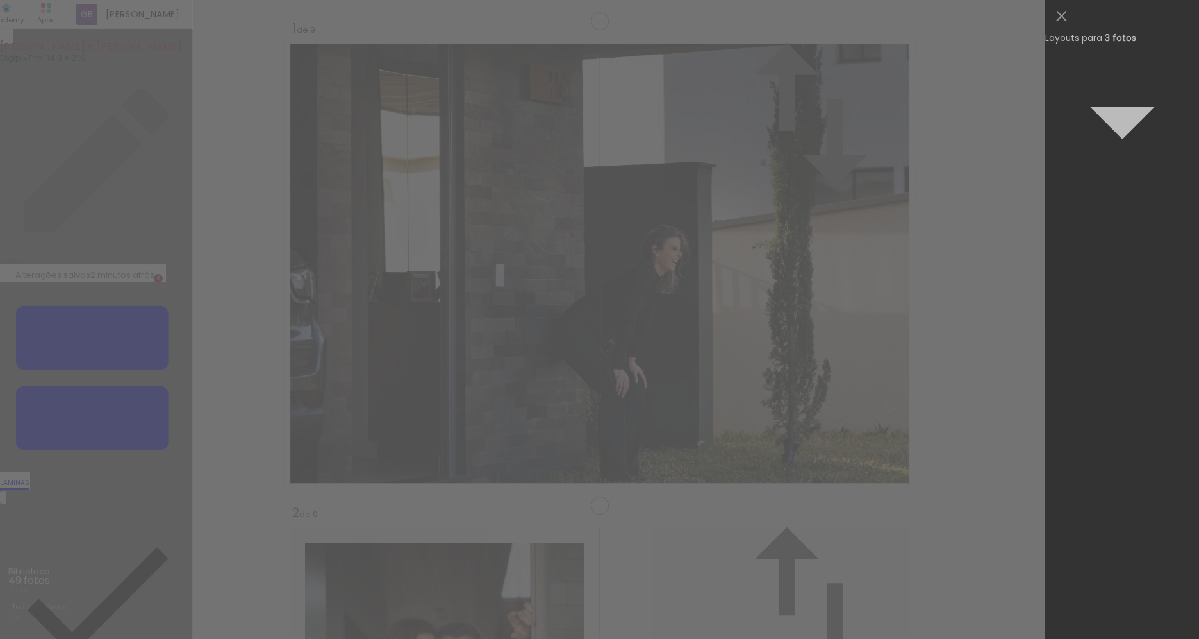
scroll to position [5395, 0]
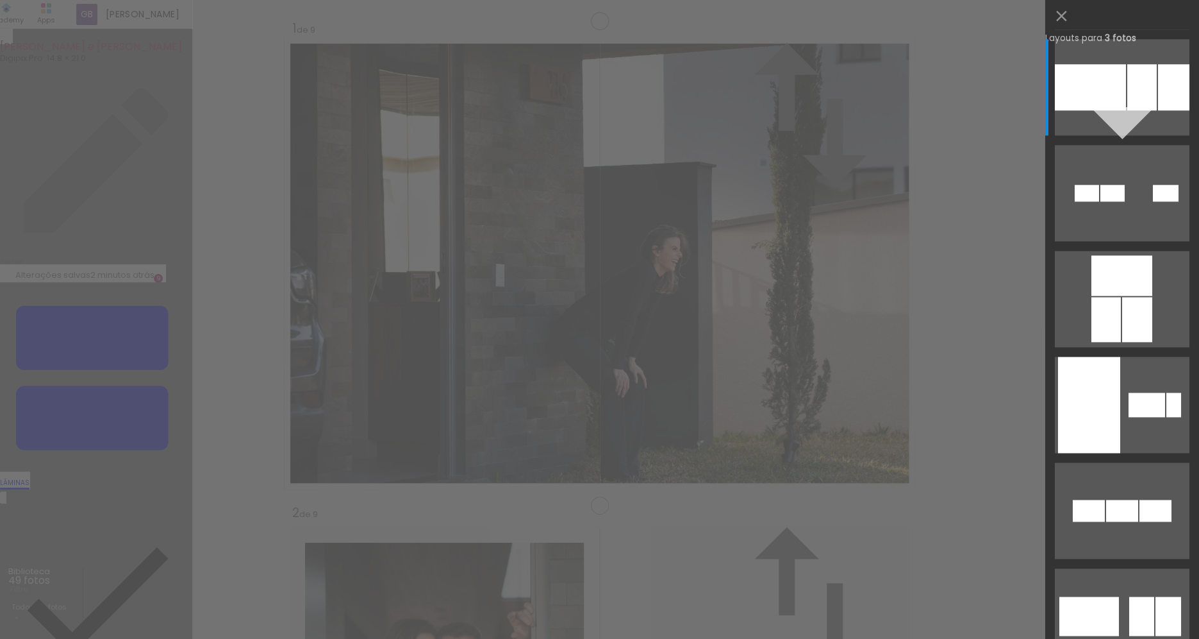
drag, startPoint x: 621, startPoint y: 335, endPoint x: 564, endPoint y: 581, distance: 252.7
click at [564, 581] on quentale-workspace at bounding box center [599, 319] width 1199 height 639
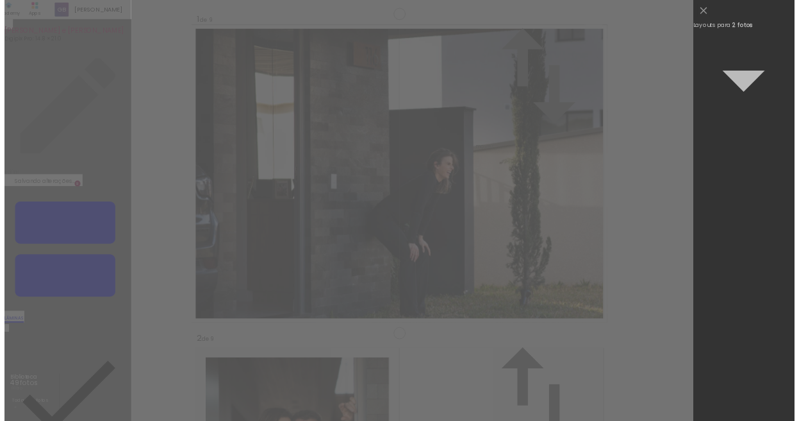
scroll to position [0, 0]
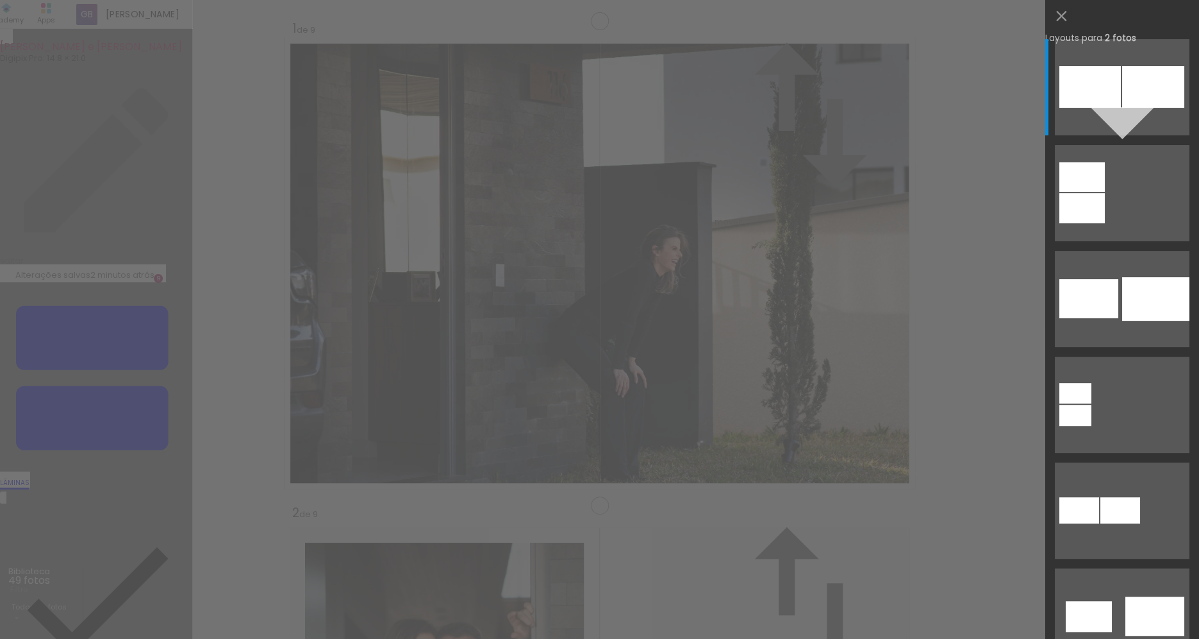
drag, startPoint x: 655, startPoint y: 327, endPoint x: 462, endPoint y: 333, distance: 193.1
click at [0, 0] on slot at bounding box center [0, 0] width 0 height 0
drag, startPoint x: 658, startPoint y: 308, endPoint x: 446, endPoint y: 310, distance: 212.2
click at [0, 0] on slot at bounding box center [0, 0] width 0 height 0
drag, startPoint x: 480, startPoint y: 355, endPoint x: 643, endPoint y: 363, distance: 163.1
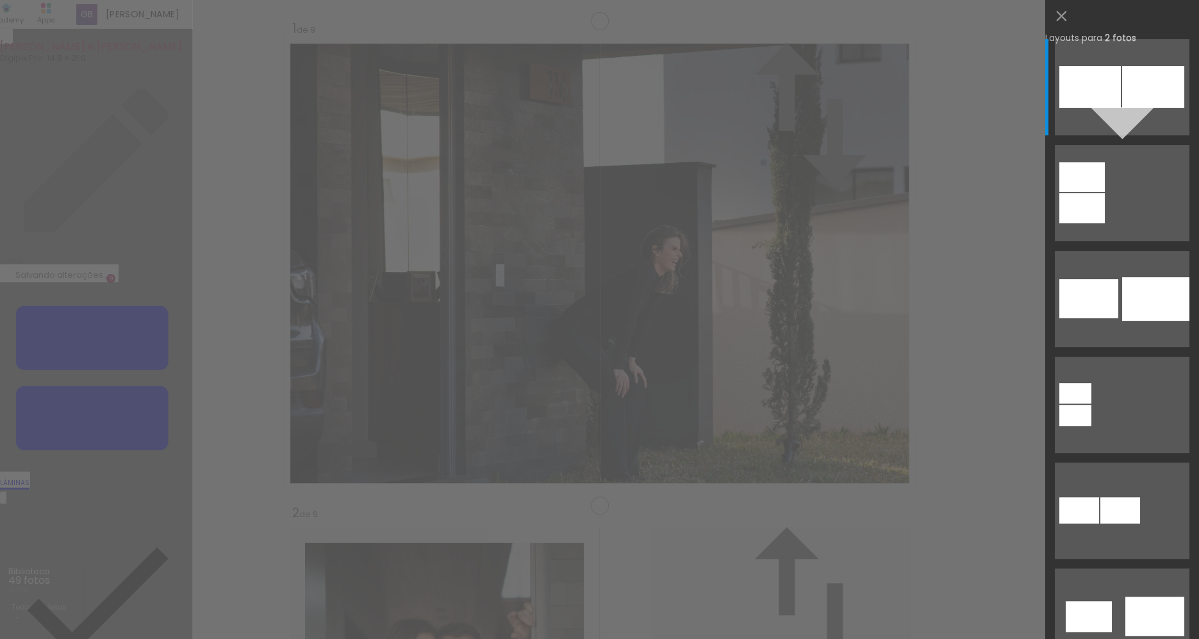
click at [0, 0] on slot at bounding box center [0, 0] width 0 height 0
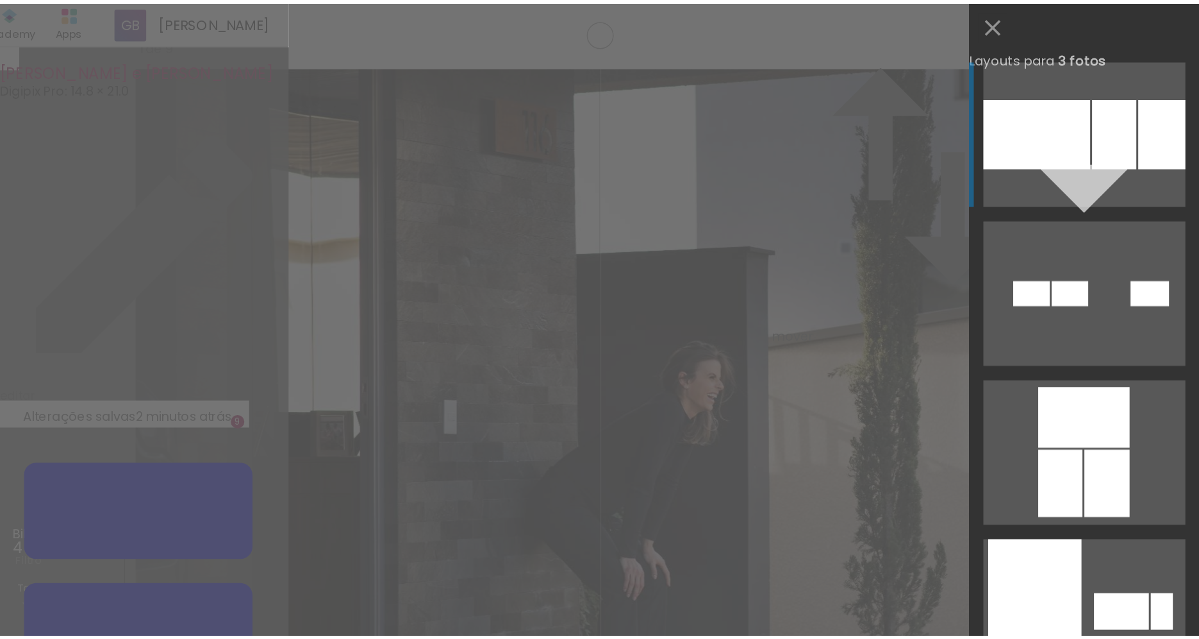
scroll to position [3961, 0]
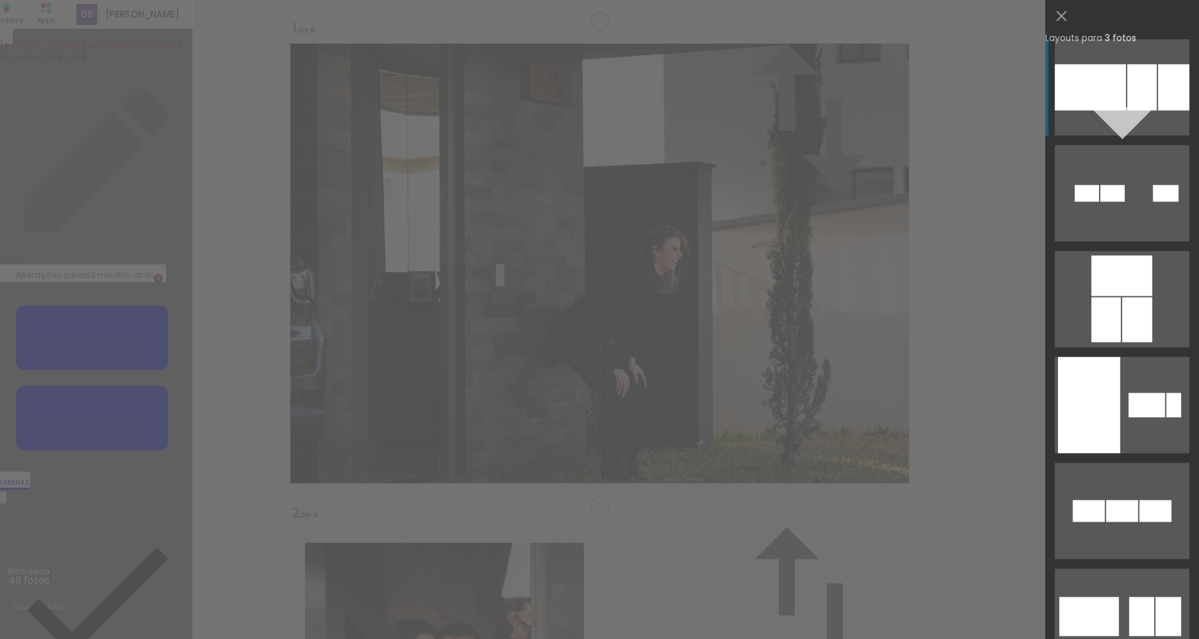
drag, startPoint x: 618, startPoint y: 290, endPoint x: 653, endPoint y: 591, distance: 302.7
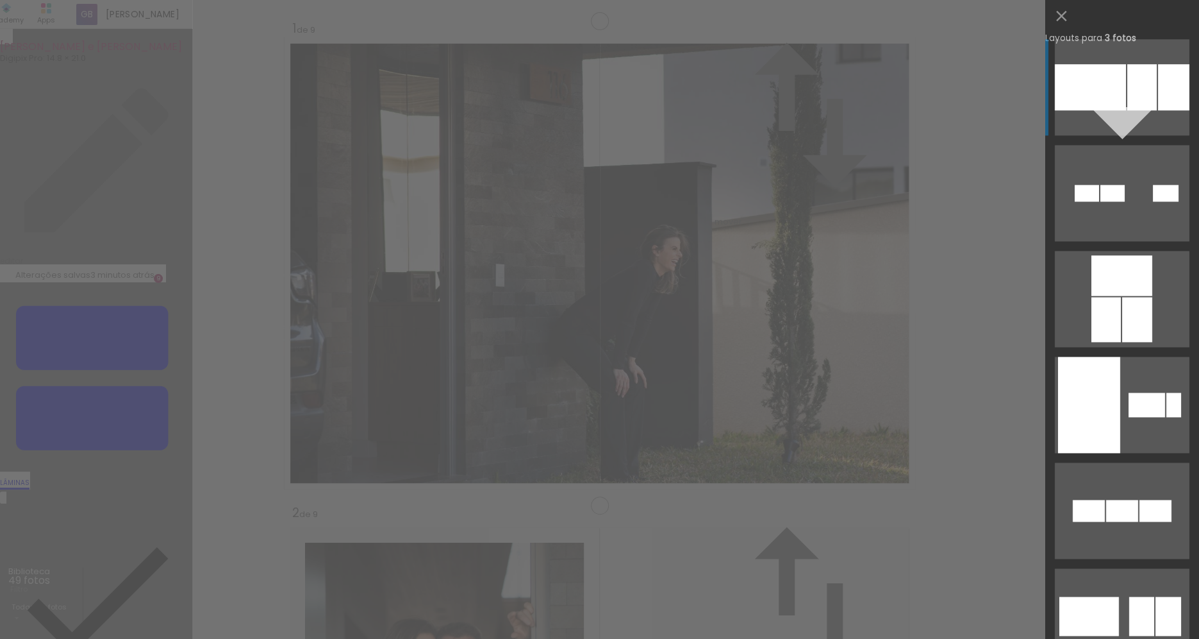
click at [649, 591] on quentale-workspace at bounding box center [599, 319] width 1199 height 639
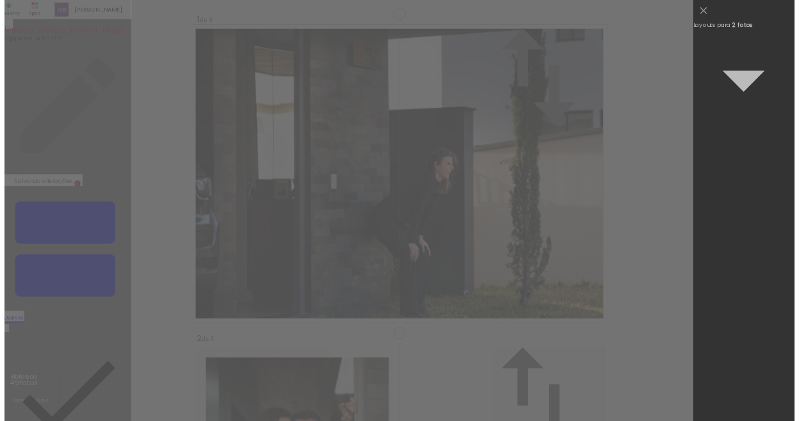
scroll to position [0, 0]
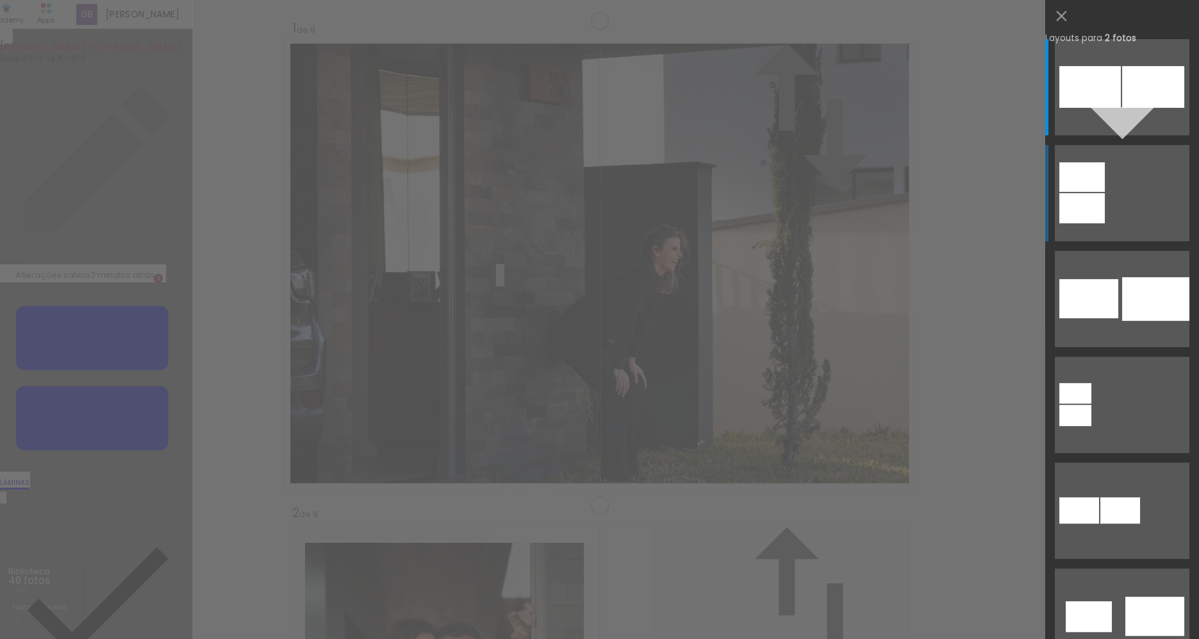
drag, startPoint x: 658, startPoint y: 271, endPoint x: 484, endPoint y: 263, distance: 174.5
click at [0, 0] on slot at bounding box center [0, 0] width 0 height 0
drag, startPoint x: 455, startPoint y: 281, endPoint x: 737, endPoint y: 247, distance: 284.0
click at [0, 0] on slot at bounding box center [0, 0] width 0 height 0
drag, startPoint x: 675, startPoint y: 273, endPoint x: 686, endPoint y: 594, distance: 321.4
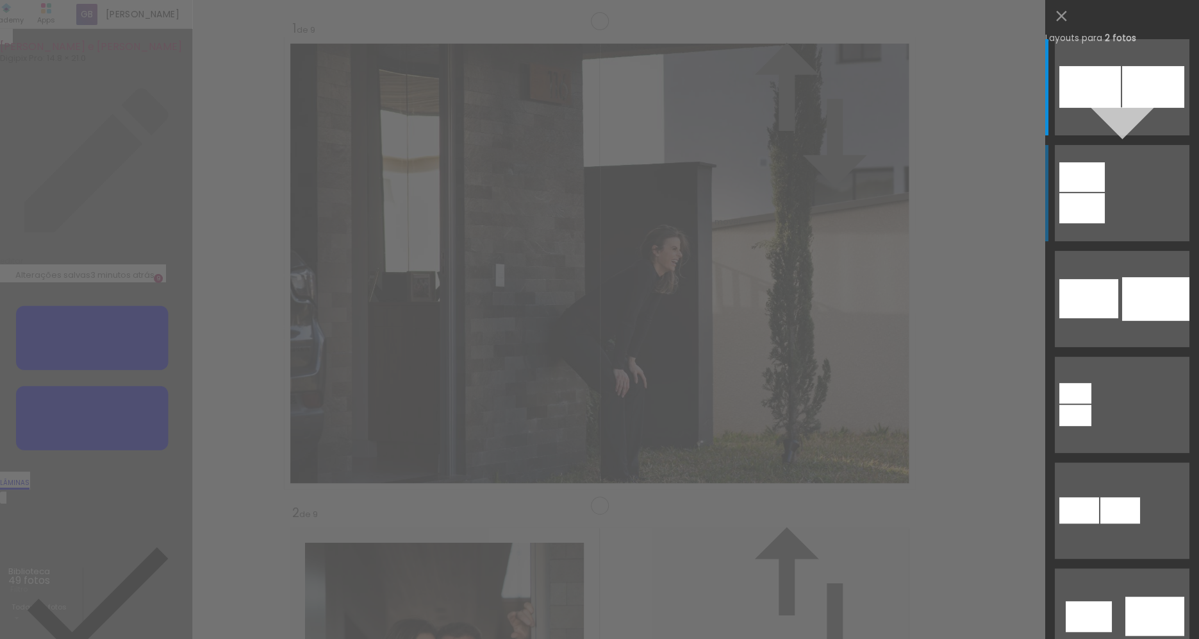
click at [684, 596] on quentale-workspace at bounding box center [599, 319] width 1199 height 639
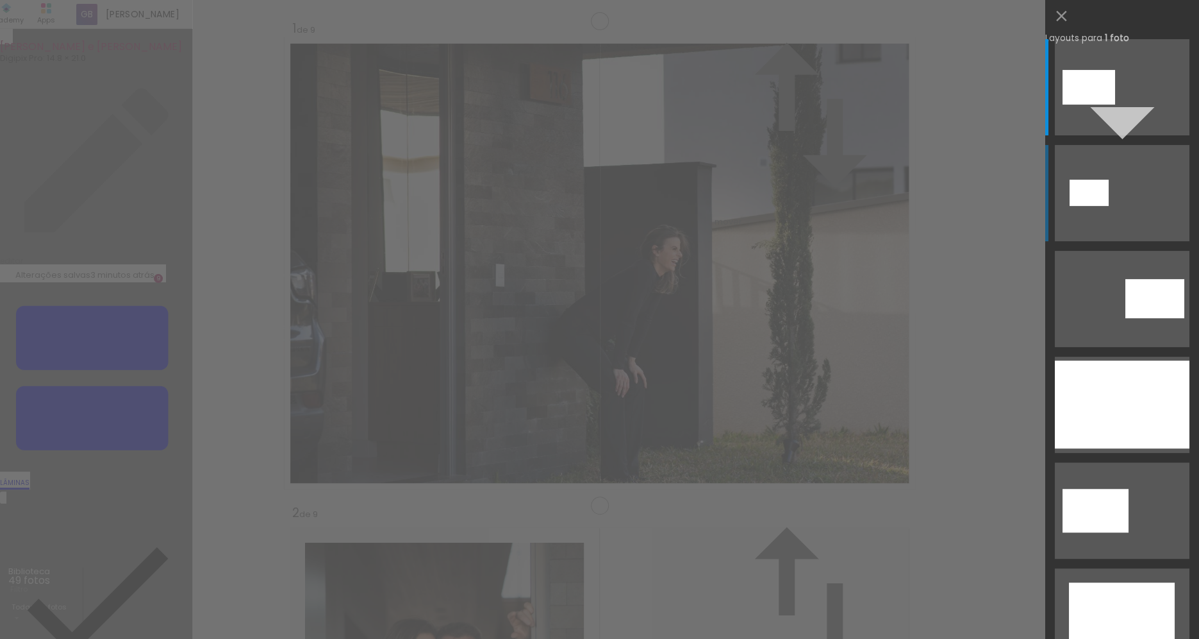
drag, startPoint x: 434, startPoint y: 269, endPoint x: 455, endPoint y: 618, distance: 350.0
click at [447, 617] on quentale-workspace at bounding box center [599, 319] width 1199 height 639
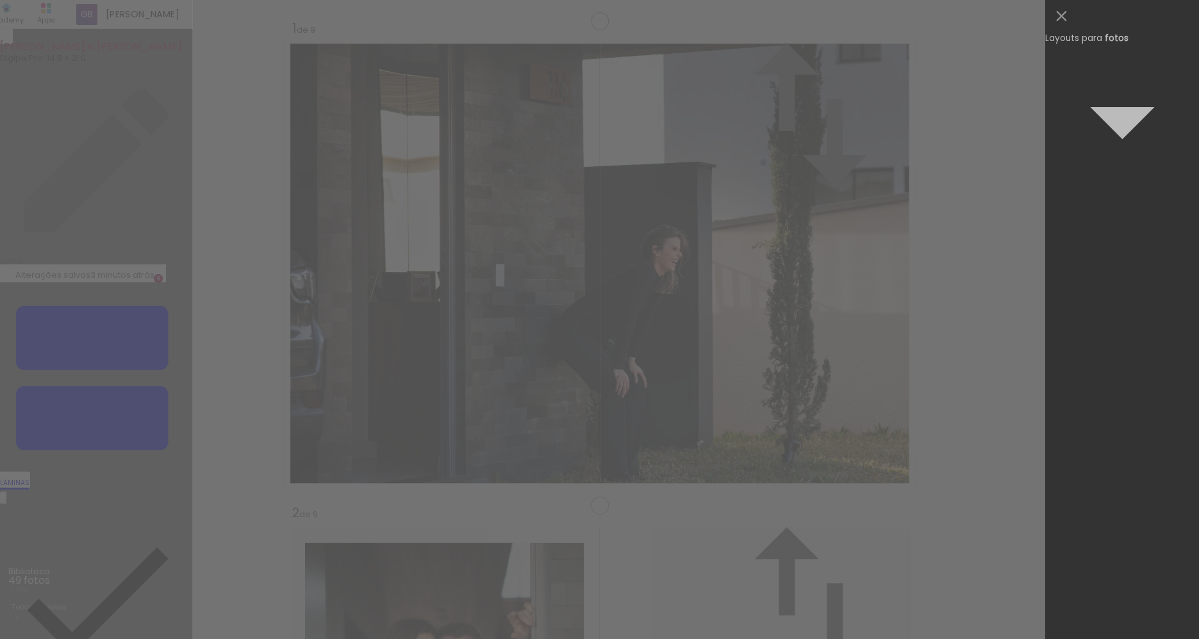
scroll to position [3961, 0]
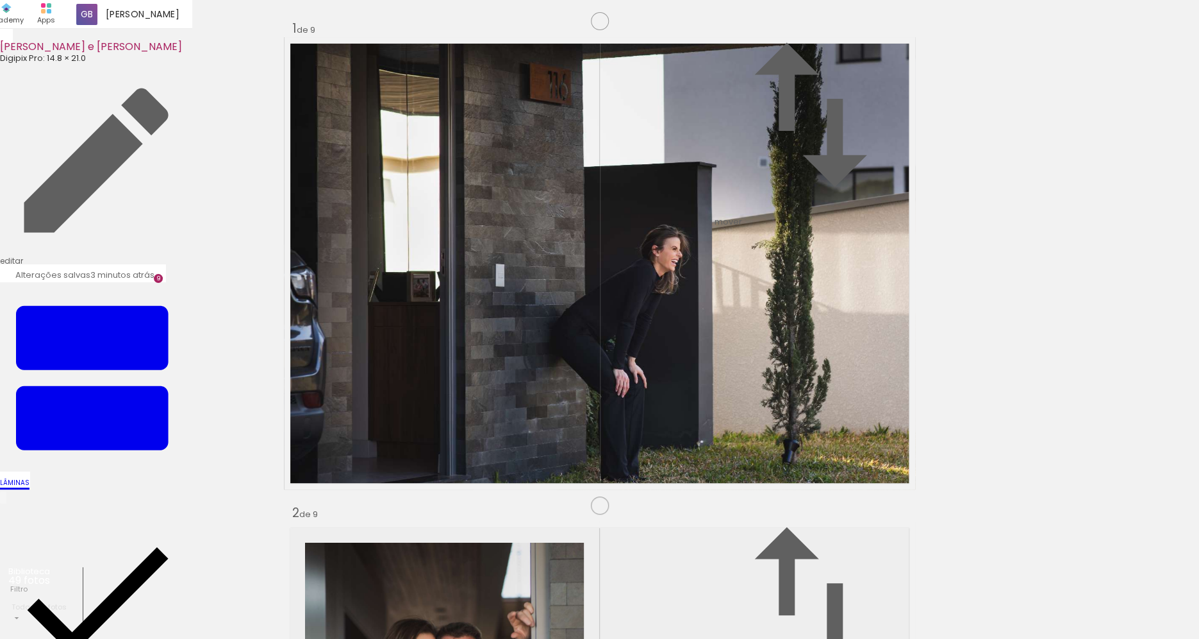
scroll to position [3975, 0]
drag, startPoint x: 872, startPoint y: 603, endPoint x: 543, endPoint y: 397, distance: 388.3
click at [514, 373] on quentale-workspace at bounding box center [599, 319] width 1199 height 639
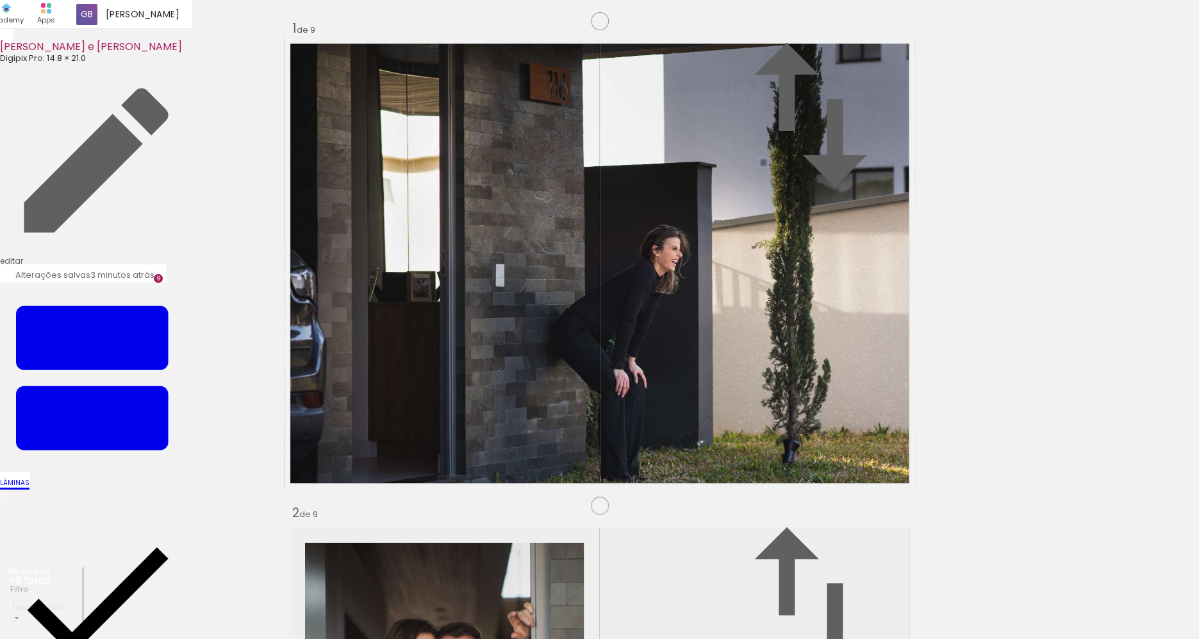
scroll to position [3888, 0]
drag, startPoint x: 935, startPoint y: 603, endPoint x: 736, endPoint y: 430, distance: 263.5
click at [736, 430] on quentale-workspace at bounding box center [599, 319] width 1199 height 639
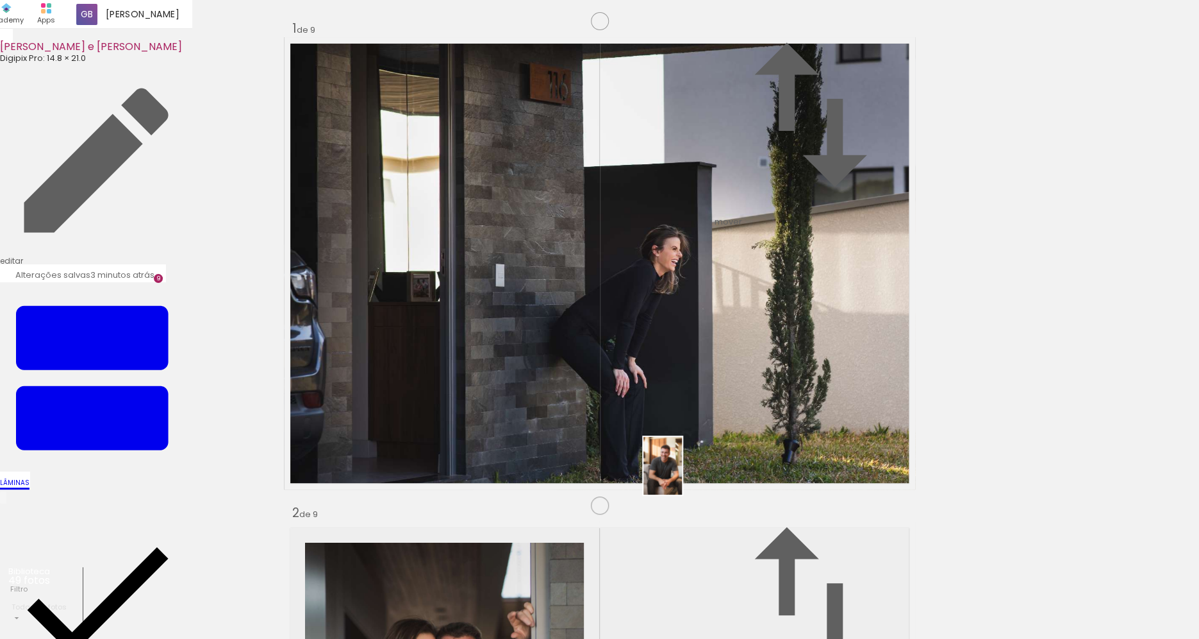
drag, startPoint x: 655, startPoint y: 572, endPoint x: 682, endPoint y: 475, distance: 101.3
click at [682, 475] on quentale-workspace at bounding box center [599, 319] width 1199 height 639
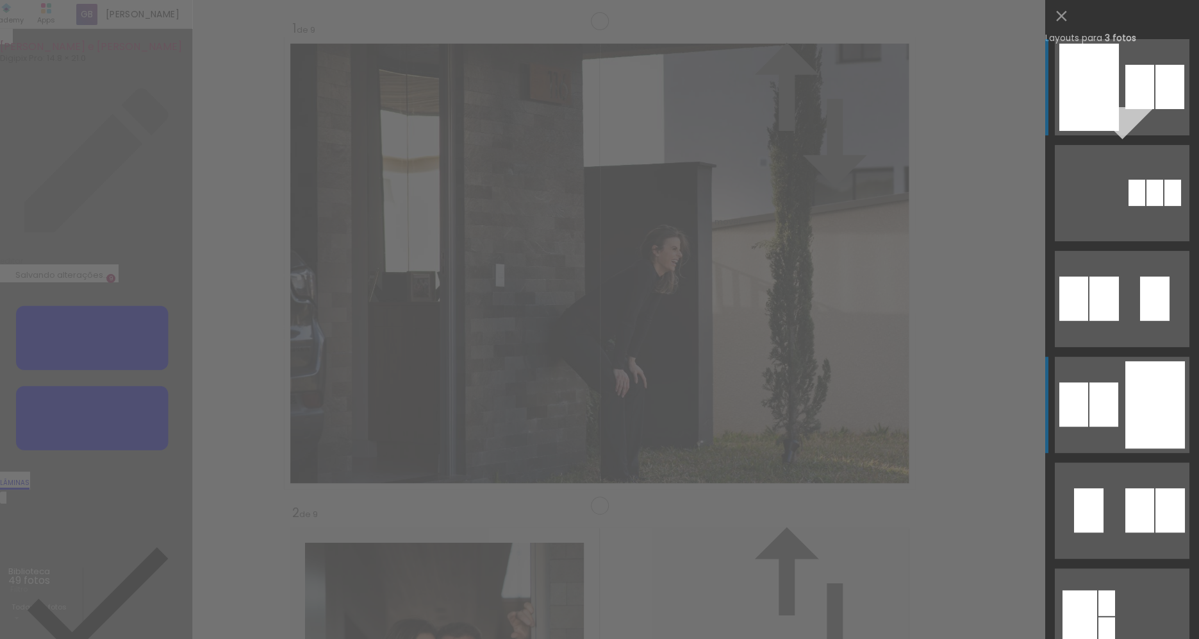
scroll to position [3889, 0]
click at [1141, 321] on div at bounding box center [1155, 298] width 29 height 44
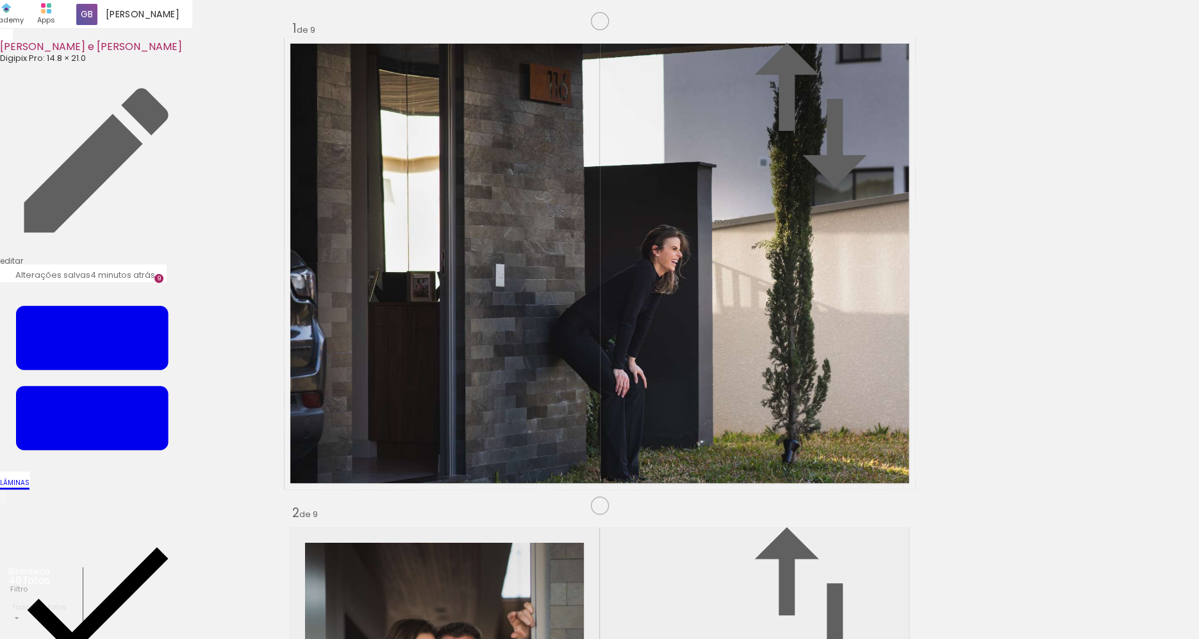
drag, startPoint x: 404, startPoint y: 303, endPoint x: 474, endPoint y: 306, distance: 70.6
click at [0, 0] on slot at bounding box center [0, 0] width 0 height 0
drag, startPoint x: 471, startPoint y: 541, endPoint x: 555, endPoint y: 479, distance: 104.0
click at [515, 462] on quentale-workspace at bounding box center [599, 319] width 1199 height 639
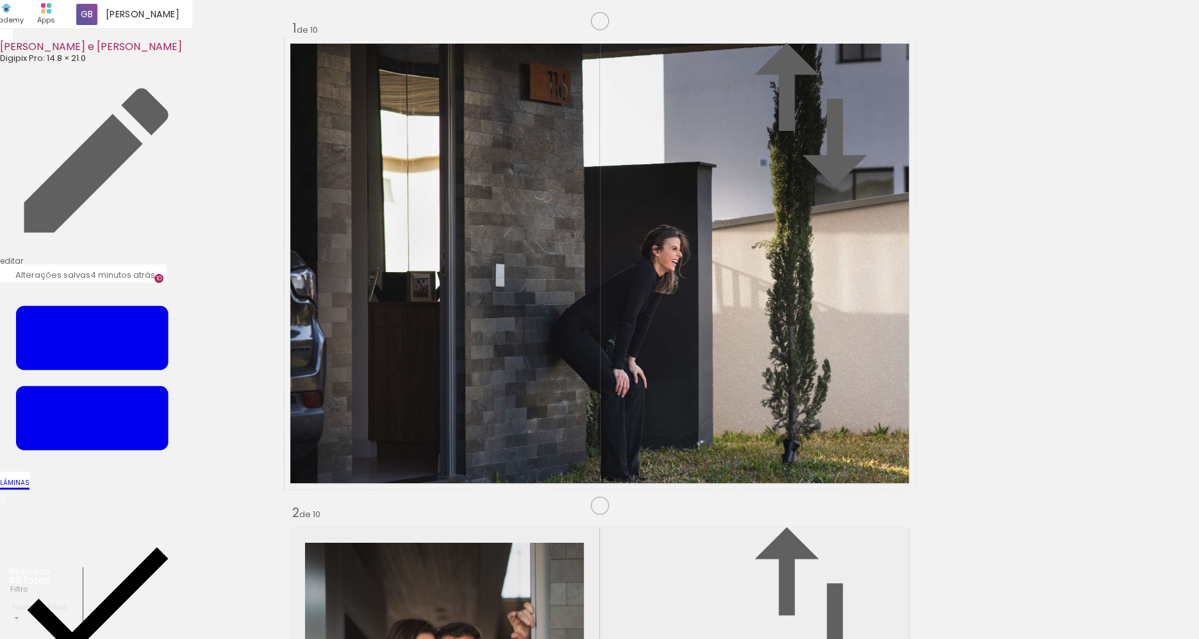
scroll to position [4372, 0]
drag, startPoint x: 514, startPoint y: 335, endPoint x: 432, endPoint y: 609, distance: 286.2
drag, startPoint x: 1006, startPoint y: 607, endPoint x: 782, endPoint y: 454, distance: 271.2
click at [781, 451] on quentale-workspace at bounding box center [599, 319] width 1199 height 639
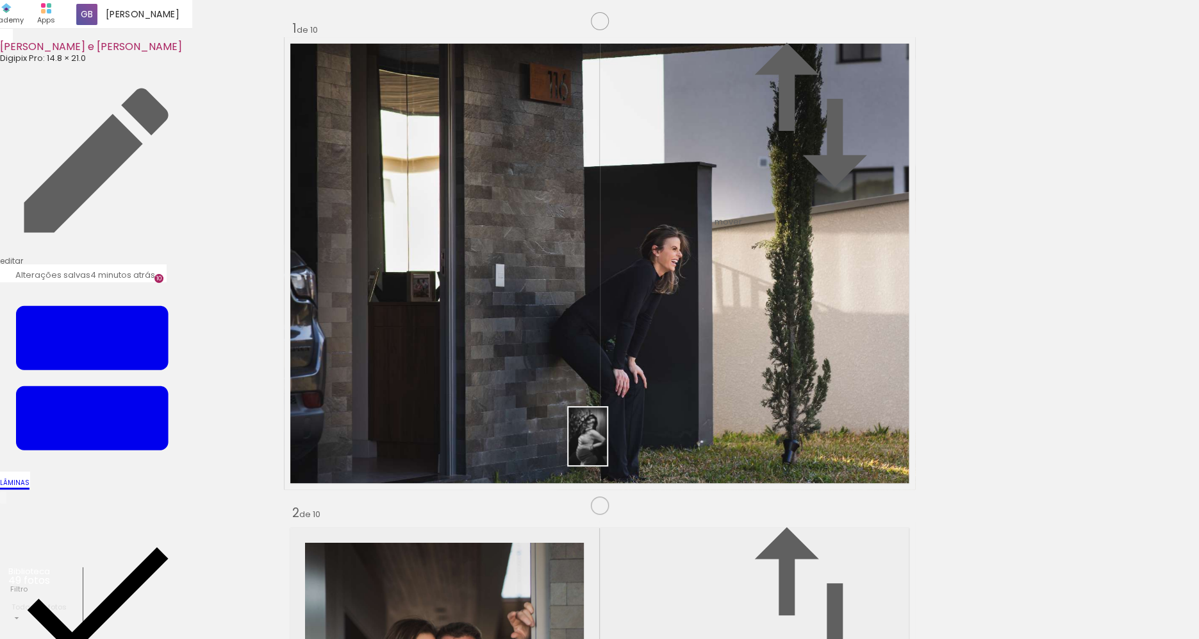
drag, startPoint x: 652, startPoint y: 614, endPoint x: 607, endPoint y: 446, distance: 174.5
click at [607, 446] on quentale-workspace at bounding box center [599, 319] width 1199 height 639
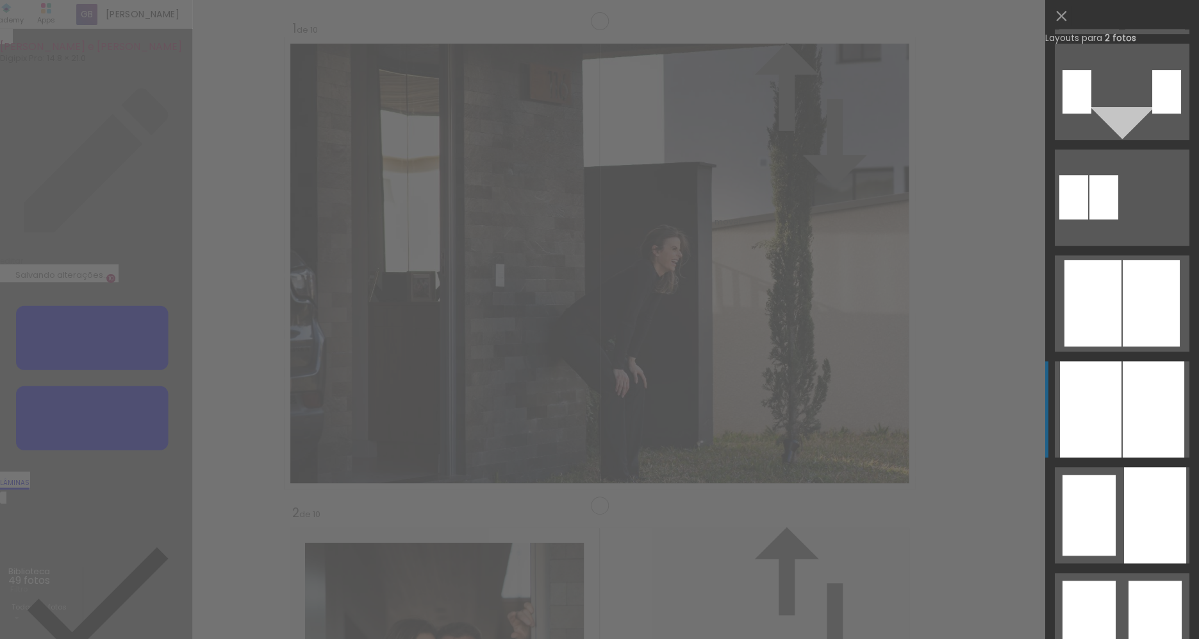
scroll to position [345, 0]
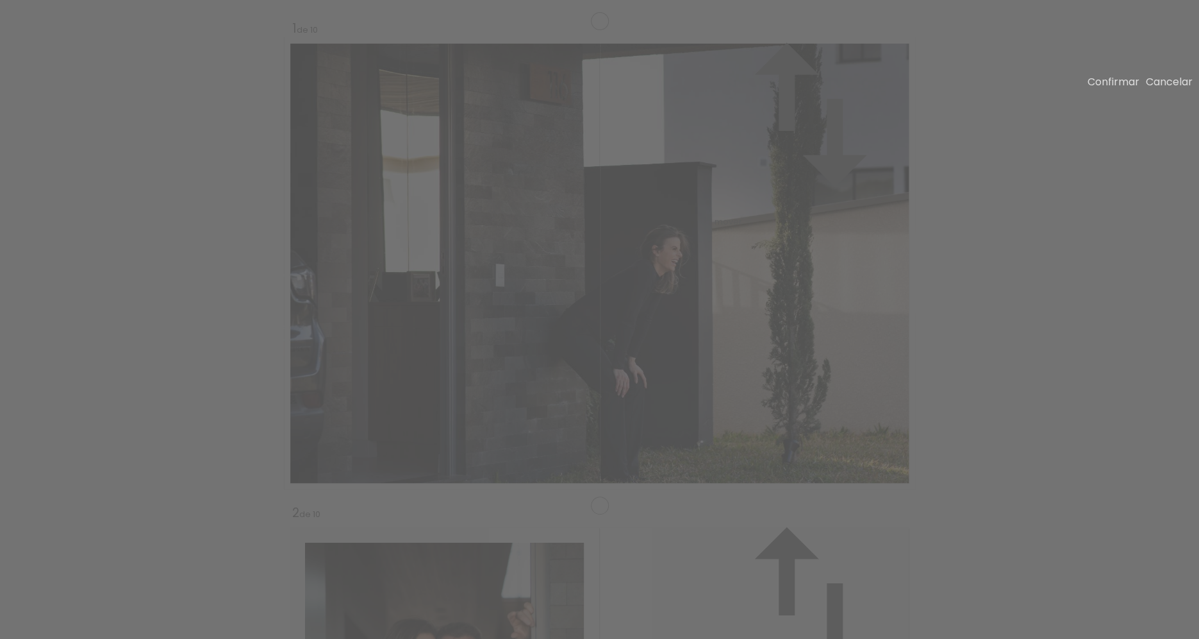
scroll to position [4361, 0]
drag, startPoint x: 901, startPoint y: 312, endPoint x: 908, endPoint y: 313, distance: 7.1
drag, startPoint x: 611, startPoint y: 324, endPoint x: 603, endPoint y: 324, distance: 7.7
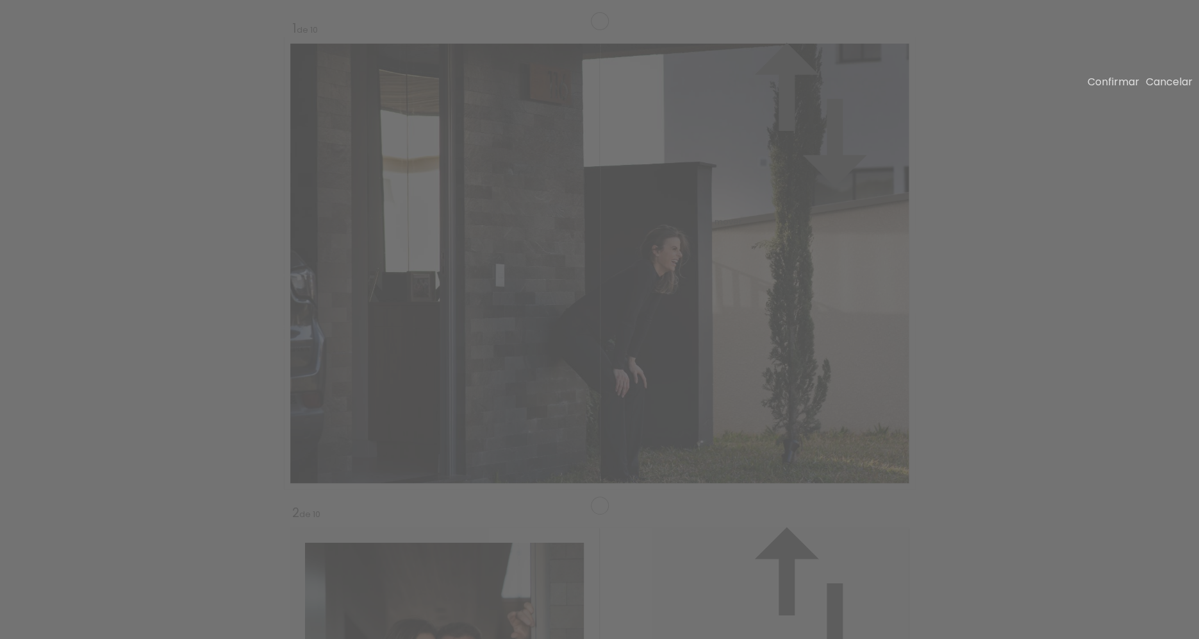
drag, startPoint x: 703, startPoint y: 302, endPoint x: 711, endPoint y: 320, distance: 19.5
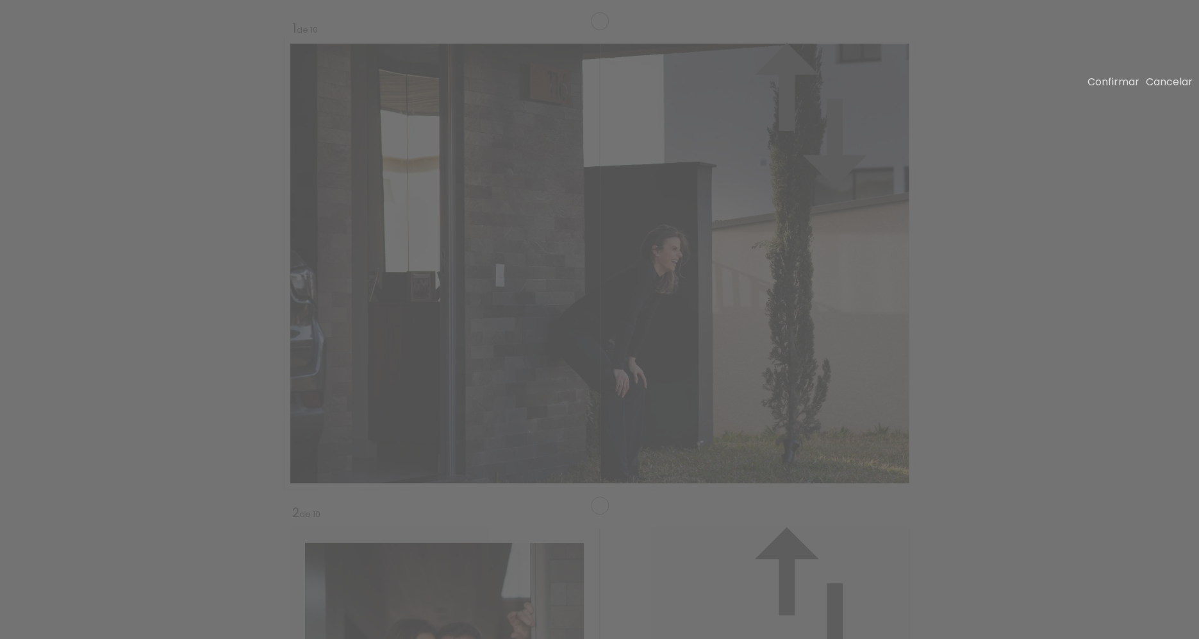
click at [0, 0] on slot "Confirmar" at bounding box center [0, 0] width 0 height 0
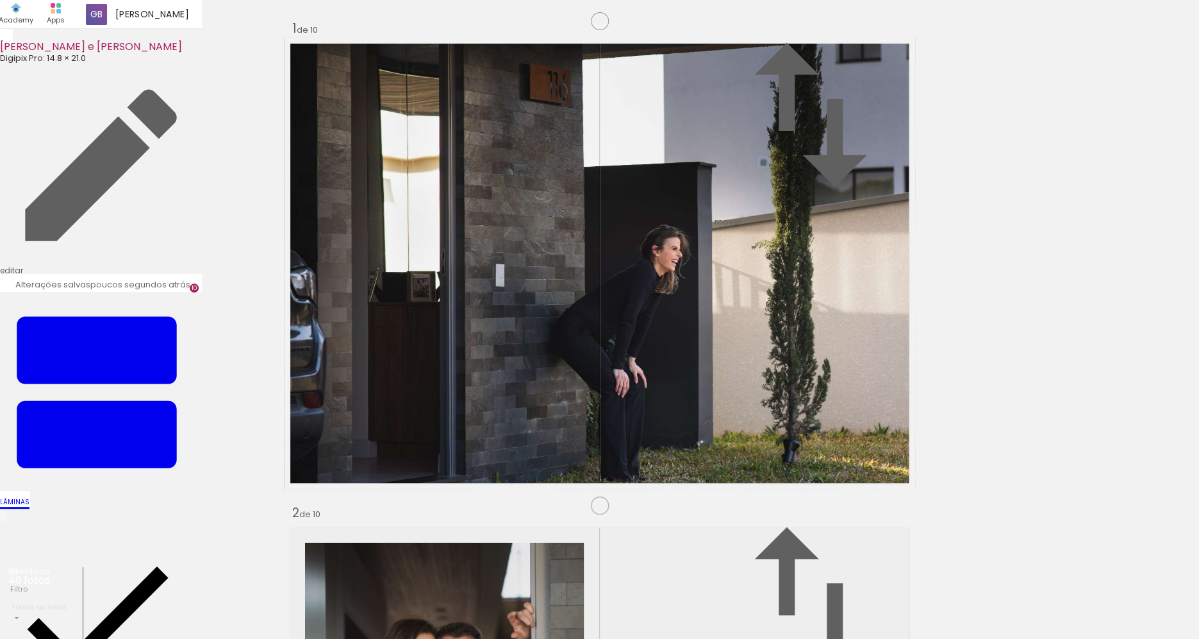
scroll to position [0, 2326]
drag, startPoint x: 401, startPoint y: 603, endPoint x: 428, endPoint y: 433, distance: 171.9
click at [428, 433] on quentale-workspace at bounding box center [599, 319] width 1199 height 639
drag, startPoint x: 472, startPoint y: 602, endPoint x: 481, endPoint y: 469, distance: 133.6
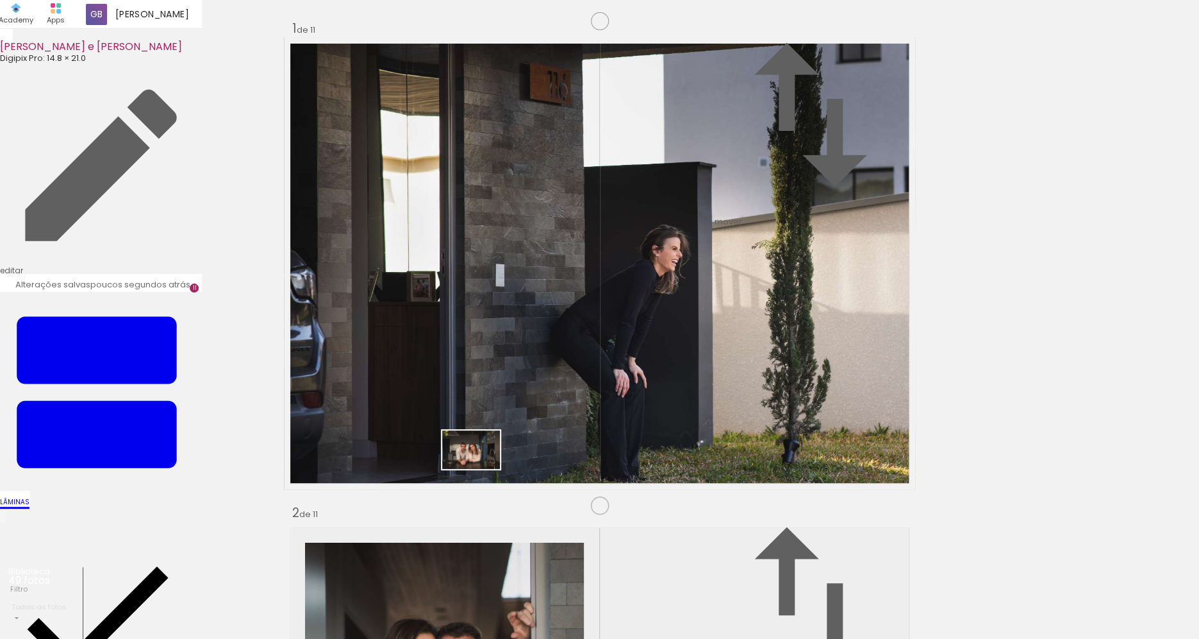
click at [481, 469] on quentale-workspace at bounding box center [599, 319] width 1199 height 639
drag, startPoint x: 550, startPoint y: 610, endPoint x: 639, endPoint y: 480, distance: 156.8
click at [639, 480] on quentale-workspace at bounding box center [599, 319] width 1199 height 639
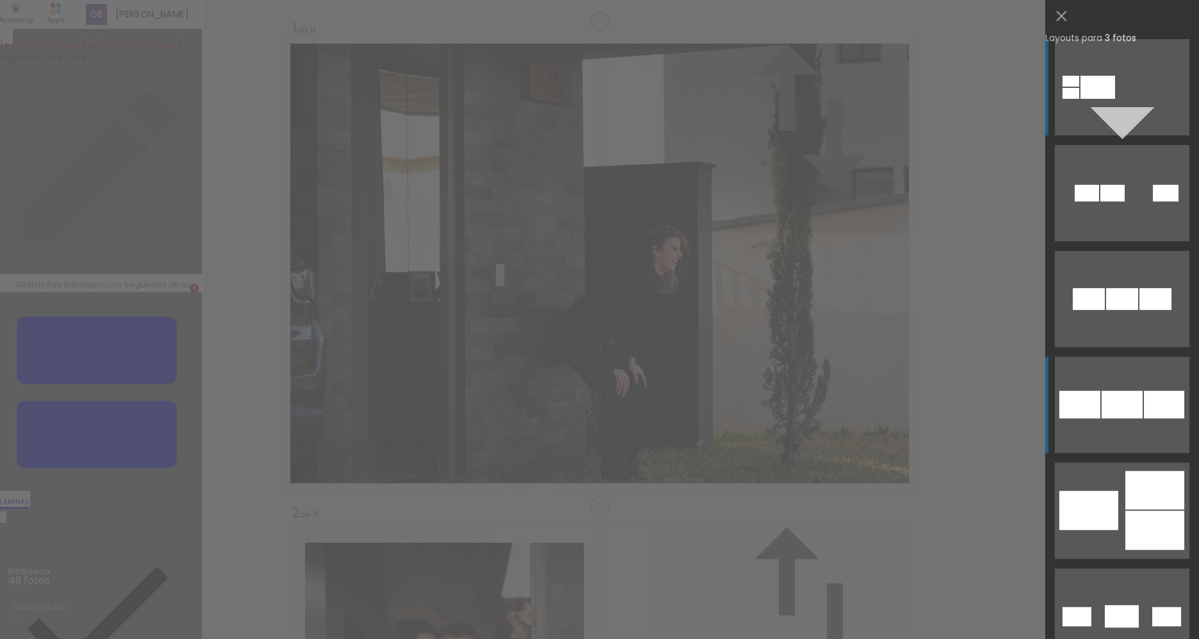
click at [1124, 310] on div at bounding box center [1123, 299] width 32 height 22
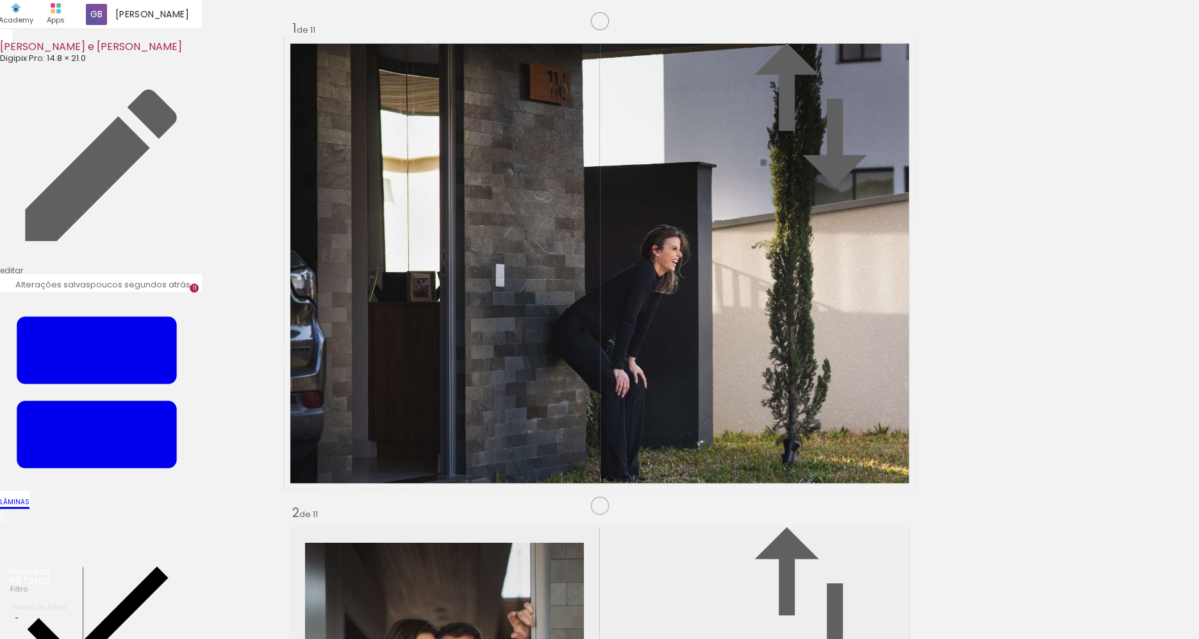
drag, startPoint x: 636, startPoint y: 306, endPoint x: 482, endPoint y: 304, distance: 153.9
click at [0, 0] on slot at bounding box center [0, 0] width 0 height 0
drag, startPoint x: 685, startPoint y: 608, endPoint x: 535, endPoint y: 486, distance: 194.1
click at [535, 486] on quentale-workspace at bounding box center [599, 319] width 1199 height 639
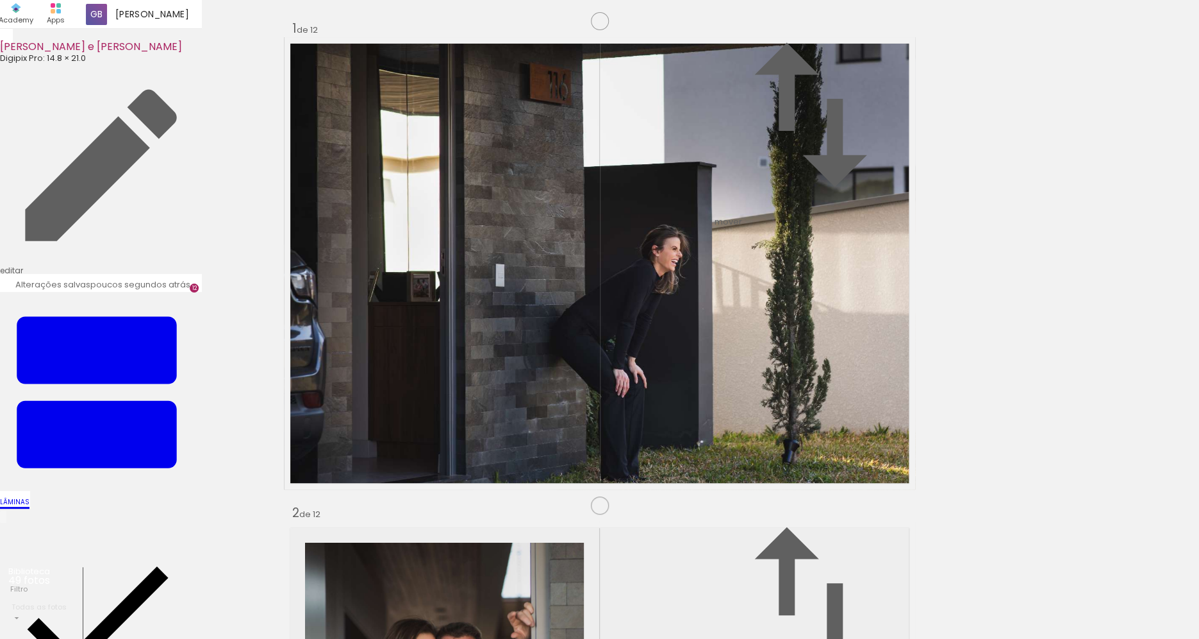
scroll to position [5341, 0]
drag, startPoint x: 824, startPoint y: 601, endPoint x: 730, endPoint y: 489, distance: 146.5
click at [727, 487] on quentale-workspace at bounding box center [599, 319] width 1199 height 639
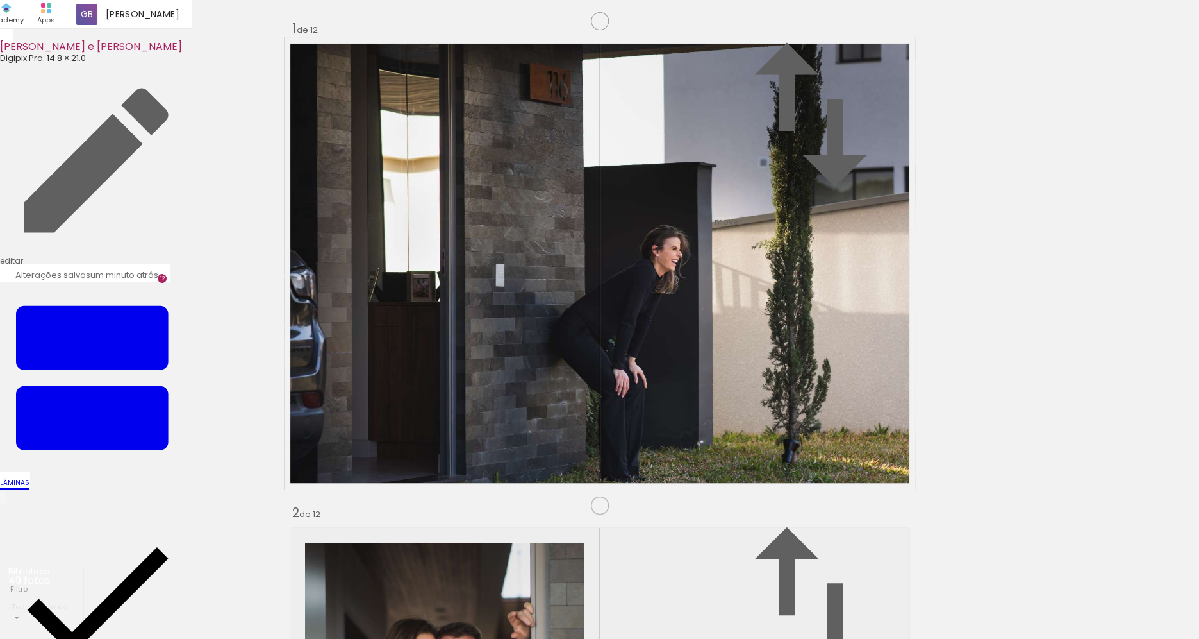
scroll to position [0, 2428]
drag, startPoint x: 653, startPoint y: 607, endPoint x: 543, endPoint y: 514, distance: 143.7
click at [543, 514] on quentale-workspace at bounding box center [599, 319] width 1199 height 639
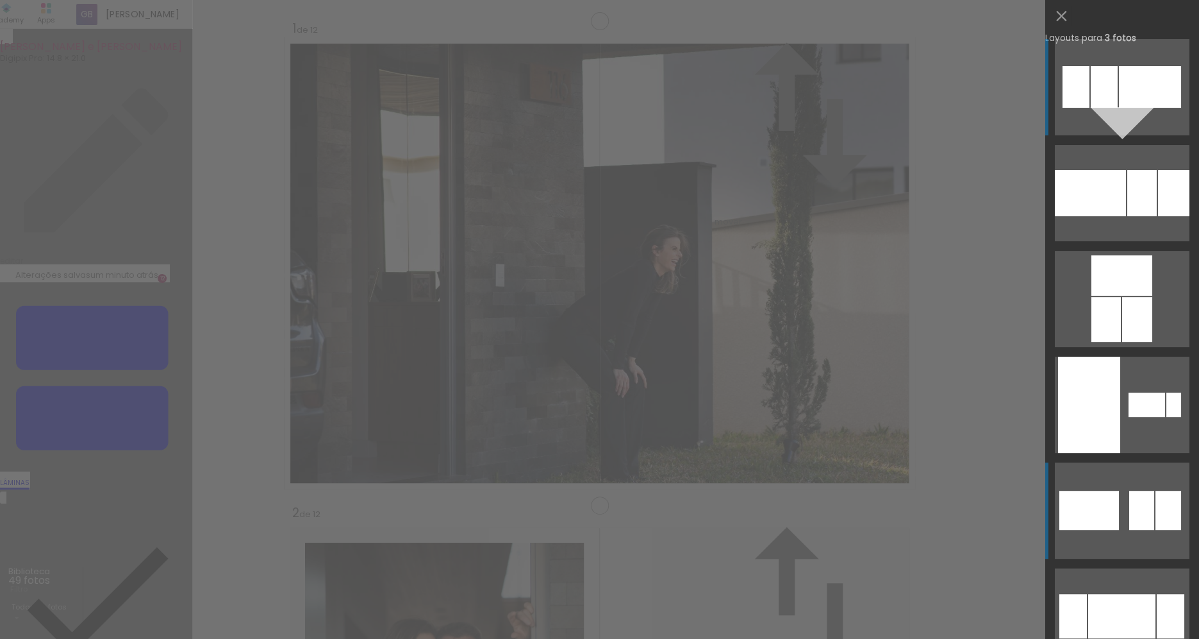
scroll to position [110, 0]
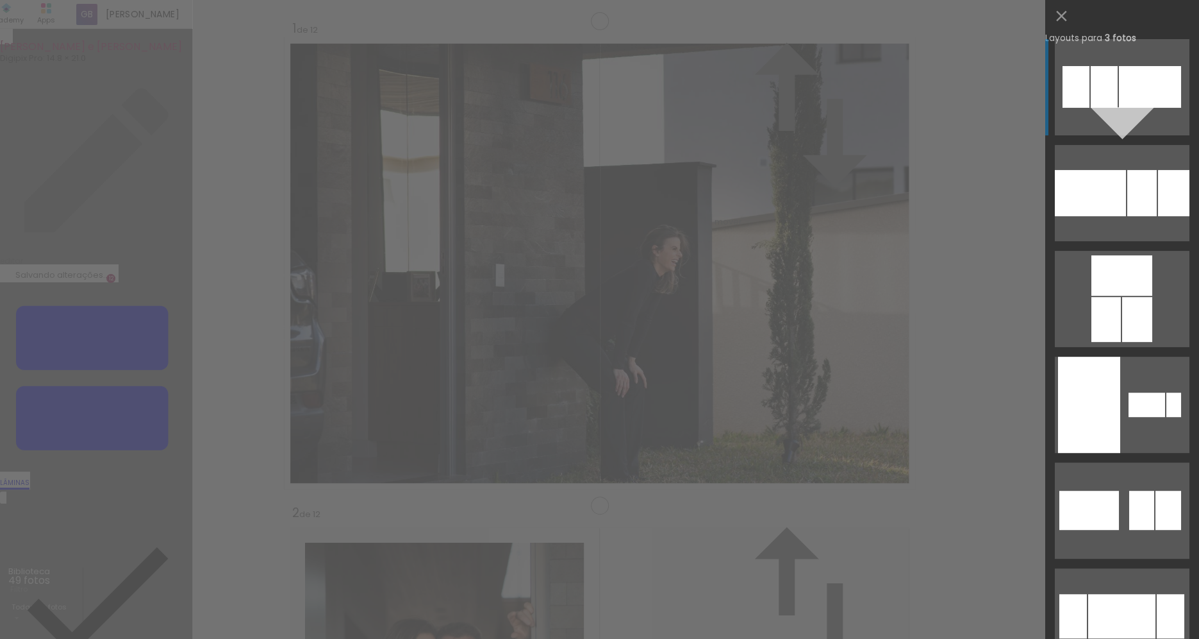
drag, startPoint x: 474, startPoint y: 311, endPoint x: 568, endPoint y: 588, distance: 292.5
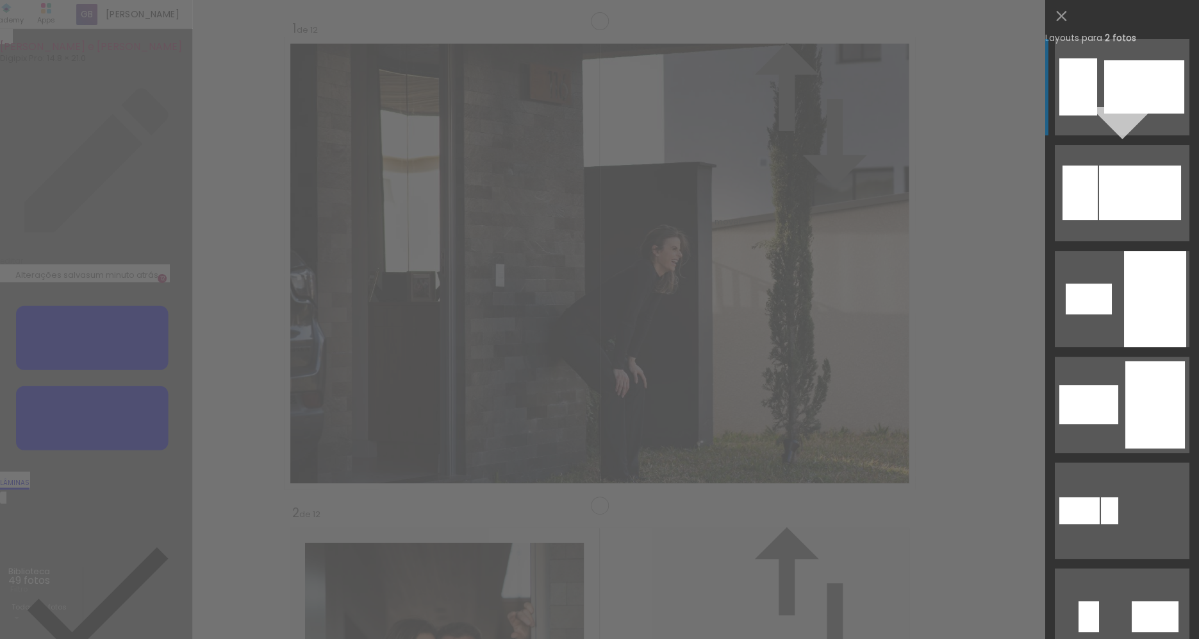
scroll to position [0, 1402]
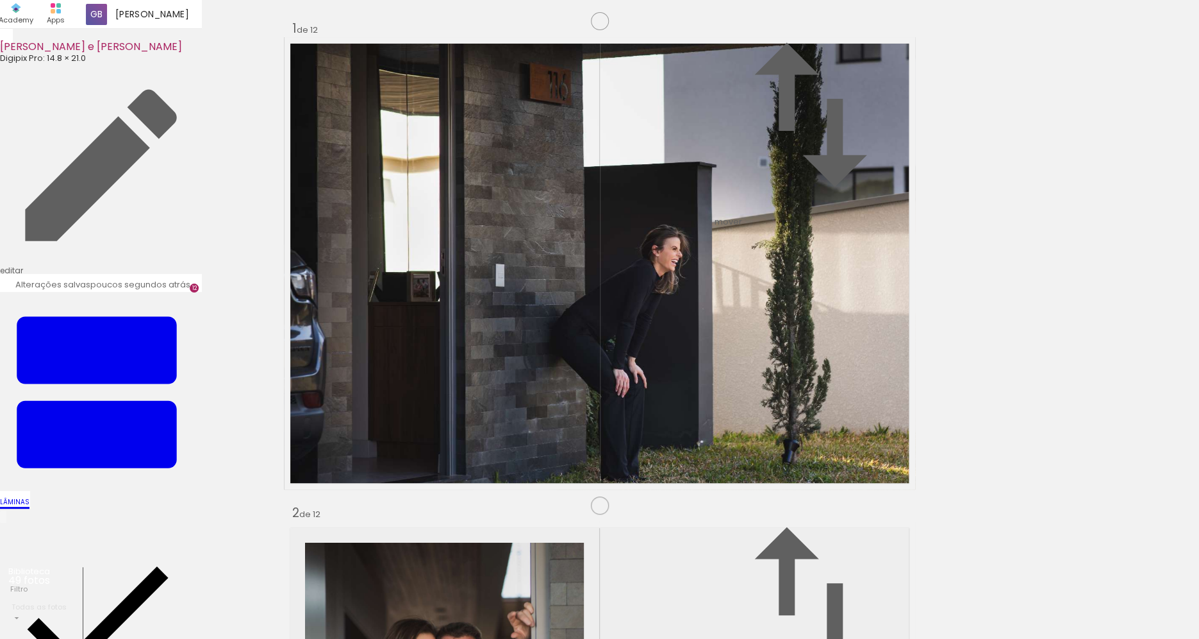
scroll to position [5849, 0]
drag, startPoint x: 557, startPoint y: 597, endPoint x: 674, endPoint y: 454, distance: 184.5
click at [674, 454] on quentale-workspace at bounding box center [599, 319] width 1199 height 639
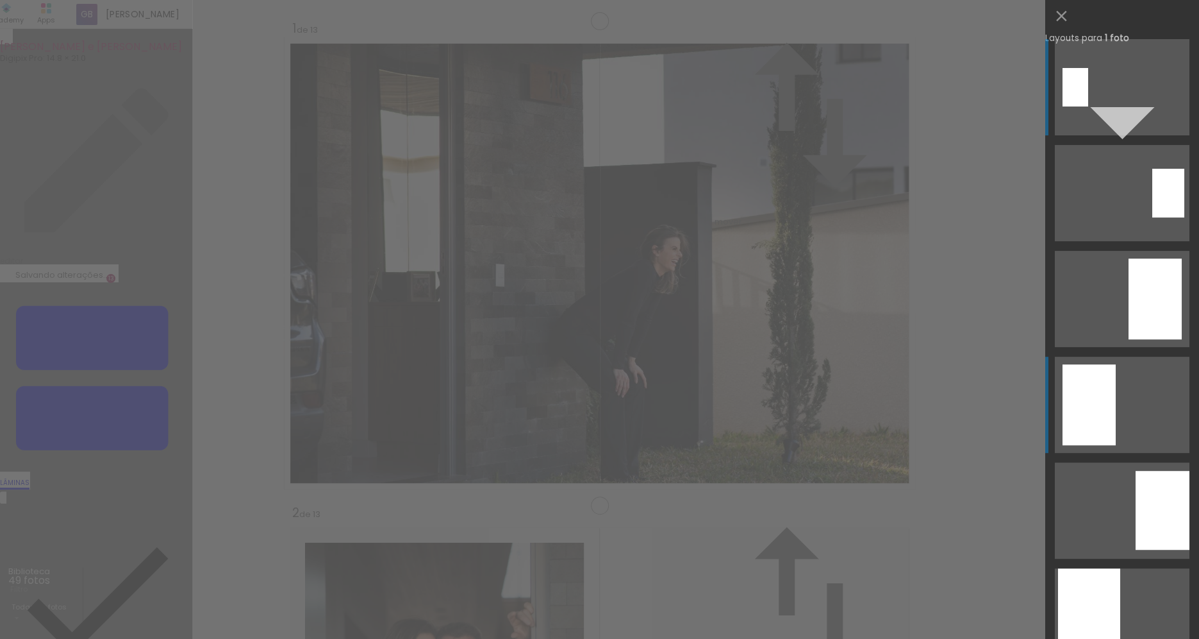
scroll to position [5825, 0]
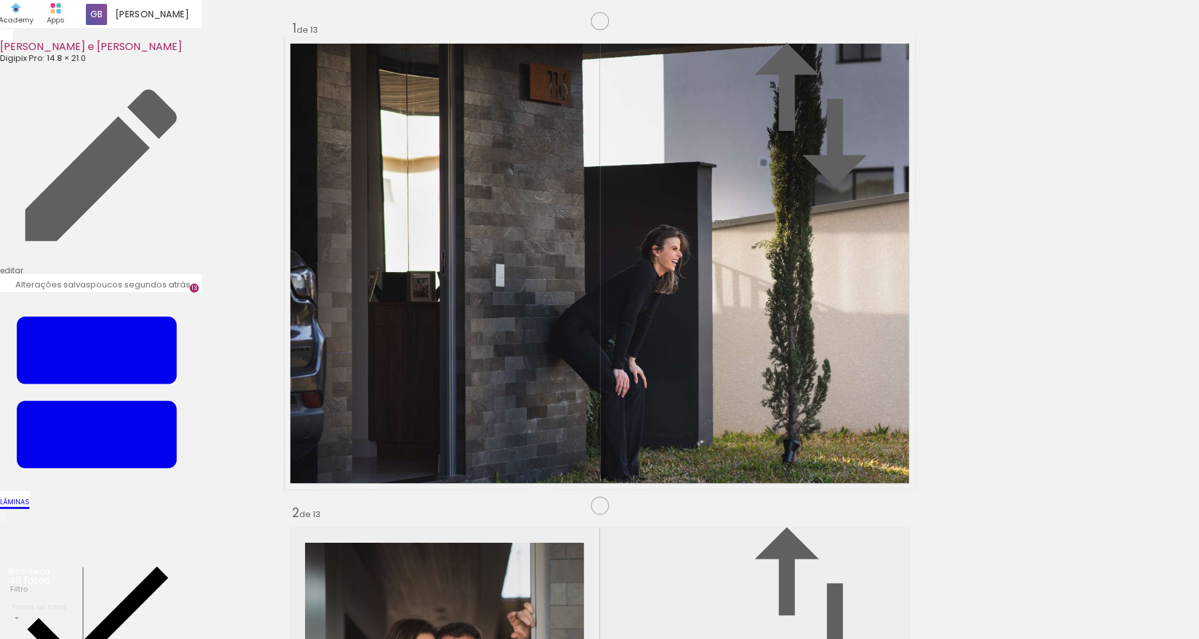
drag, startPoint x: 424, startPoint y: 429, endPoint x: 531, endPoint y: 573, distance: 180.0
drag, startPoint x: 1016, startPoint y: 603, endPoint x: 615, endPoint y: 483, distance: 418.2
click at [585, 468] on quentale-workspace at bounding box center [599, 319] width 1199 height 639
drag, startPoint x: 1071, startPoint y: 603, endPoint x: 708, endPoint y: 454, distance: 391.6
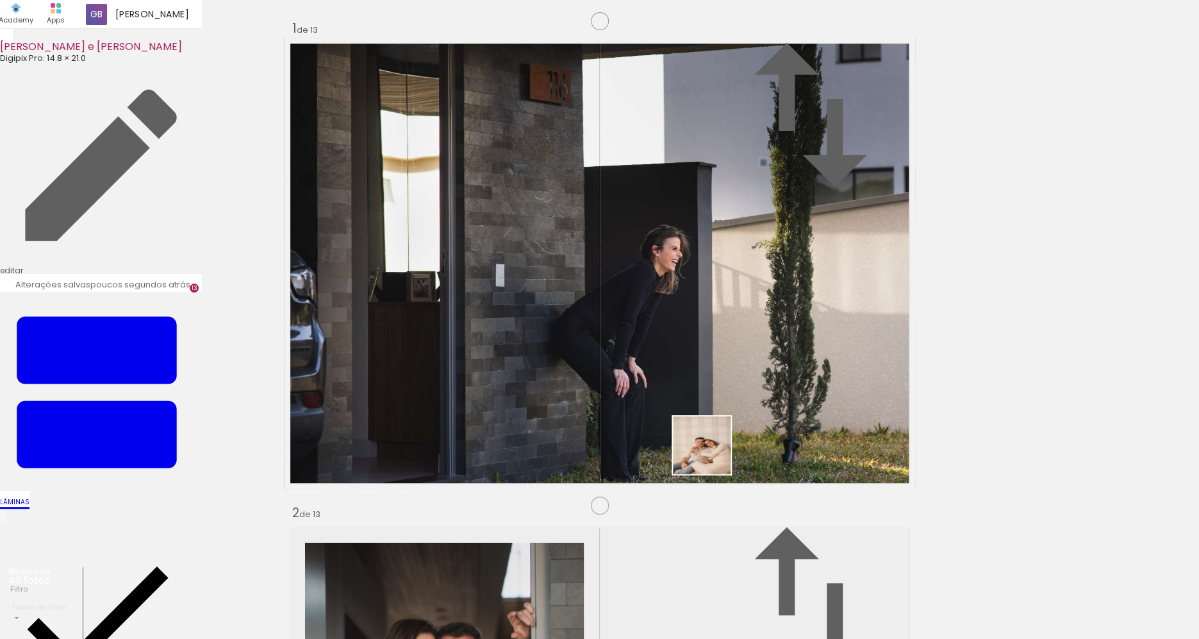
click at [708, 454] on quentale-workspace at bounding box center [599, 319] width 1199 height 639
drag, startPoint x: 933, startPoint y: 601, endPoint x: 821, endPoint y: 469, distance: 172.8
click at [821, 469] on quentale-workspace at bounding box center [599, 319] width 1199 height 639
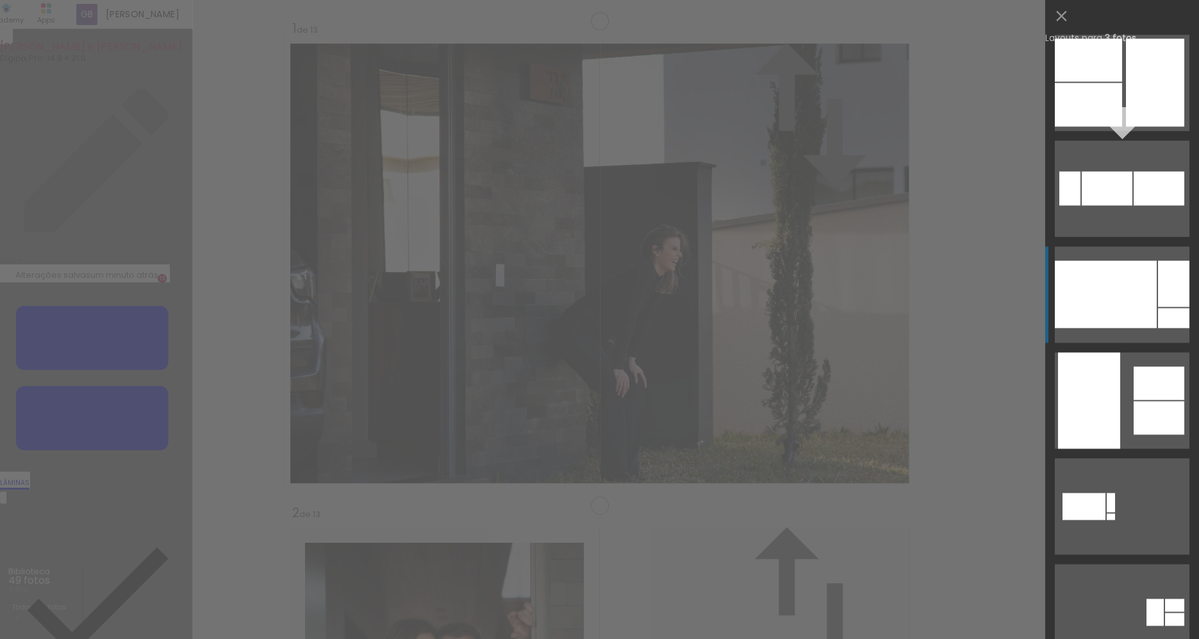
scroll to position [643, 0]
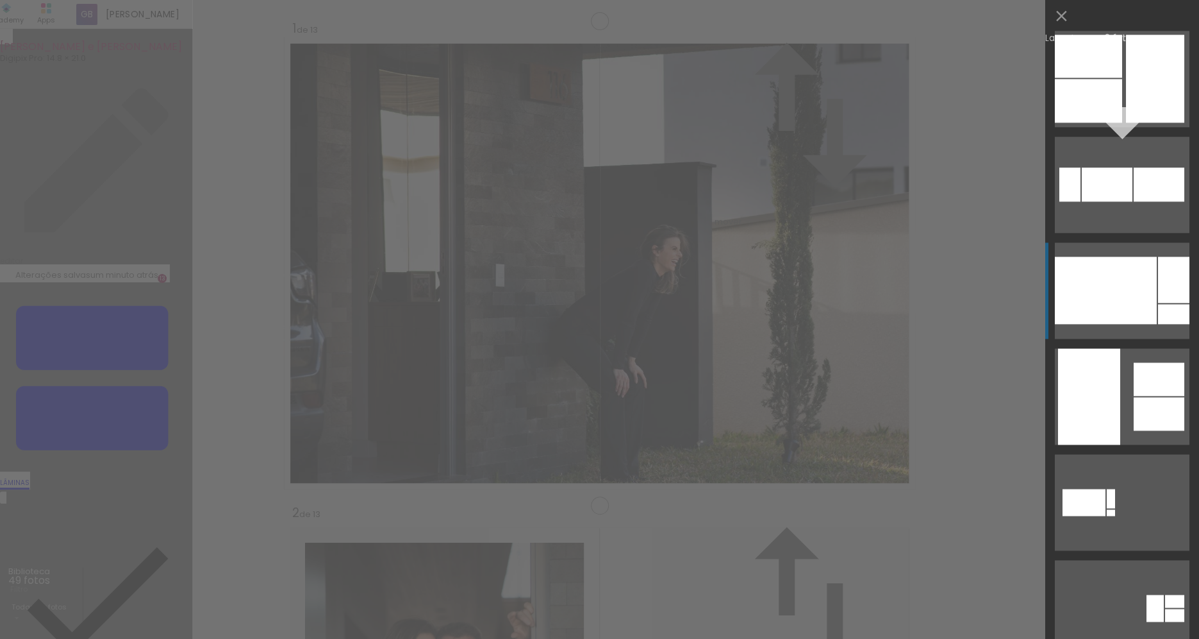
click at [1117, 294] on div at bounding box center [1106, 289] width 102 height 67
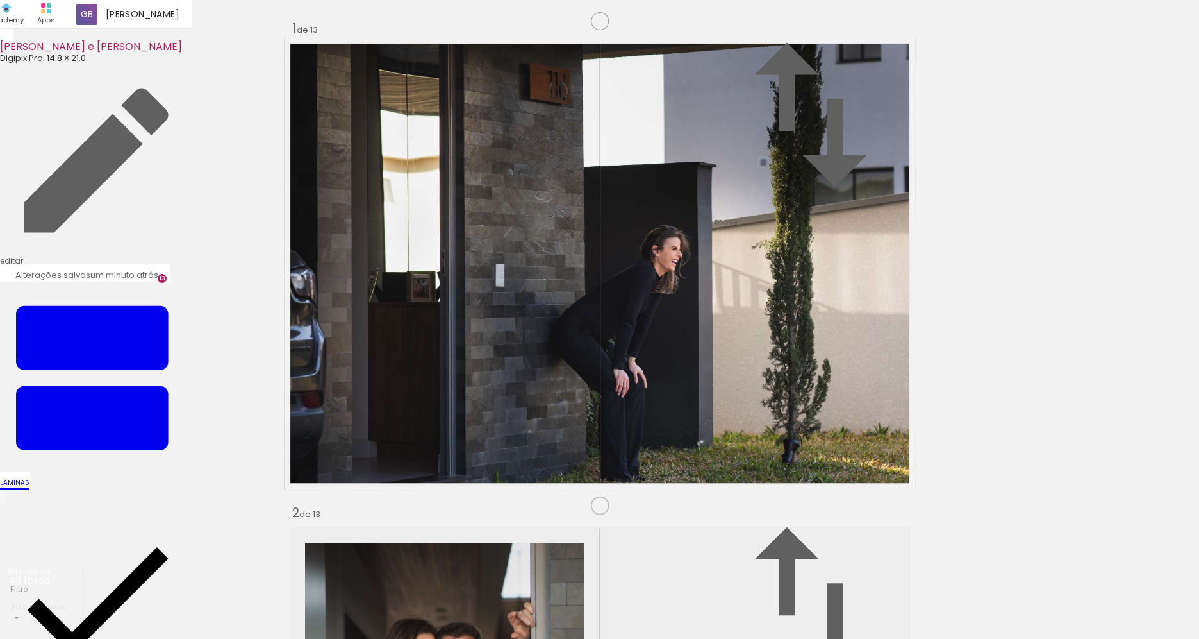
drag, startPoint x: 859, startPoint y: 437, endPoint x: 699, endPoint y: 423, distance: 160.8
click at [0, 0] on slot at bounding box center [0, 0] width 0 height 0
click at [643, 471] on quentale-workspace at bounding box center [599, 319] width 1199 height 639
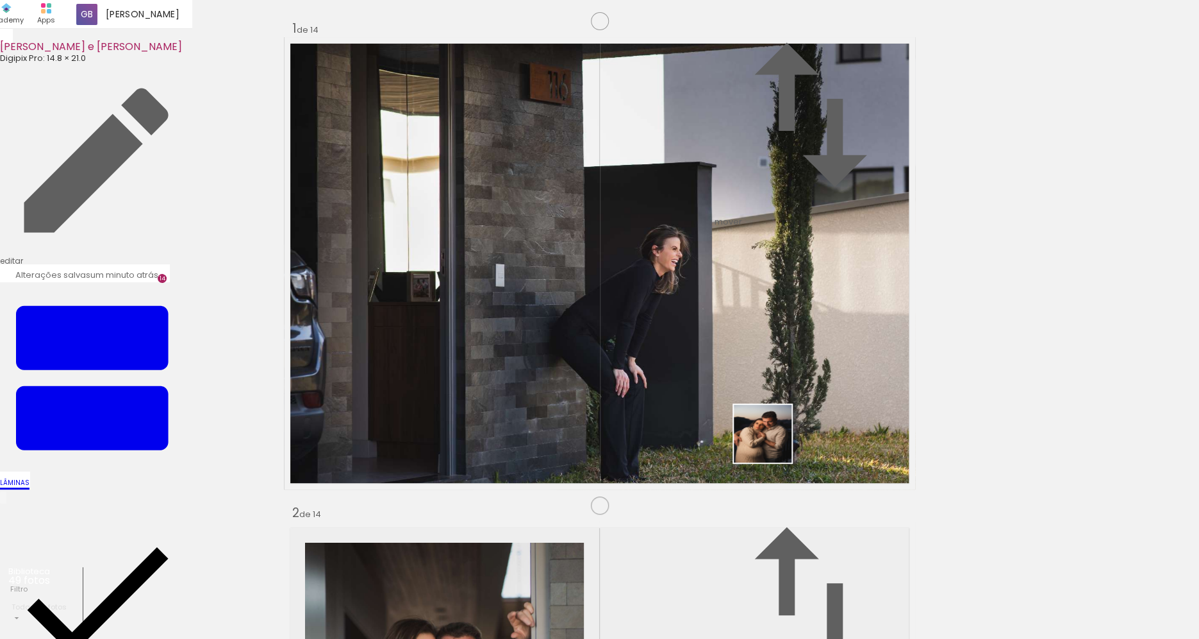
drag, startPoint x: 864, startPoint y: 608, endPoint x: 770, endPoint y: 444, distance: 189.8
click at [773, 443] on quentale-workspace at bounding box center [599, 319] width 1199 height 639
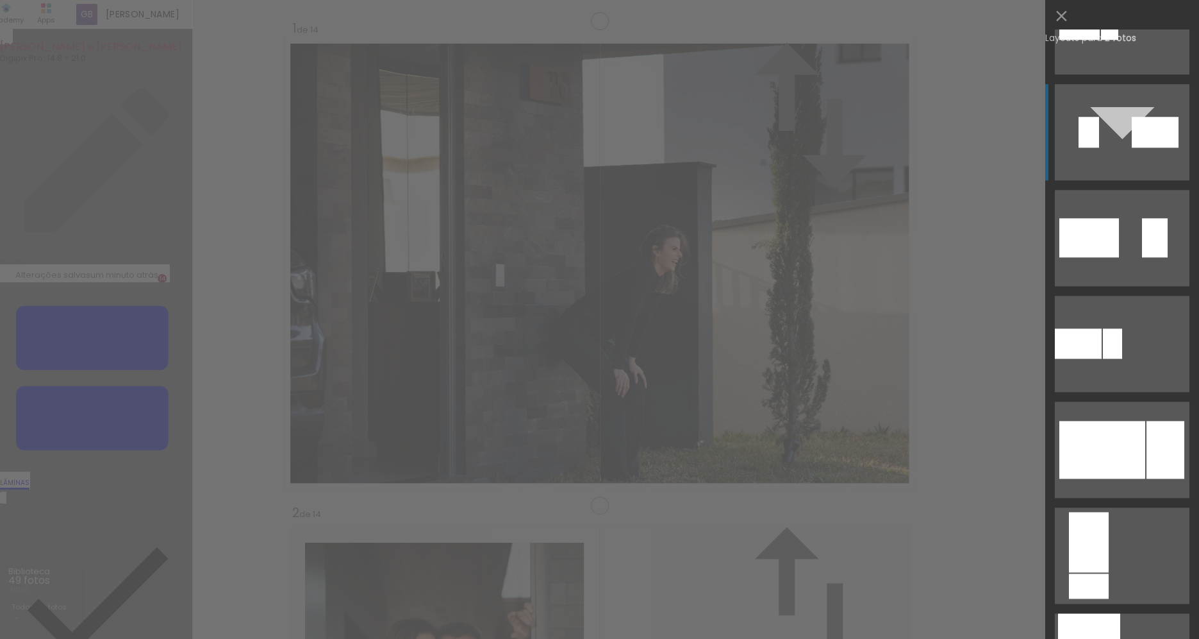
scroll to position [489, 0]
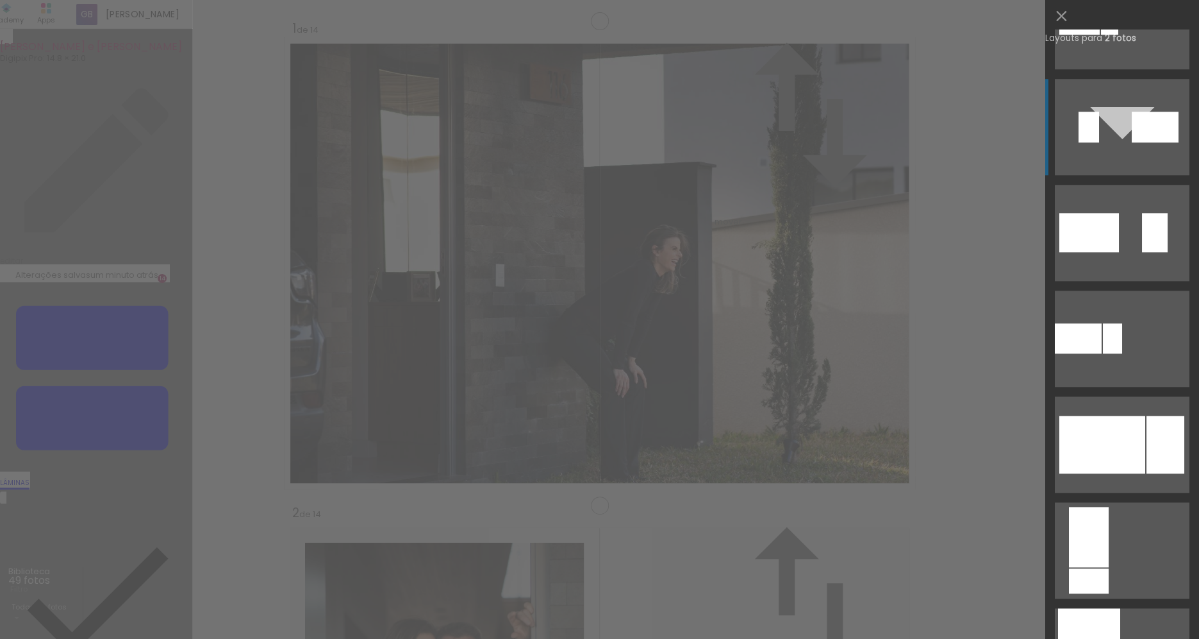
click at [1123, 433] on div at bounding box center [1103, 444] width 86 height 58
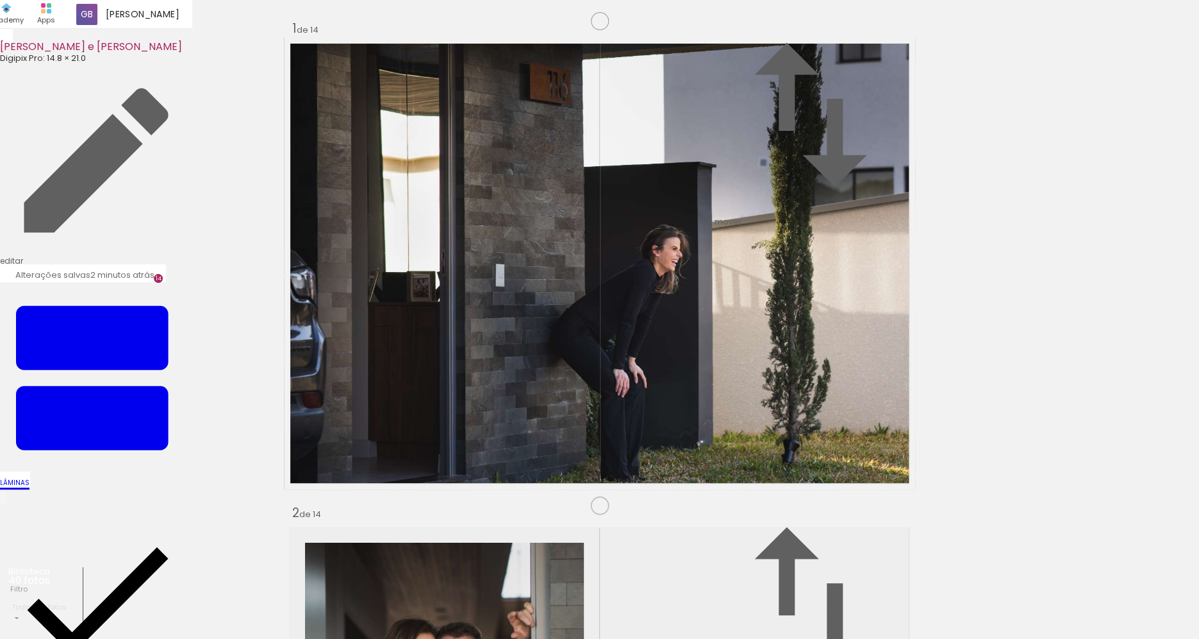
scroll to position [0, 1183]
drag, startPoint x: 1041, startPoint y: 610, endPoint x: 679, endPoint y: 464, distance: 390.6
click at [683, 444] on quentale-workspace at bounding box center [599, 319] width 1199 height 639
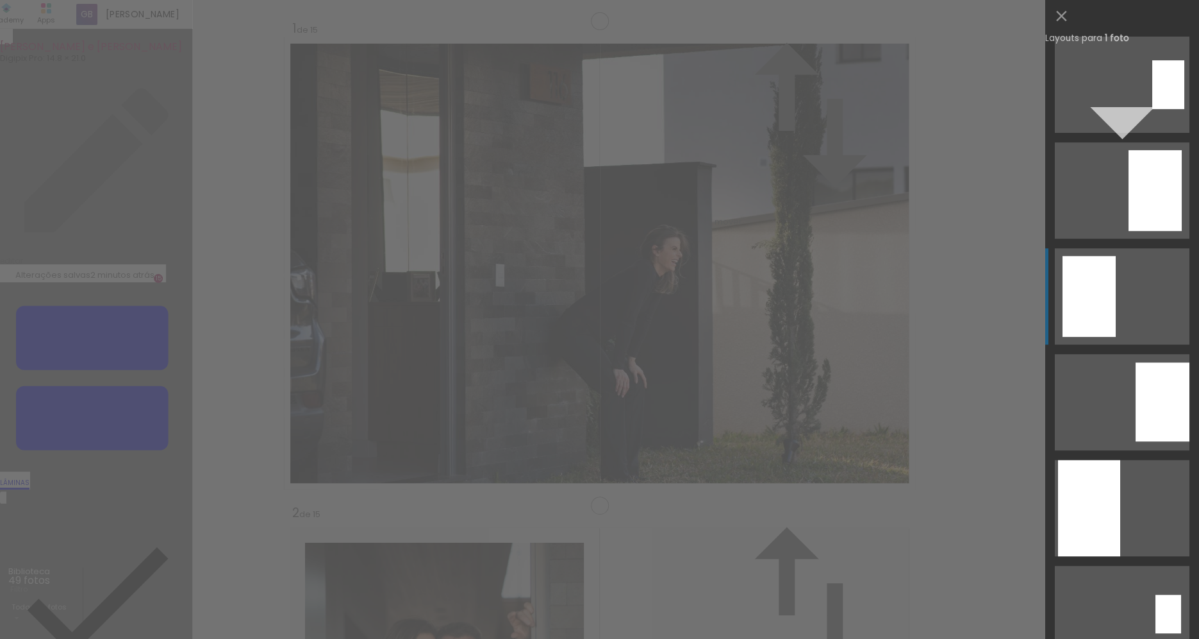
scroll to position [143, 0]
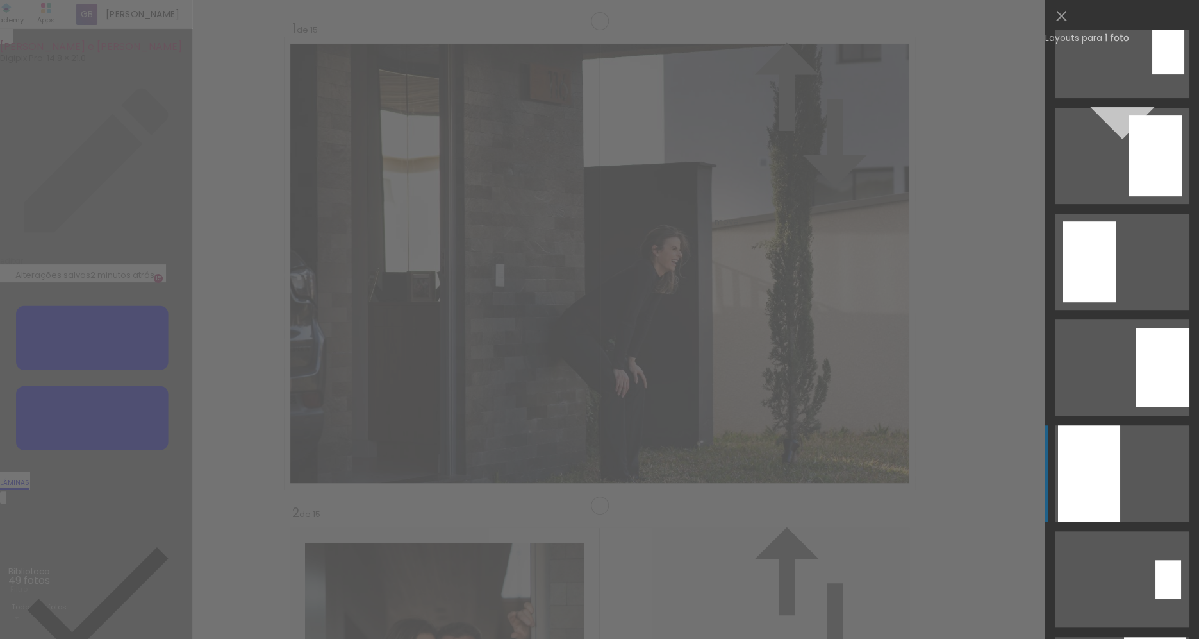
click at [1136, 406] on div at bounding box center [1163, 367] width 54 height 79
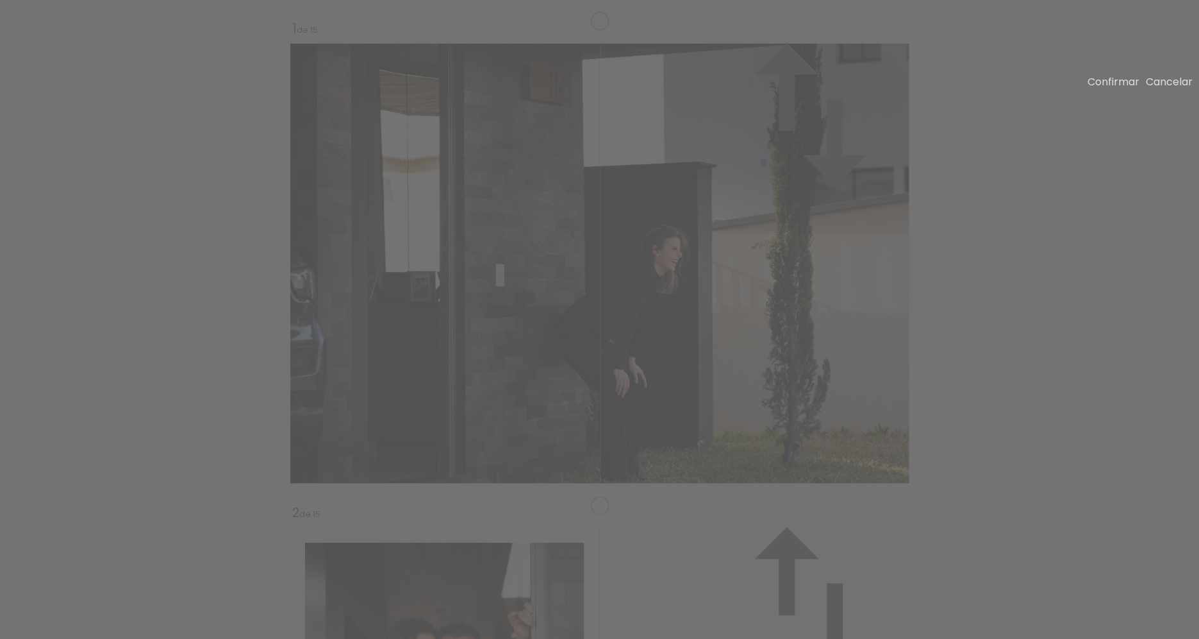
scroll to position [6793, 0]
drag, startPoint x: 299, startPoint y: 312, endPoint x: 251, endPoint y: 312, distance: 48.1
drag, startPoint x: 291, startPoint y: 313, endPoint x: 319, endPoint y: 313, distance: 27.6
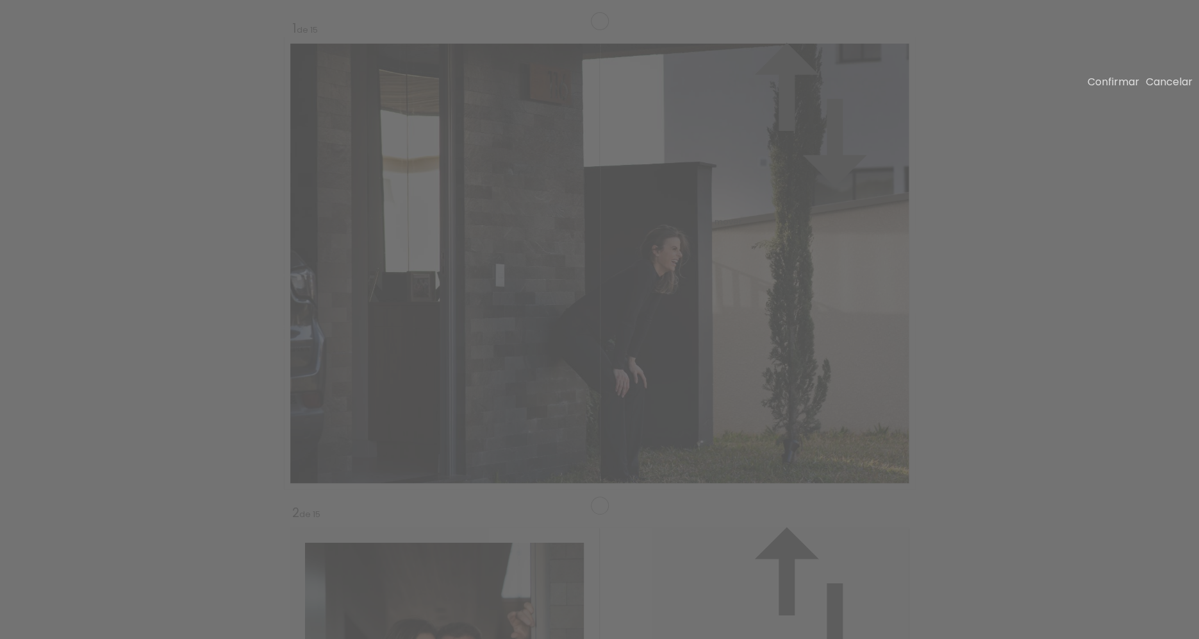
drag, startPoint x: 570, startPoint y: 324, endPoint x: 539, endPoint y: 324, distance: 31.4
drag, startPoint x: 540, startPoint y: 331, endPoint x: 522, endPoint y: 351, distance: 27.3
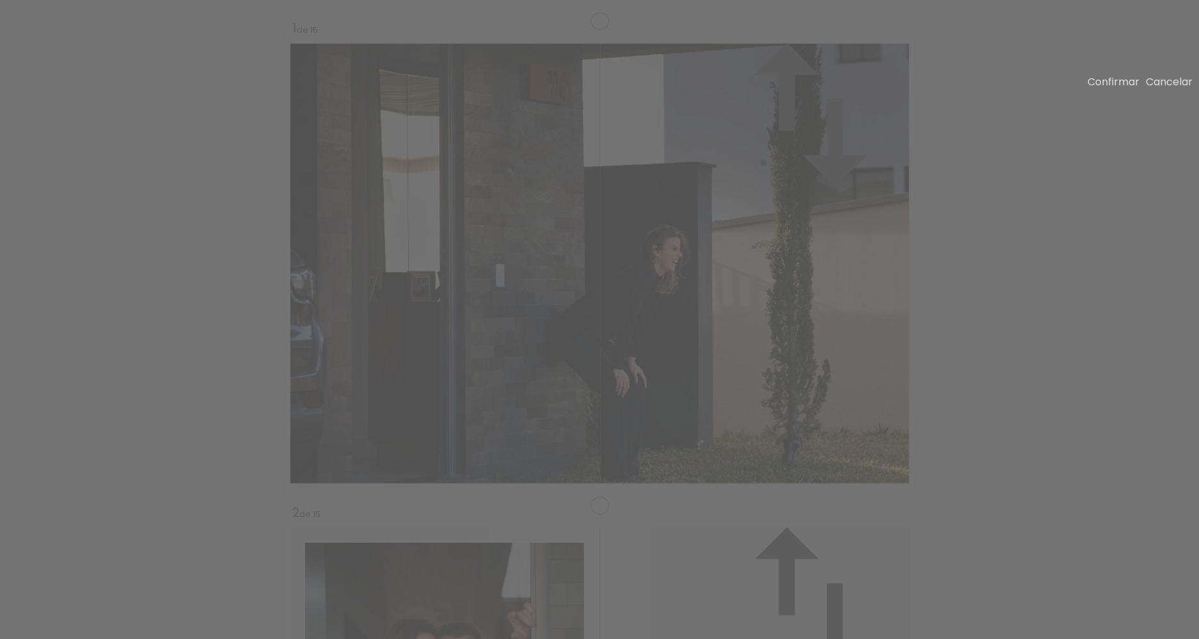
drag, startPoint x: 294, startPoint y: 313, endPoint x: 311, endPoint y: 314, distance: 16.7
drag, startPoint x: 623, startPoint y: 311, endPoint x: 521, endPoint y: 306, distance: 102.7
click at [0, 0] on slot "Confirmar" at bounding box center [0, 0] width 0 height 0
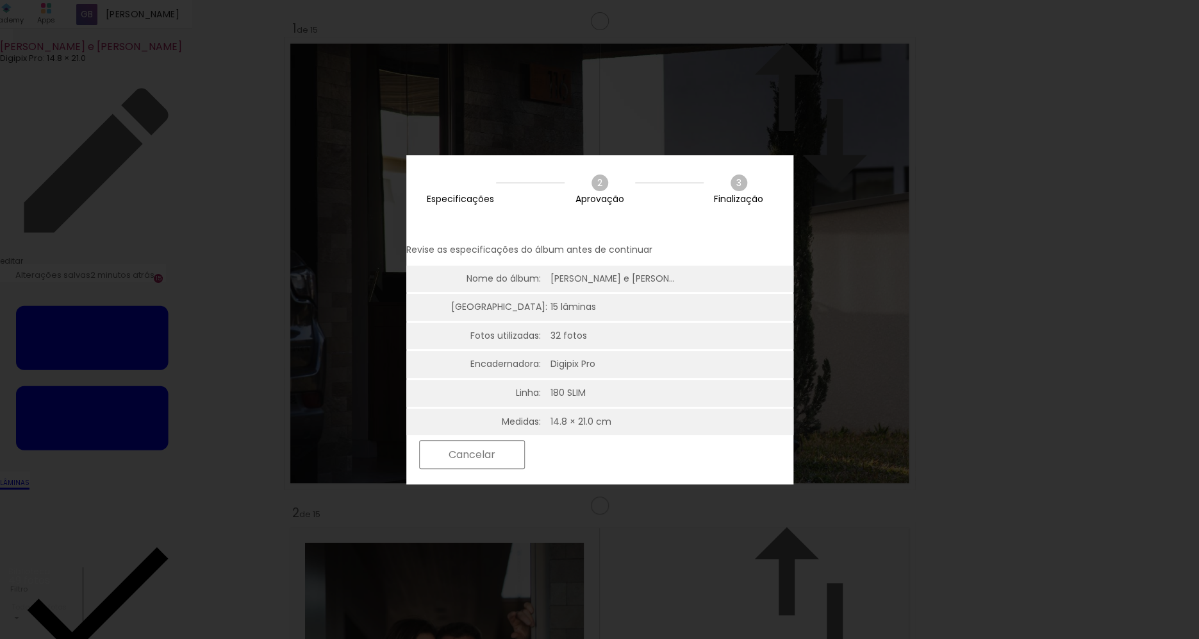
scroll to position [143, 0]
click at [0, 0] on slot "Próximo" at bounding box center [0, 0] width 0 height 0
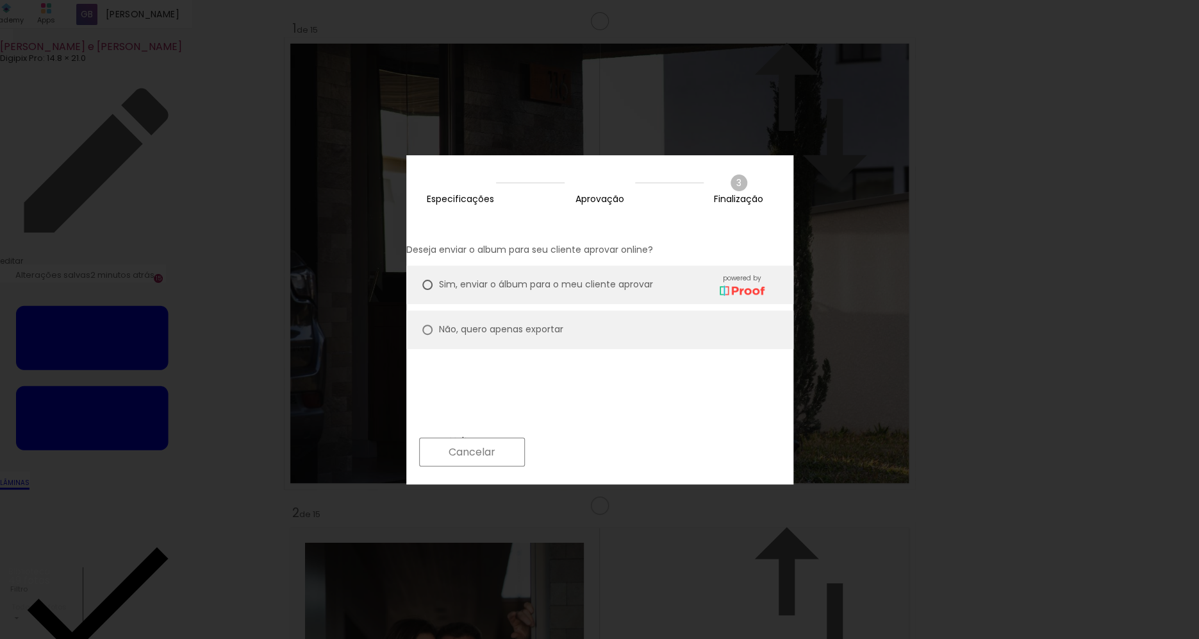
click at [441, 320] on paper-radio-button "Não, quero apenas exportar" at bounding box center [599, 329] width 387 height 38
type paper-radio-button "on"
click at [0, 0] on slot "Próximo" at bounding box center [0, 0] width 0 height 0
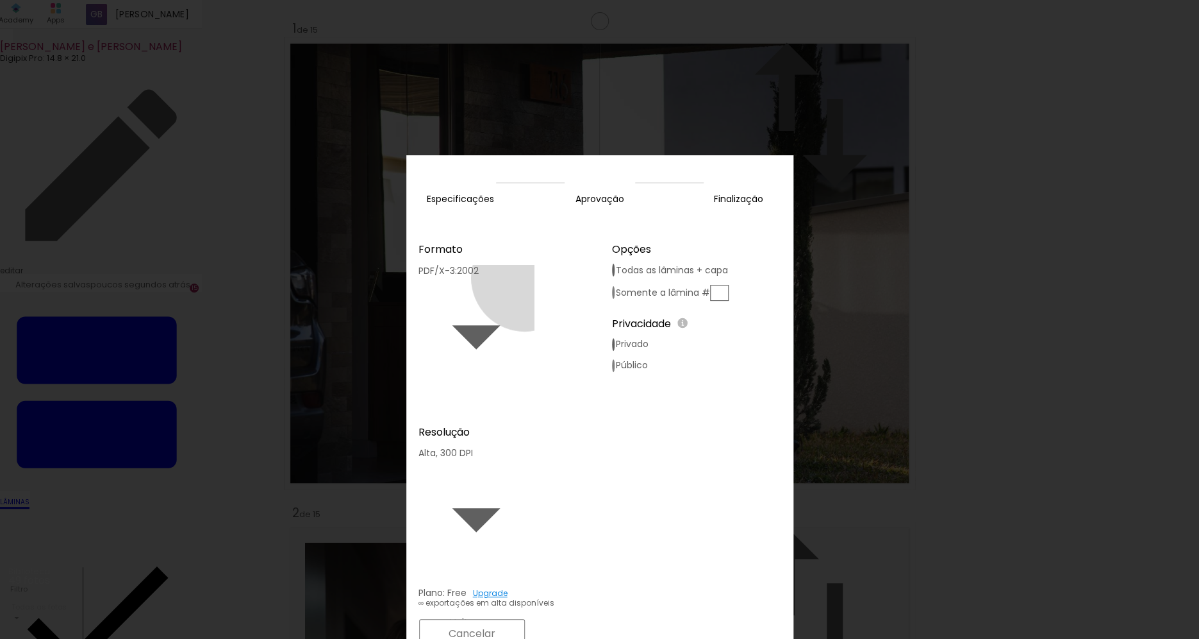
click at [534, 277] on iron-icon at bounding box center [476, 334] width 115 height 115
click at [519, 269] on paper-item "PDF/X-3:2002" at bounding box center [495, 257] width 115 height 26
click at [0, 0] on slot "Exportar" at bounding box center [0, 0] width 0 height 0
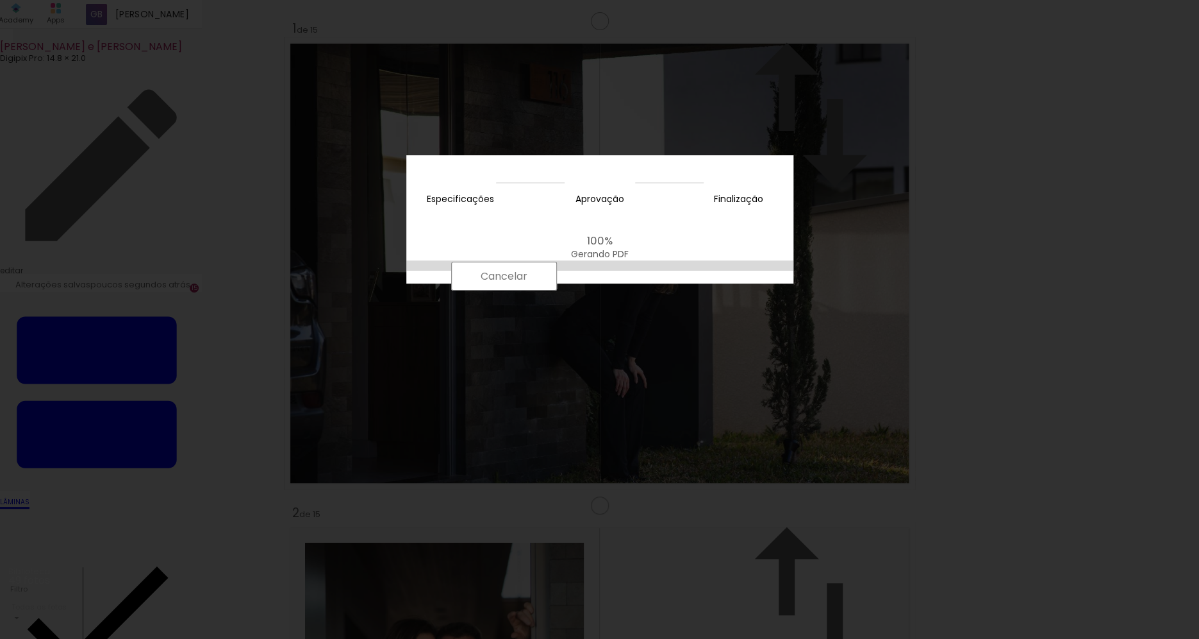
click at [557, 290] on paper-button "Cancelar" at bounding box center [504, 276] width 106 height 29
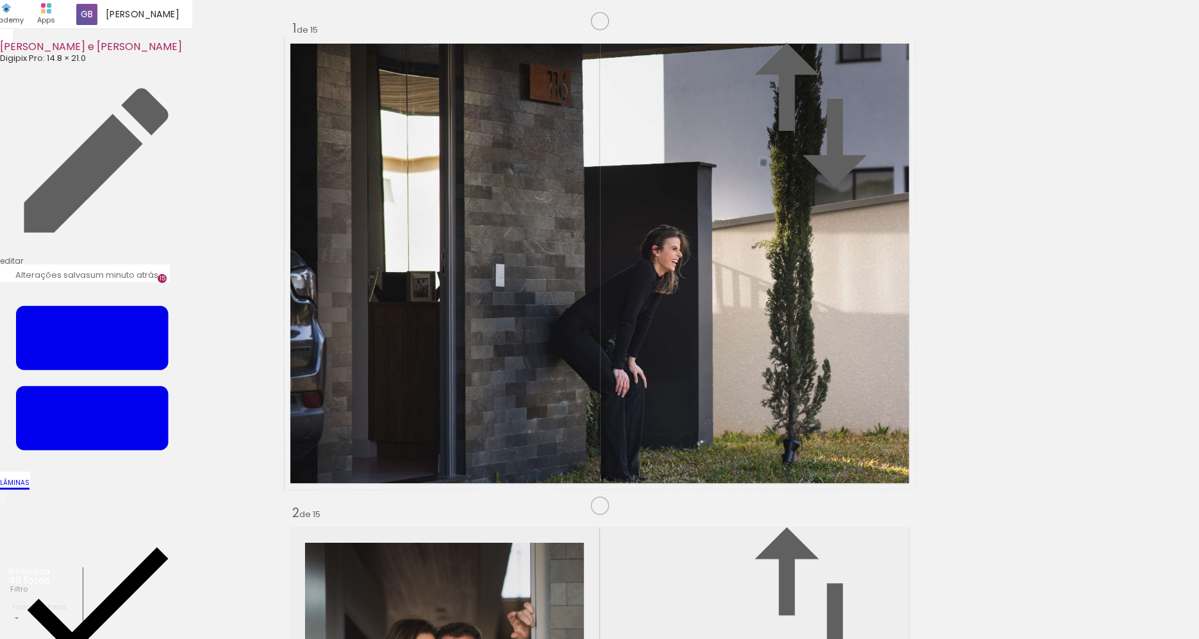
scroll to position [3986, 0]
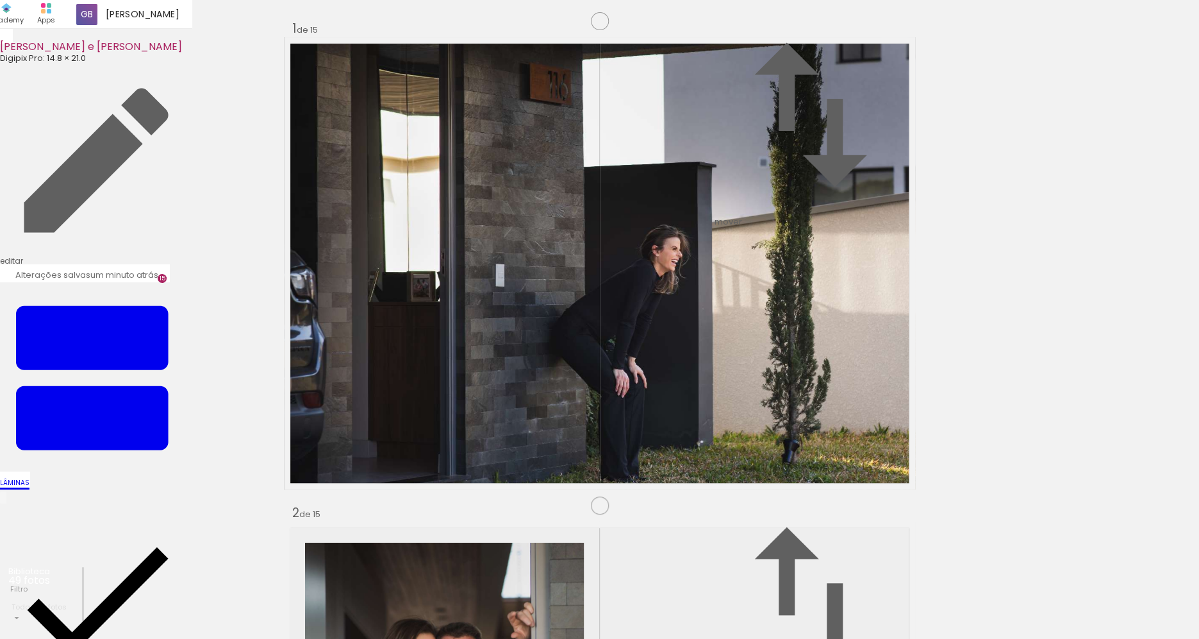
scroll to position [5904, 0]
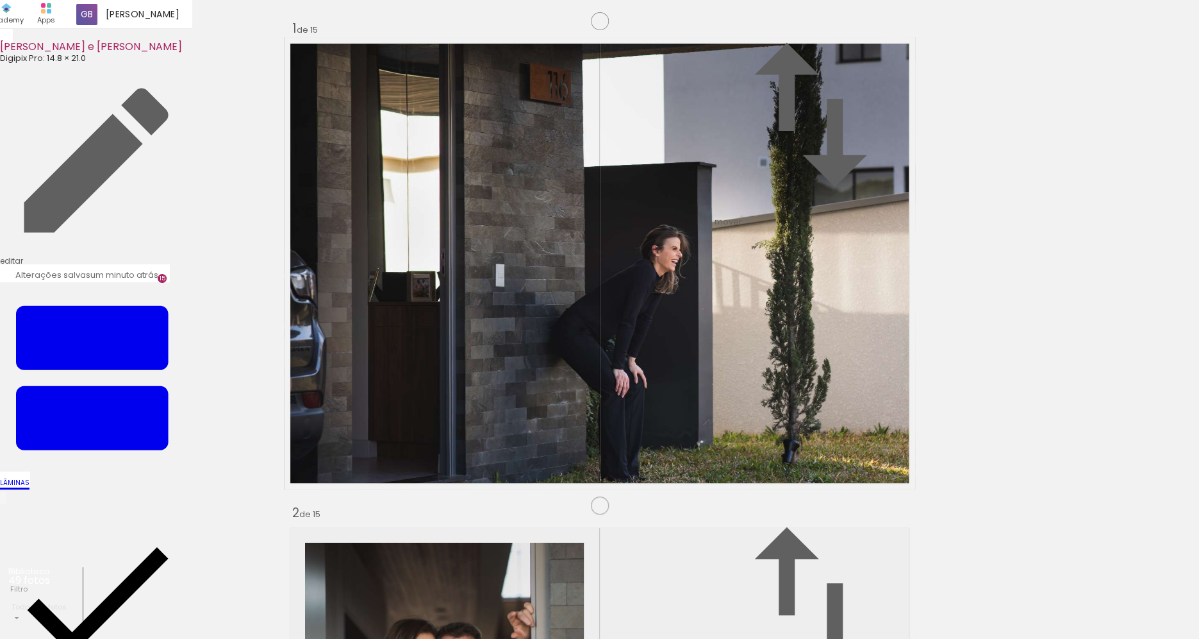
scroll to position [6723, 0]
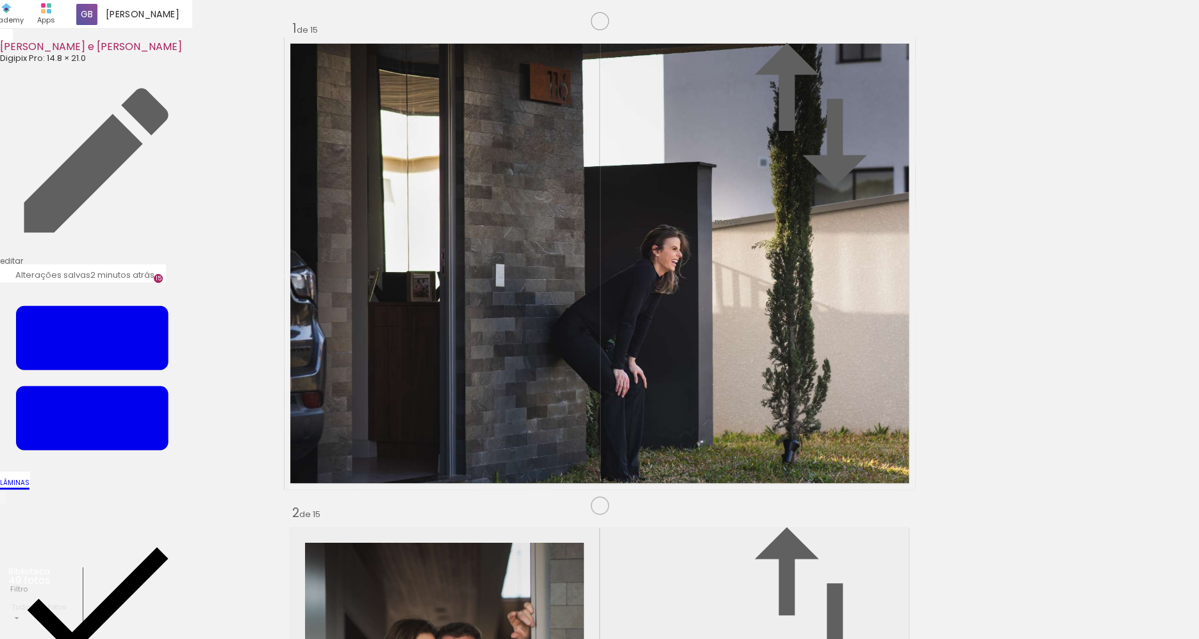
drag, startPoint x: 725, startPoint y: 495, endPoint x: 724, endPoint y: 489, distance: 6.4
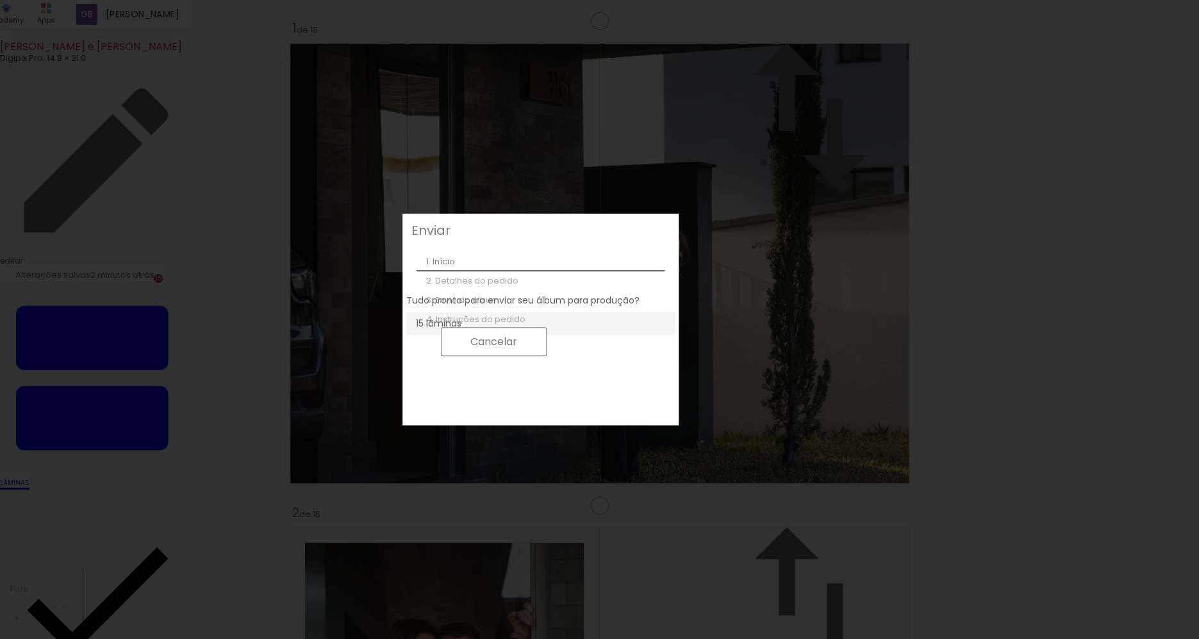
scroll to position [143, 0]
click at [0, 0] on slot "Cancelar" at bounding box center [0, 0] width 0 height 0
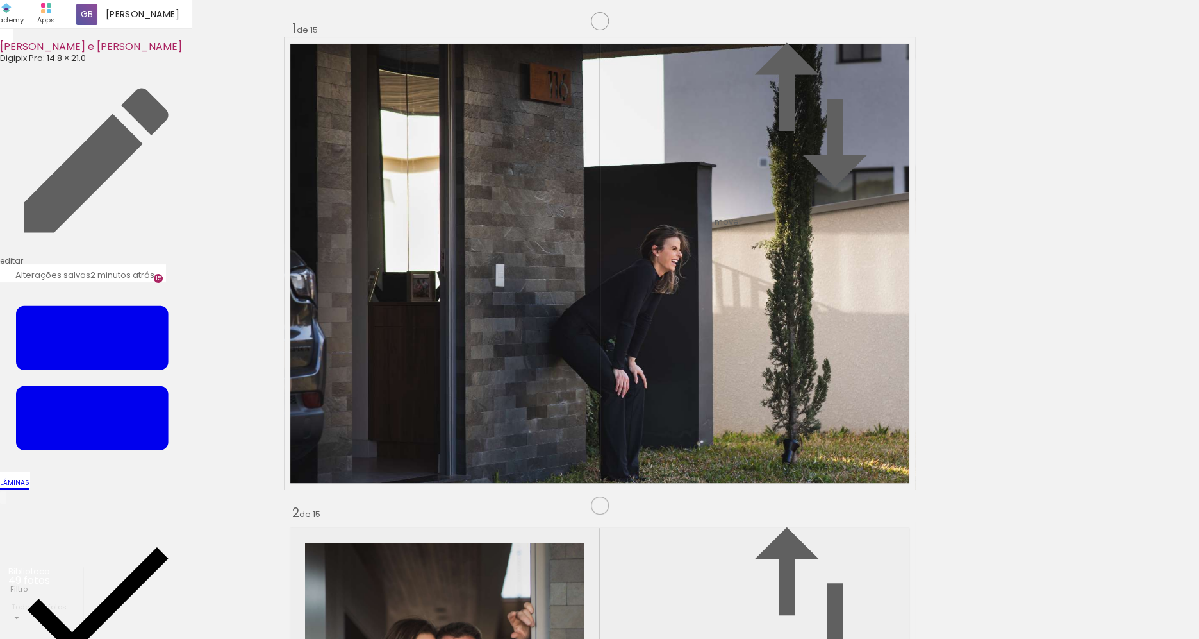
scroll to position [7051, 0]
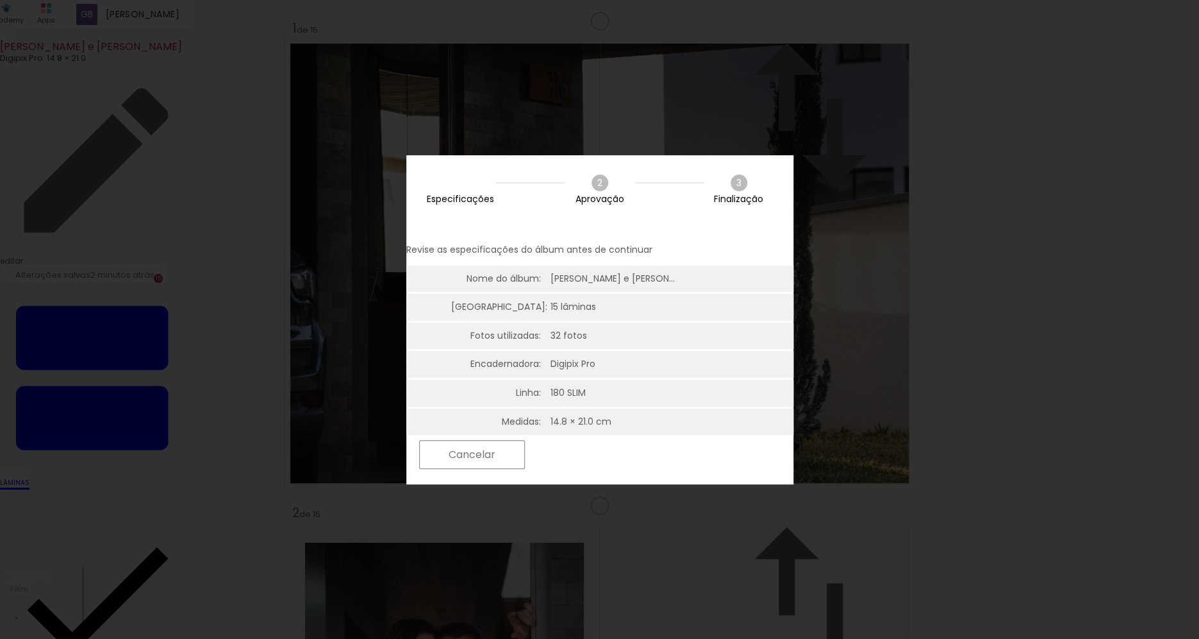
scroll to position [143, 0]
click at [630, 455] on paper-button "Próximo" at bounding box center [580, 454] width 99 height 28
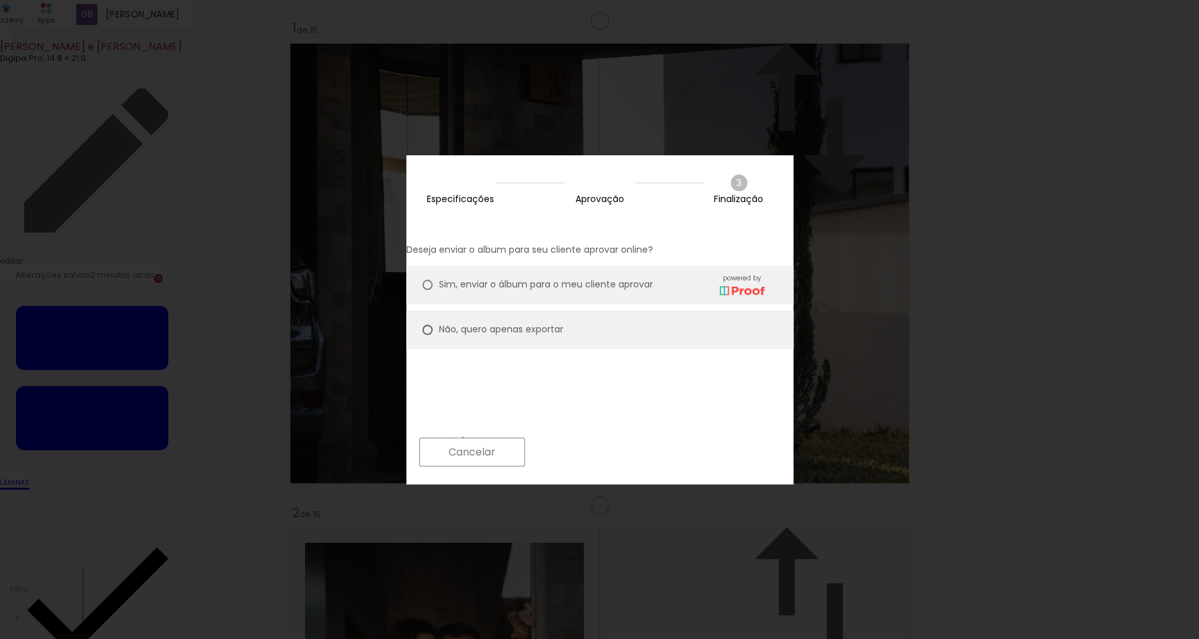
click at [0, 0] on slot "Próximo" at bounding box center [0, 0] width 0 height 0
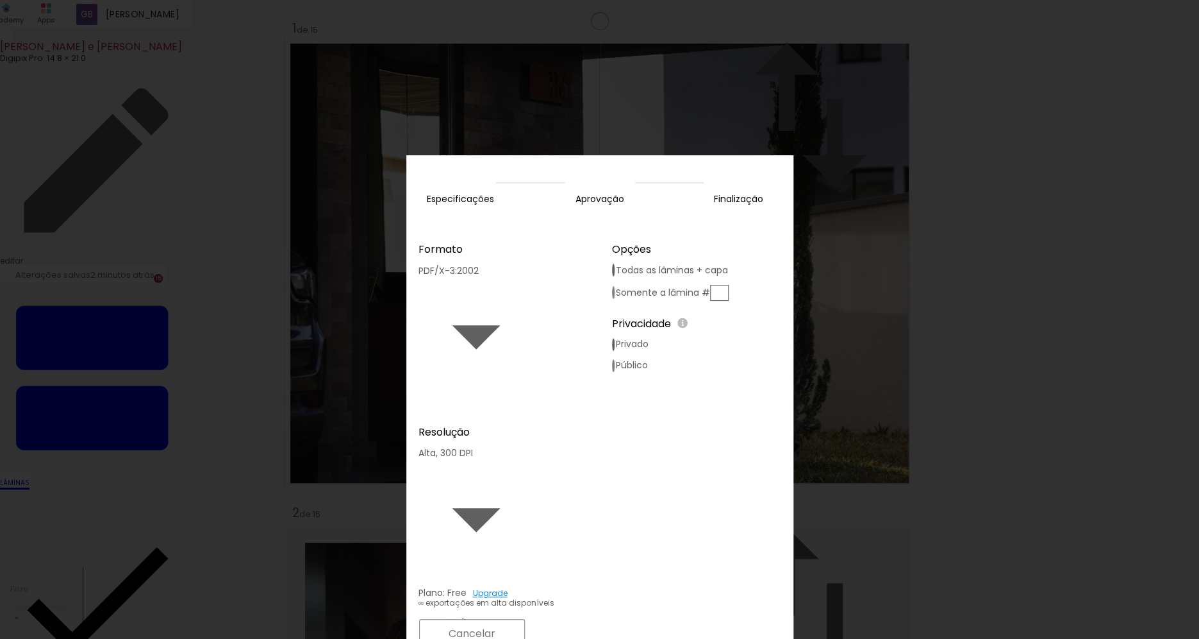
type input "Alta, 300 DPI"
click at [633, 619] on paper-button "Exportar" at bounding box center [582, 633] width 102 height 28
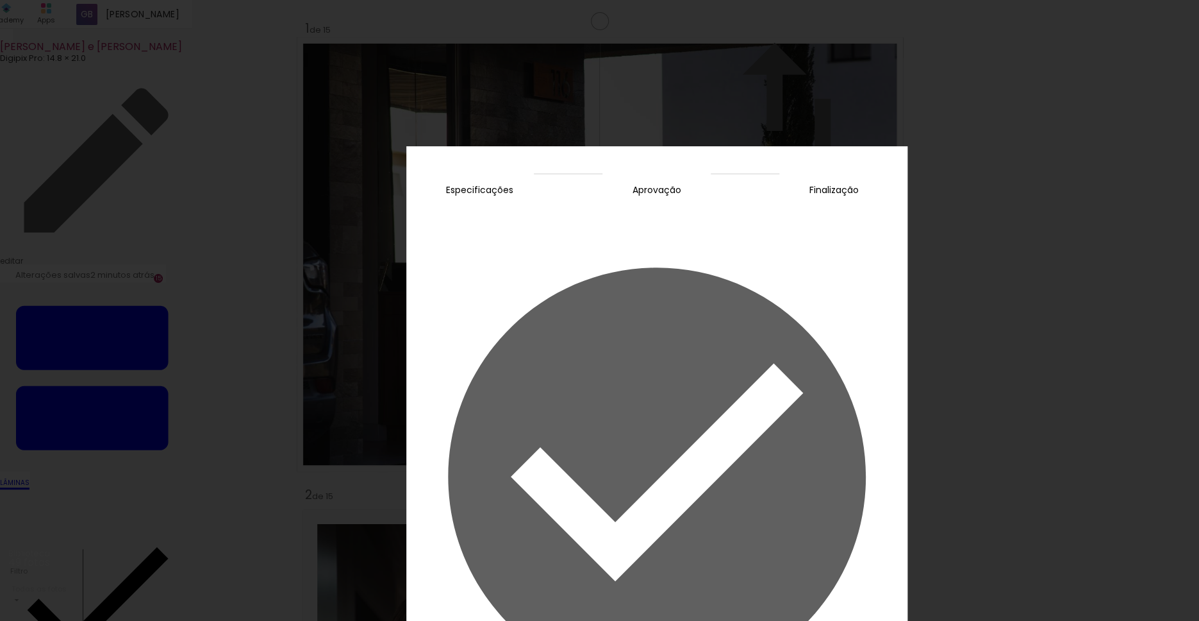
scroll to position [0, 1183]
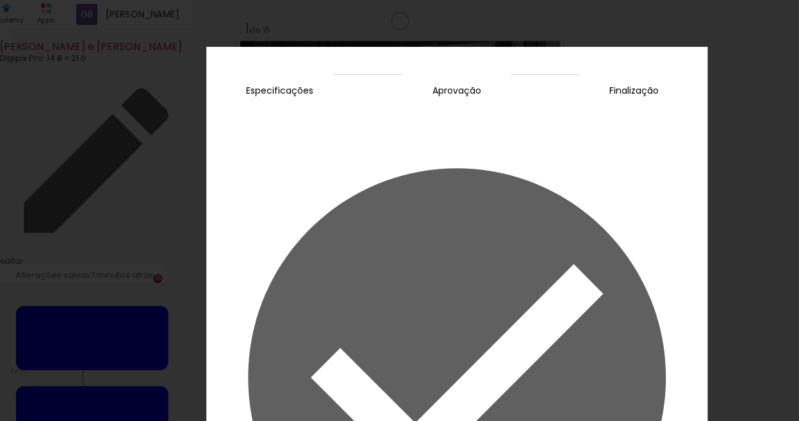
scroll to position [4031, 0]
click at [0, 0] on slot "Concluir" at bounding box center [0, 0] width 0 height 0
